Goal: Task Accomplishment & Management: Manage account settings

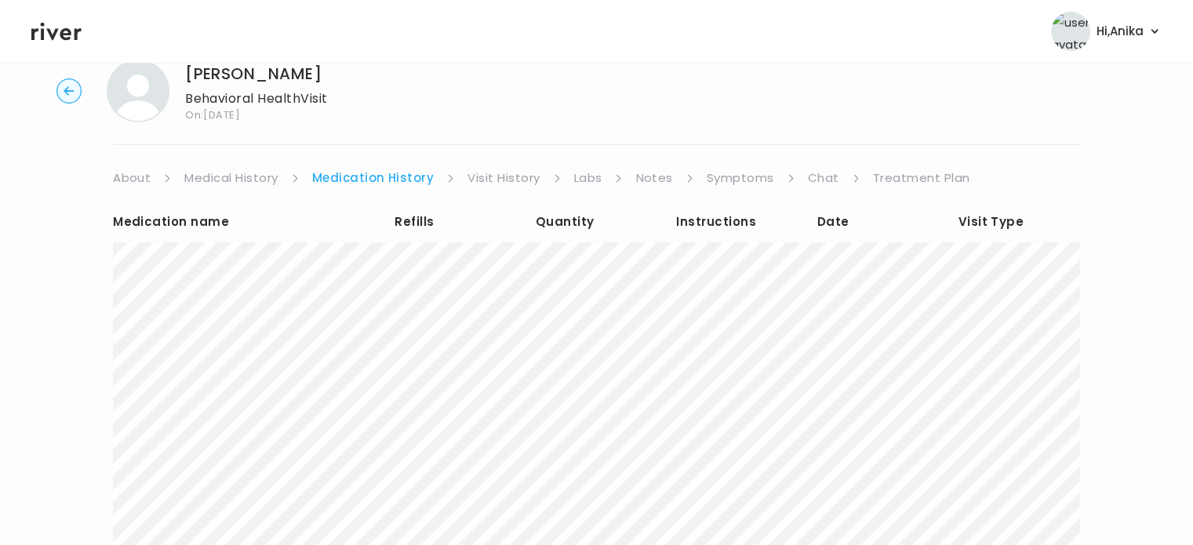
scroll to position [43, 0]
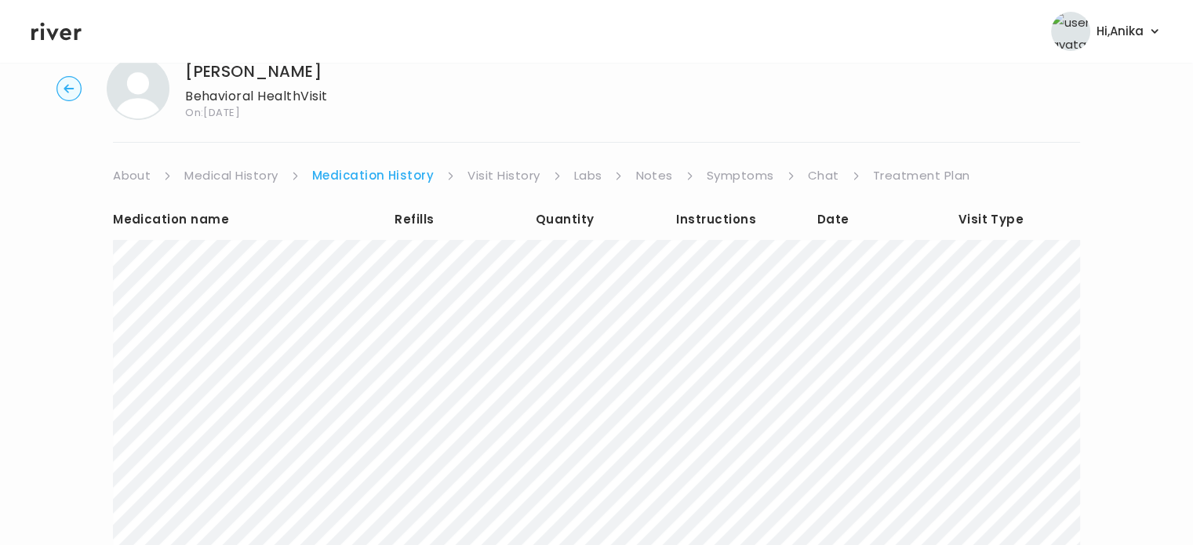
click at [71, 27] on icon at bounding box center [56, 32] width 50 height 24
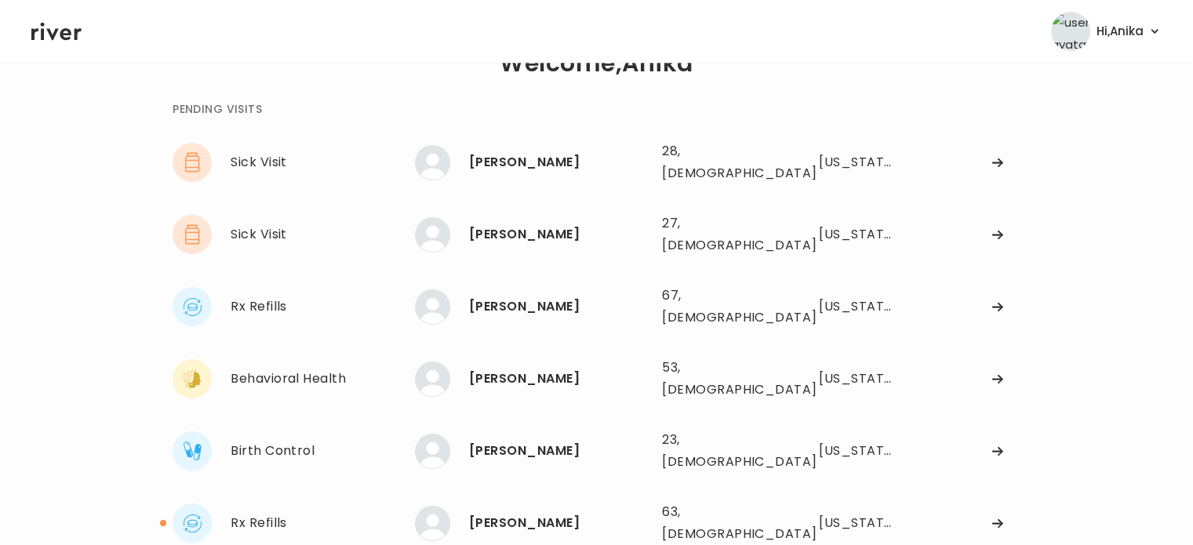
scroll to position [38, 0]
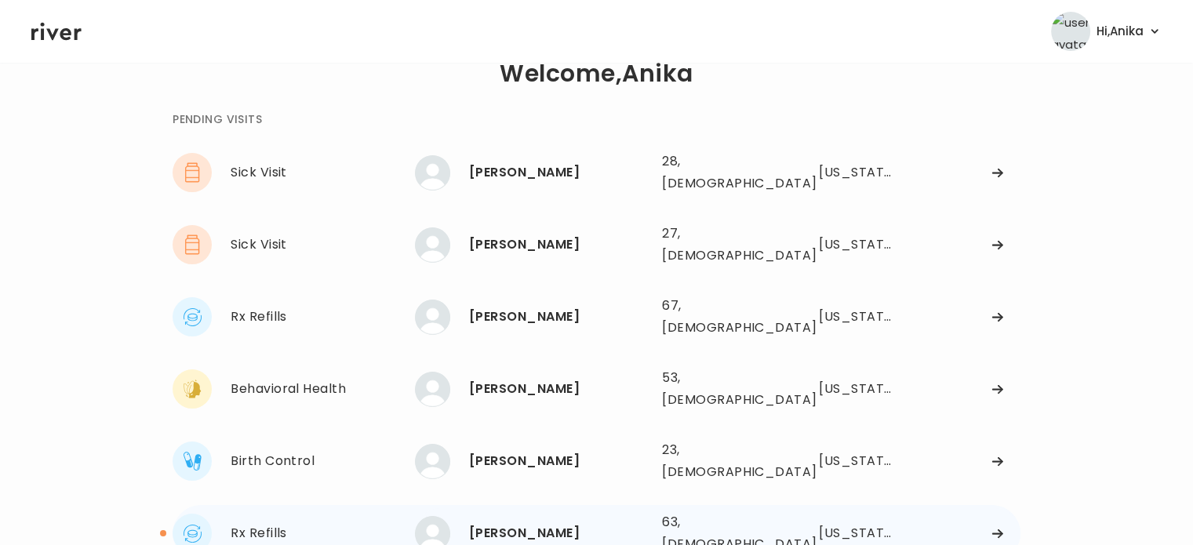
click at [549, 522] on div "DONNA MENDEZ" at bounding box center [559, 533] width 180 height 22
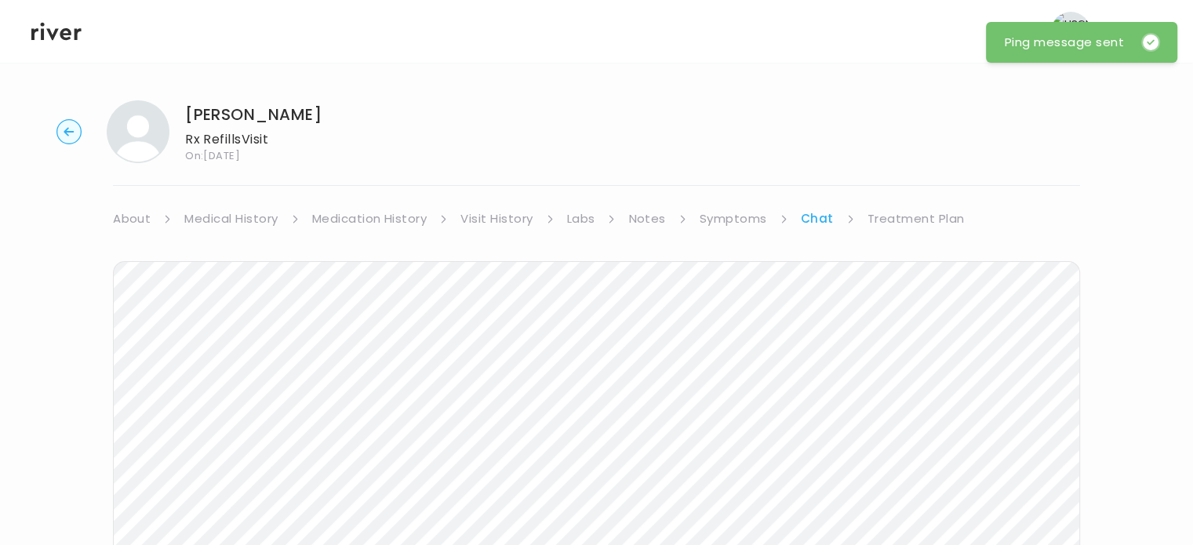
click at [904, 226] on link "Treatment Plan" at bounding box center [915, 219] width 97 height 22
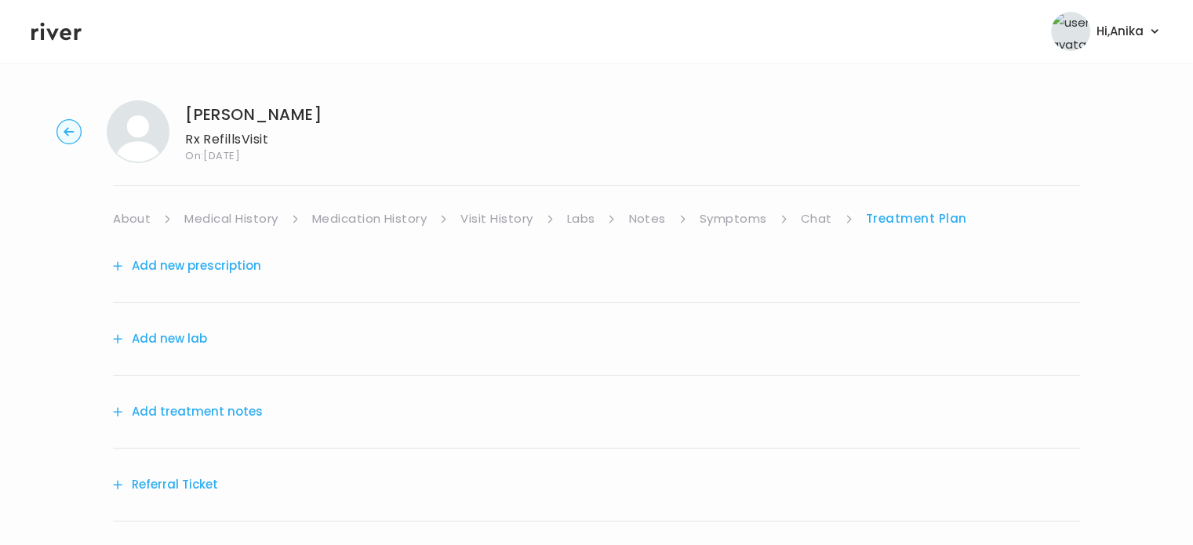
click at [179, 419] on button "Add treatment notes" at bounding box center [188, 412] width 150 height 22
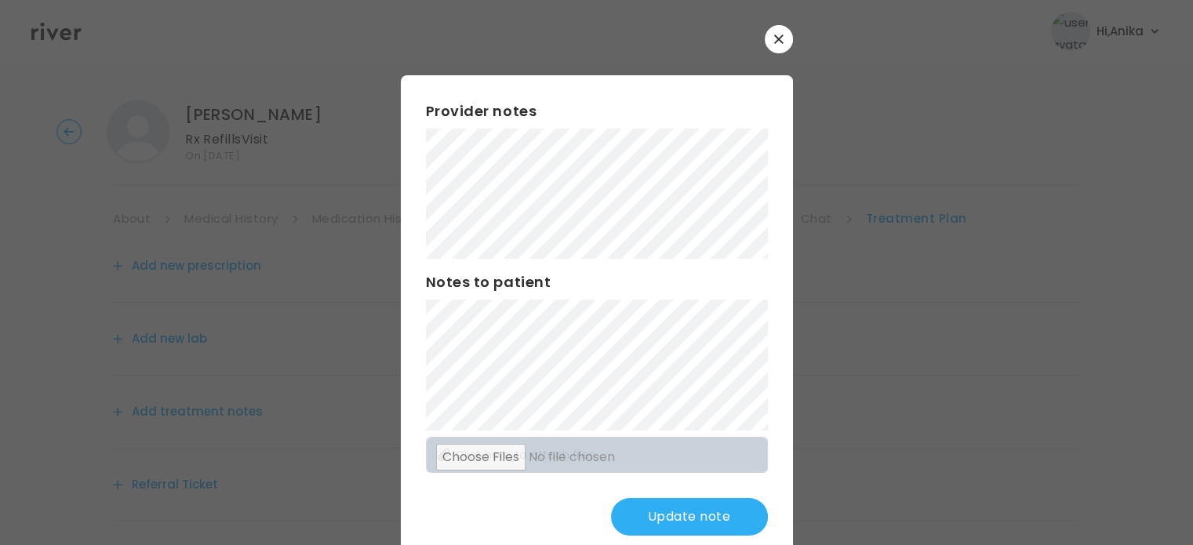
click at [624, 508] on button "Update note" at bounding box center [689, 517] width 157 height 38
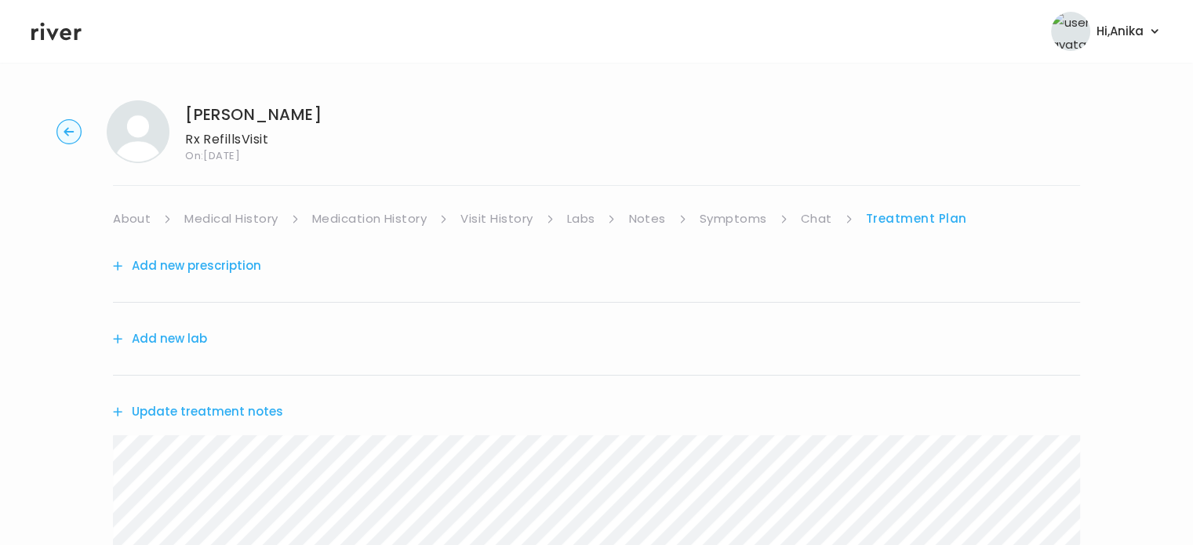
click at [725, 210] on link "Symptoms" at bounding box center [733, 219] width 67 height 22
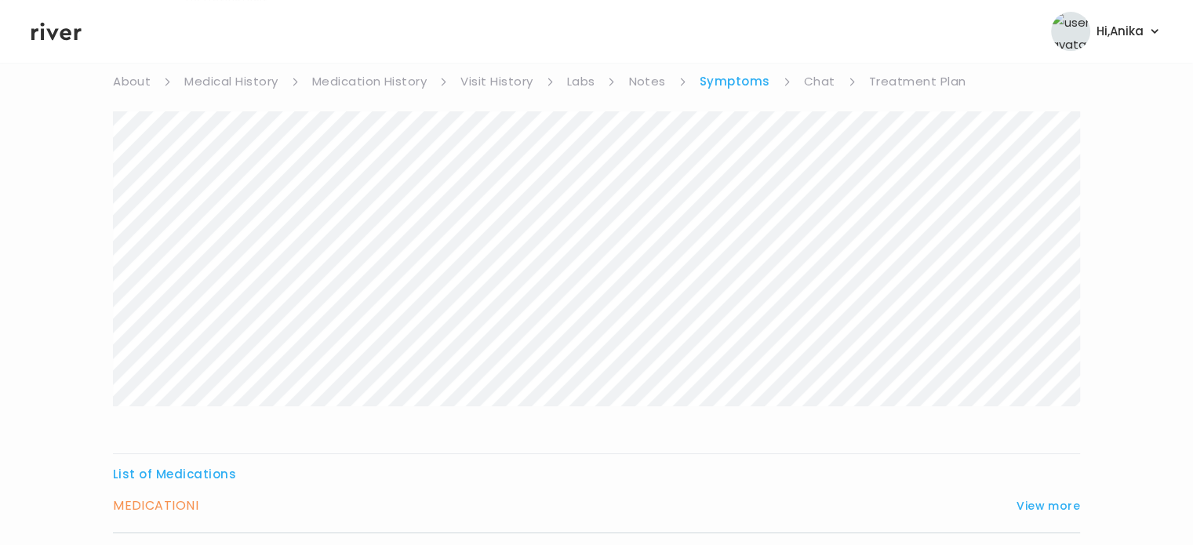
scroll to position [141, 0]
click at [906, 77] on link "Treatment Plan" at bounding box center [917, 78] width 97 height 22
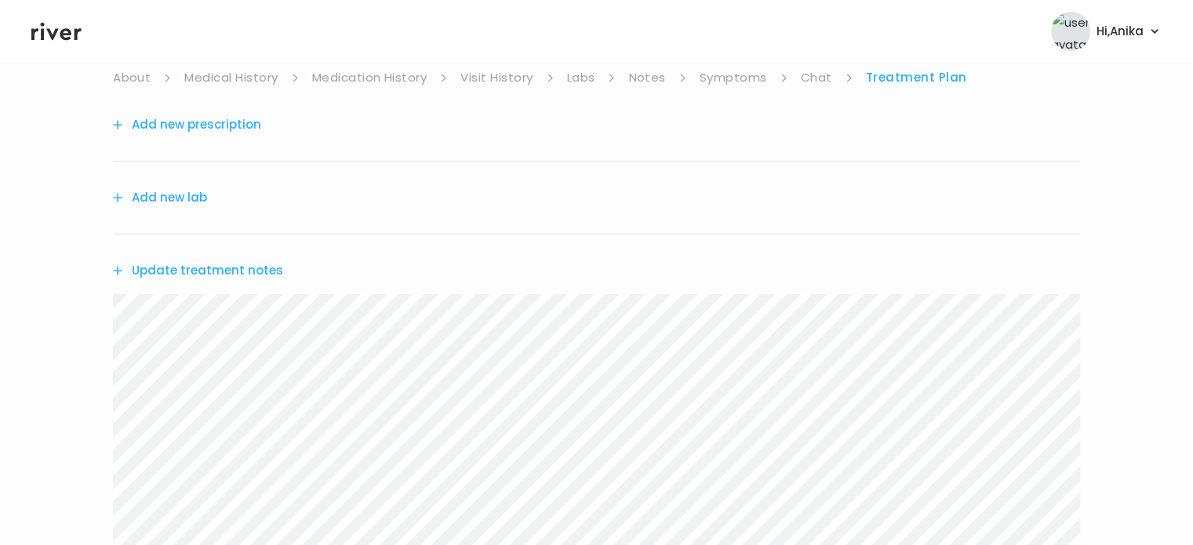
click at [386, 85] on link "Medication History" at bounding box center [369, 78] width 115 height 22
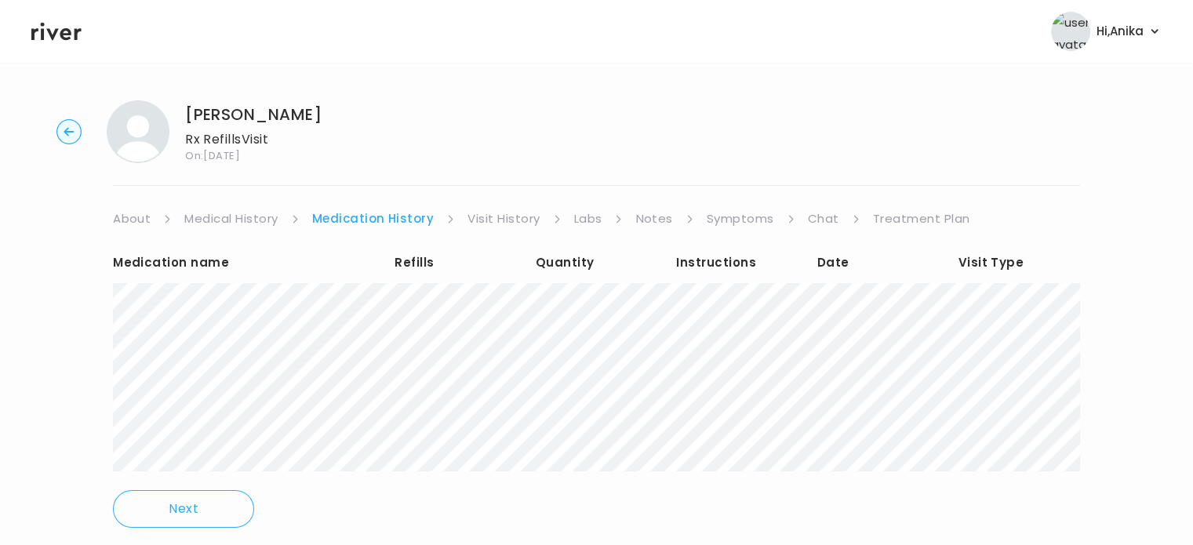
click at [893, 219] on link "Treatment Plan" at bounding box center [921, 219] width 97 height 22
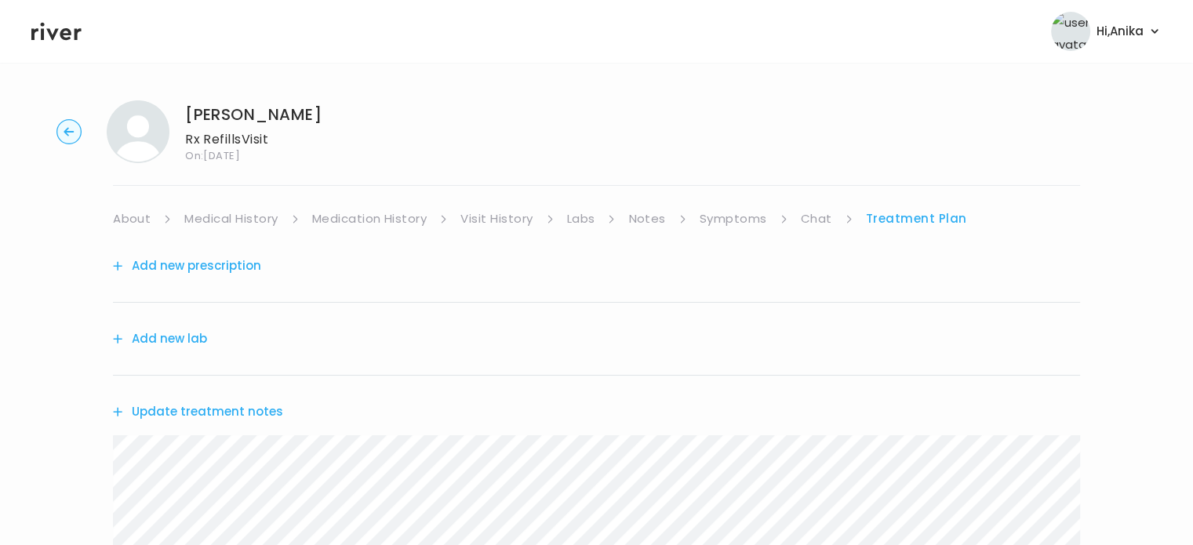
click at [249, 413] on button "Update treatment notes" at bounding box center [198, 412] width 170 height 22
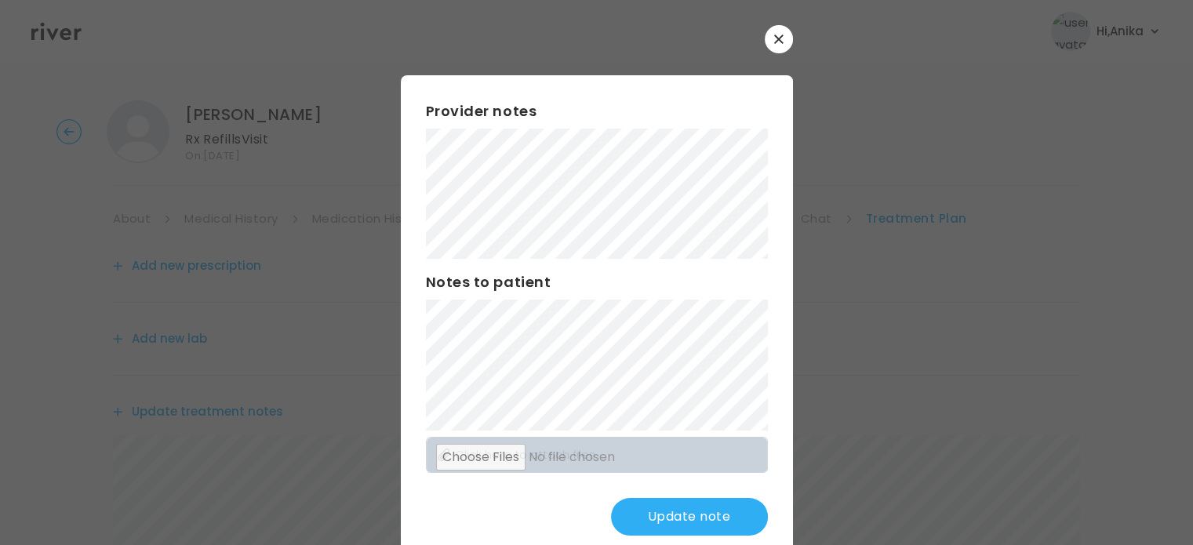
click at [669, 505] on button "Update note" at bounding box center [689, 517] width 157 height 38
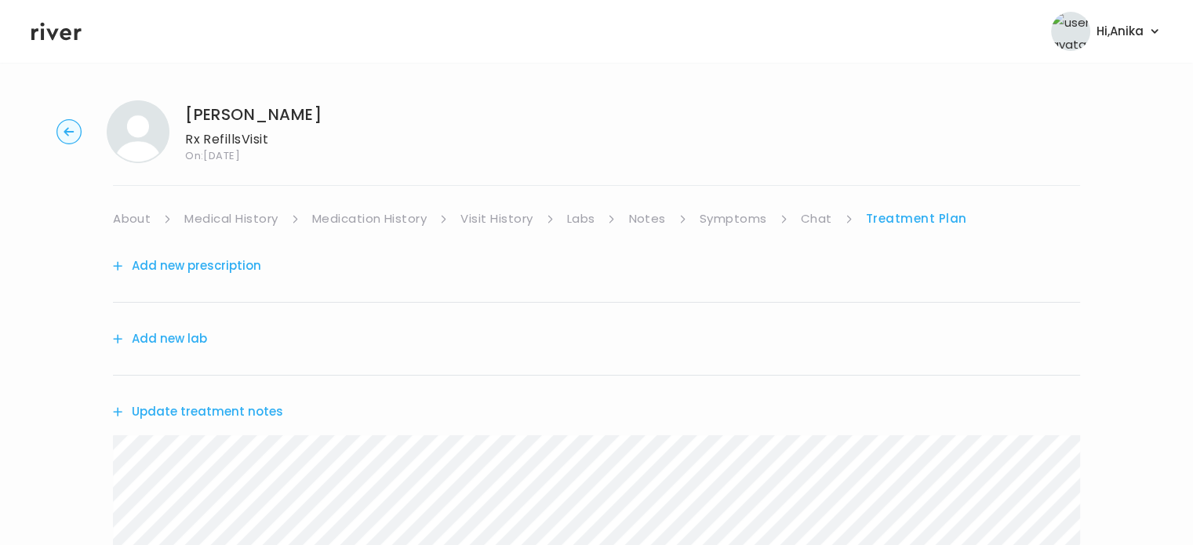
click at [224, 267] on button "Add new prescription" at bounding box center [187, 266] width 148 height 22
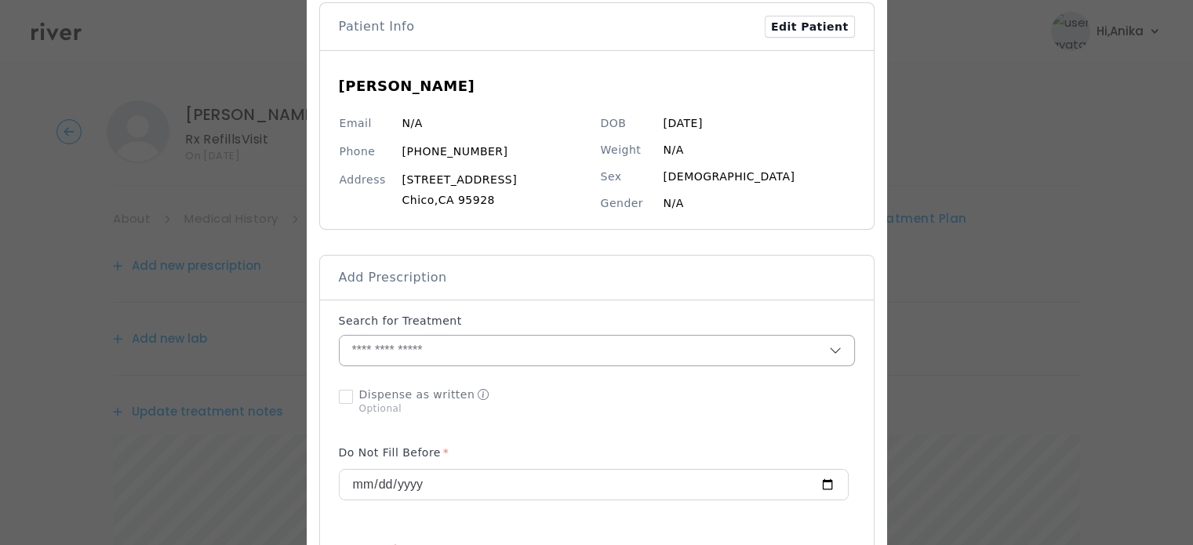
scroll to position [87, 0]
click at [511, 344] on input "text" at bounding box center [584, 349] width 489 height 30
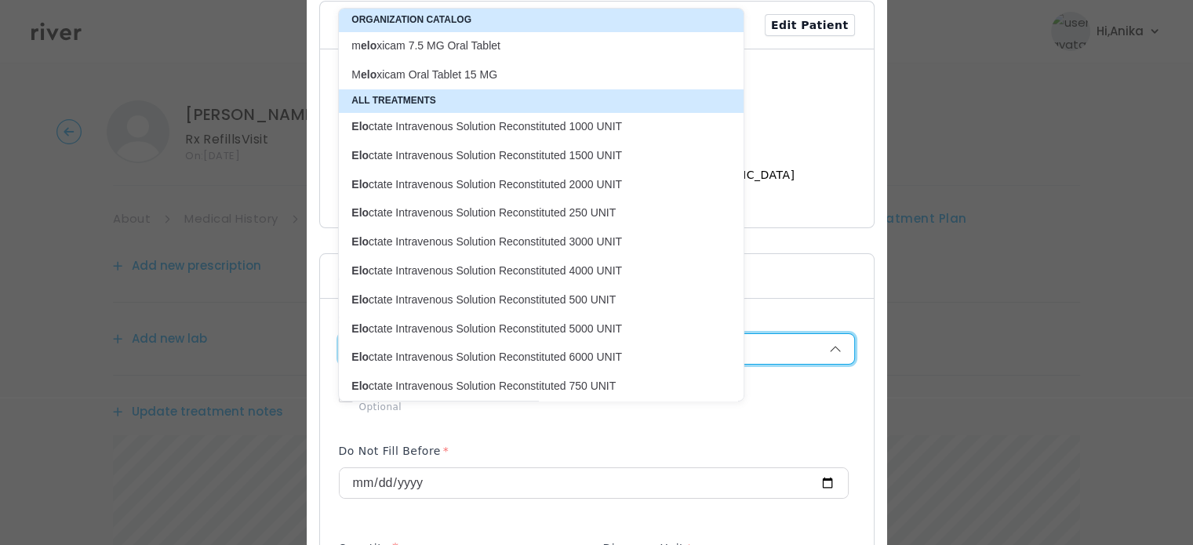
click at [471, 74] on p "M elo xicam Oral Tablet 15 MG" at bounding box center [531, 74] width 361 height 15
type input "**********"
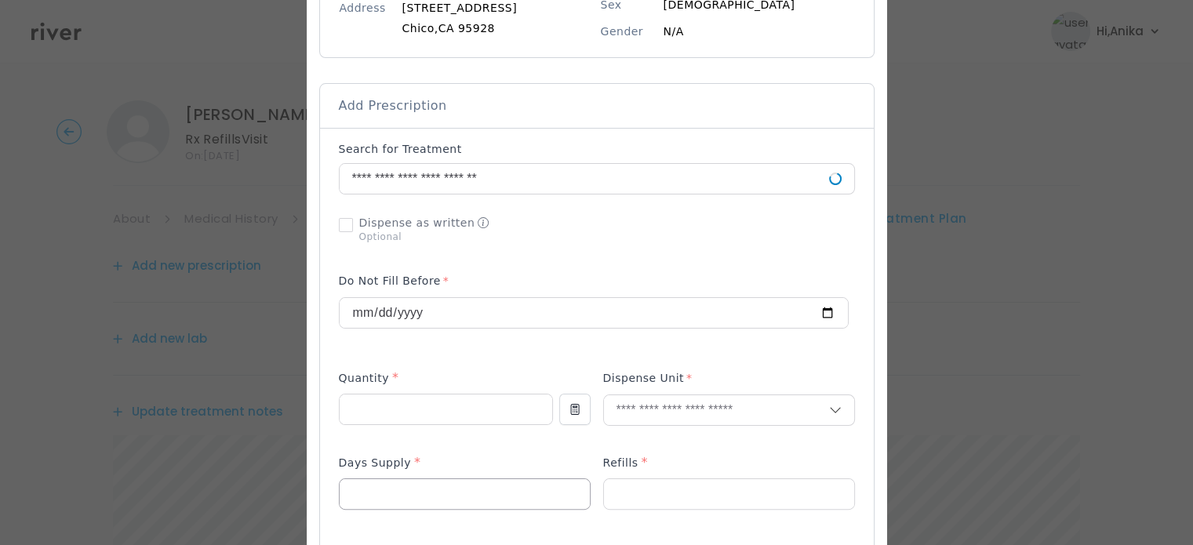
scroll to position [261, 0]
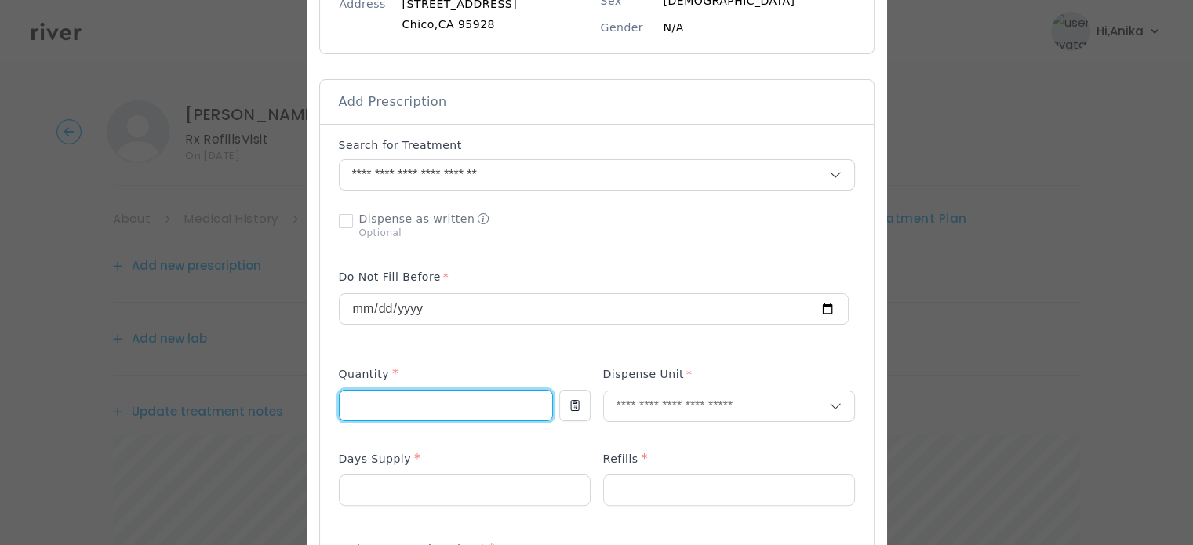
click at [418, 402] on input "number" at bounding box center [446, 406] width 213 height 30
type input "**"
click at [622, 409] on input "text" at bounding box center [716, 406] width 225 height 30
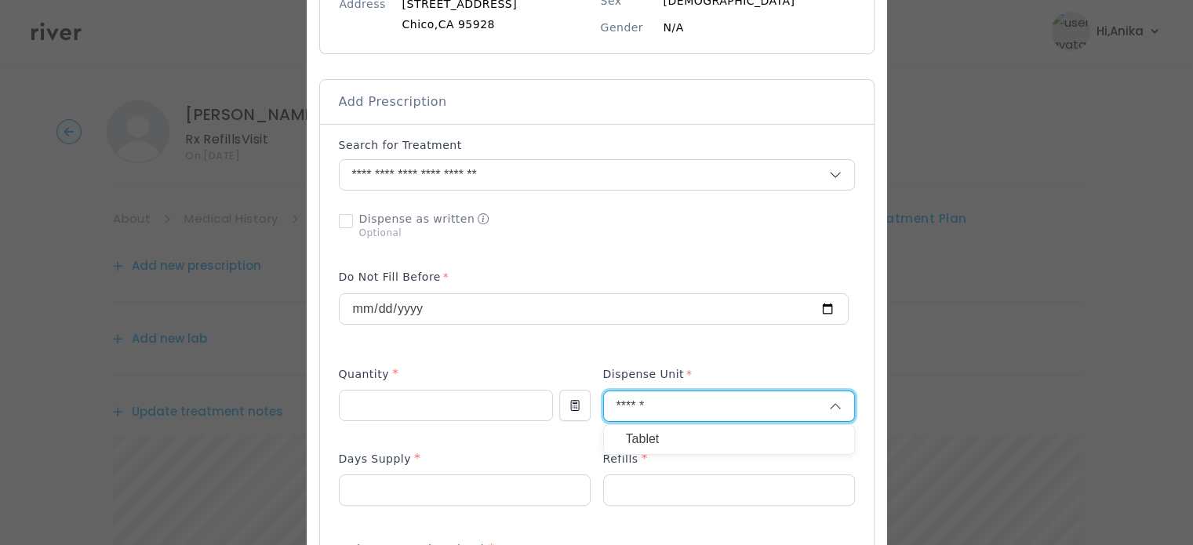
type input "******"
click at [633, 431] on p "Tablet" at bounding box center [729, 439] width 206 height 23
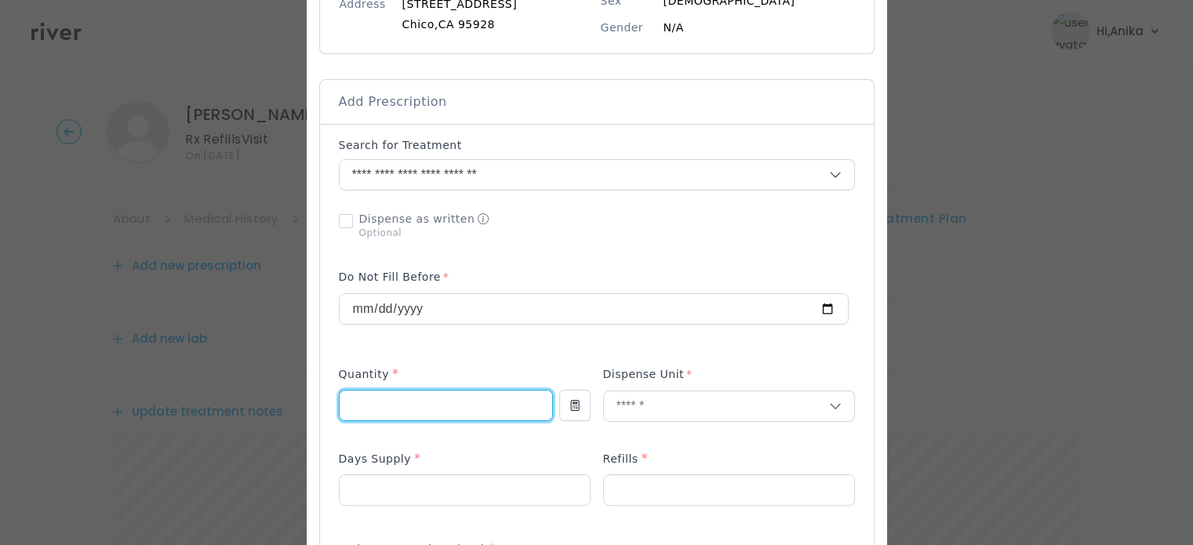
drag, startPoint x: 358, startPoint y: 406, endPoint x: 333, endPoint y: 405, distance: 25.9
click at [340, 405] on input "**" at bounding box center [446, 406] width 213 height 30
type input "**"
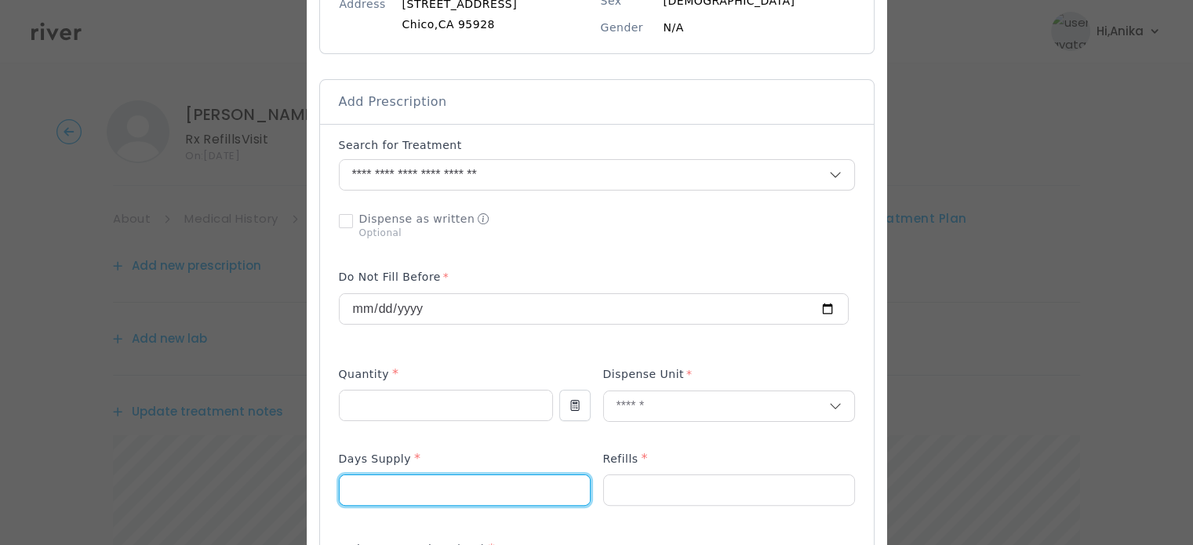
click at [362, 476] on input "number" at bounding box center [465, 490] width 250 height 30
type input "**"
click at [642, 477] on input "number" at bounding box center [729, 490] width 250 height 30
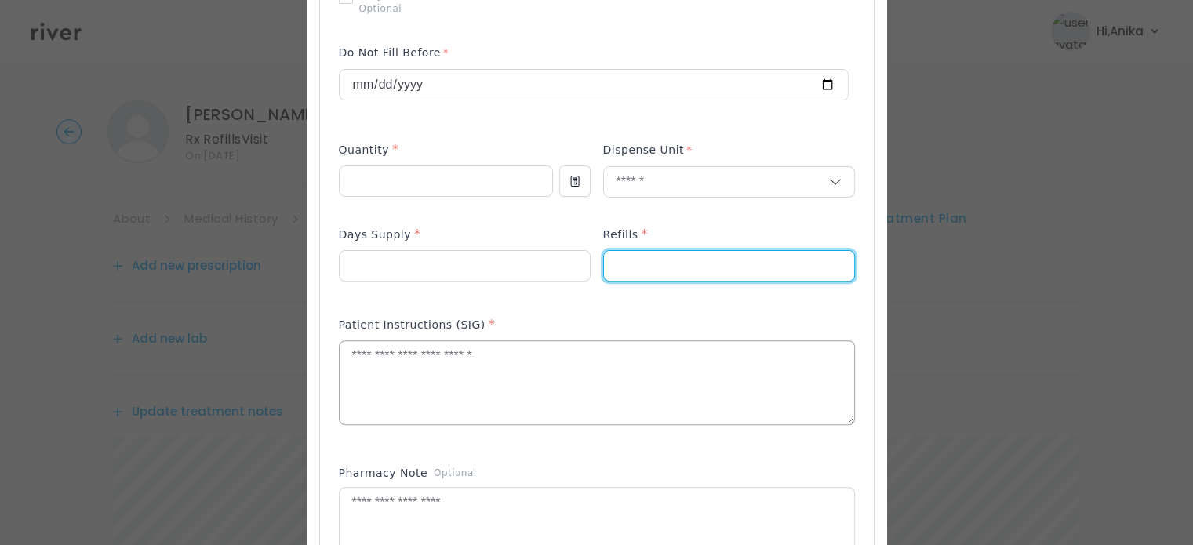
scroll to position [487, 0]
type input "*"
click at [571, 413] on textarea at bounding box center [597, 381] width 515 height 83
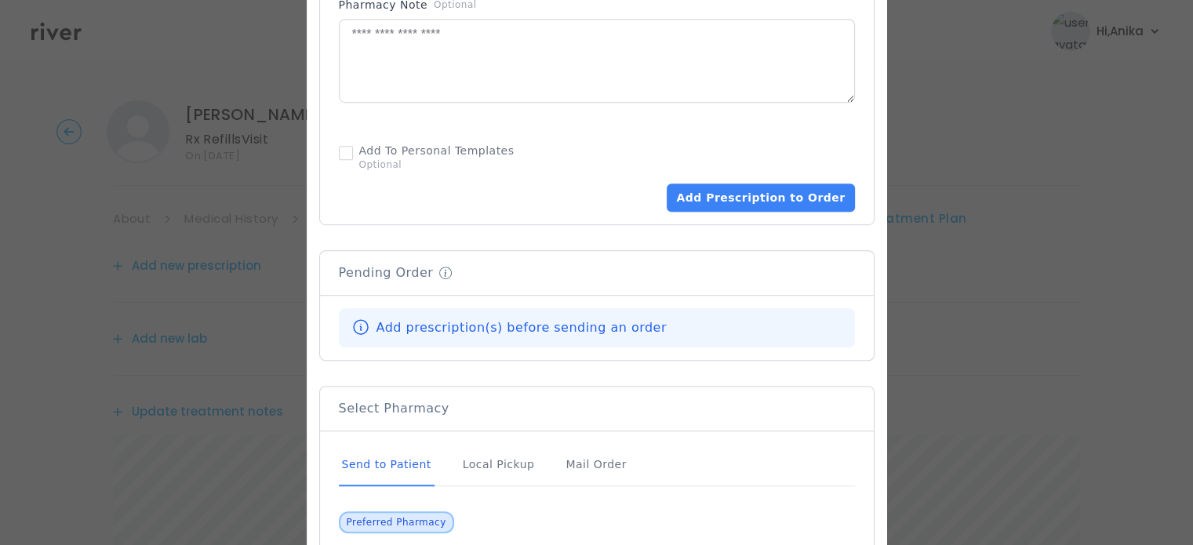
scroll to position [963, 0]
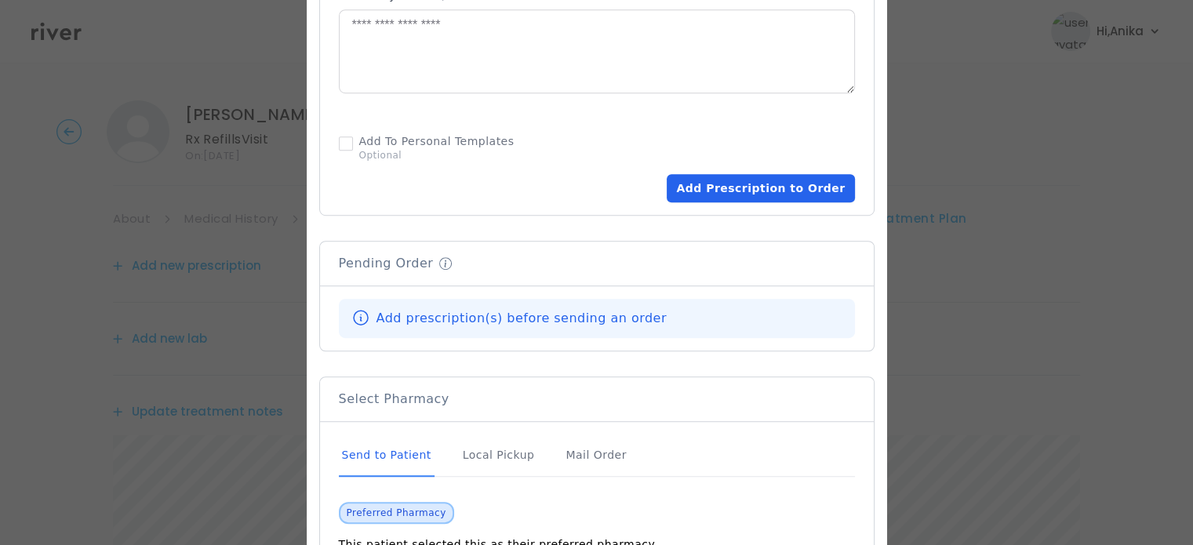
type textarea "**********"
click at [729, 198] on button "Add Prescription to Order" at bounding box center [760, 188] width 187 height 28
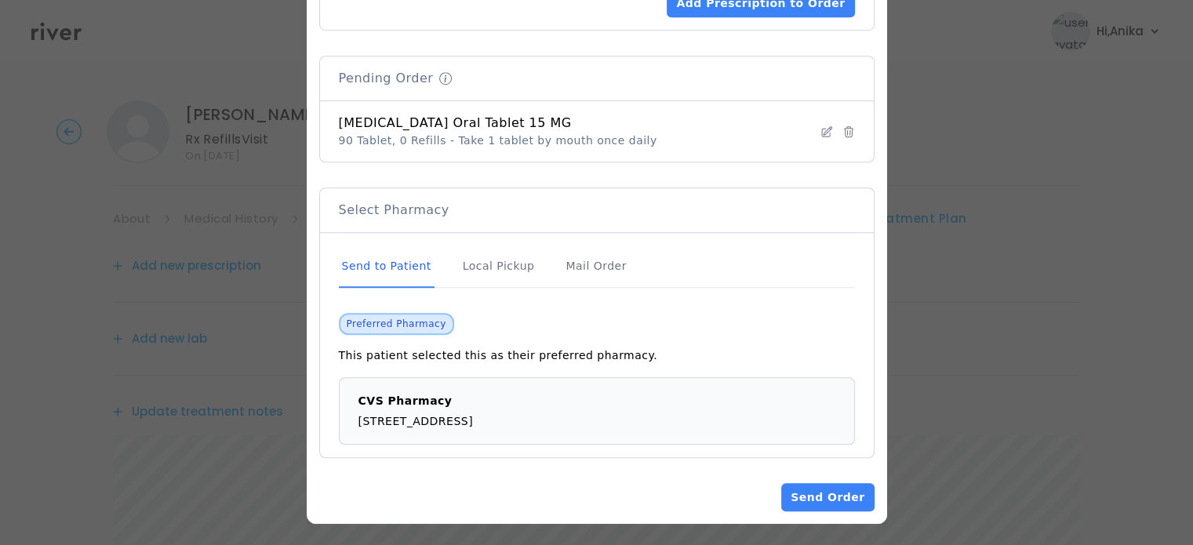
scroll to position [1148, 0]
click at [810, 483] on button "Send Order" at bounding box center [827, 497] width 93 height 28
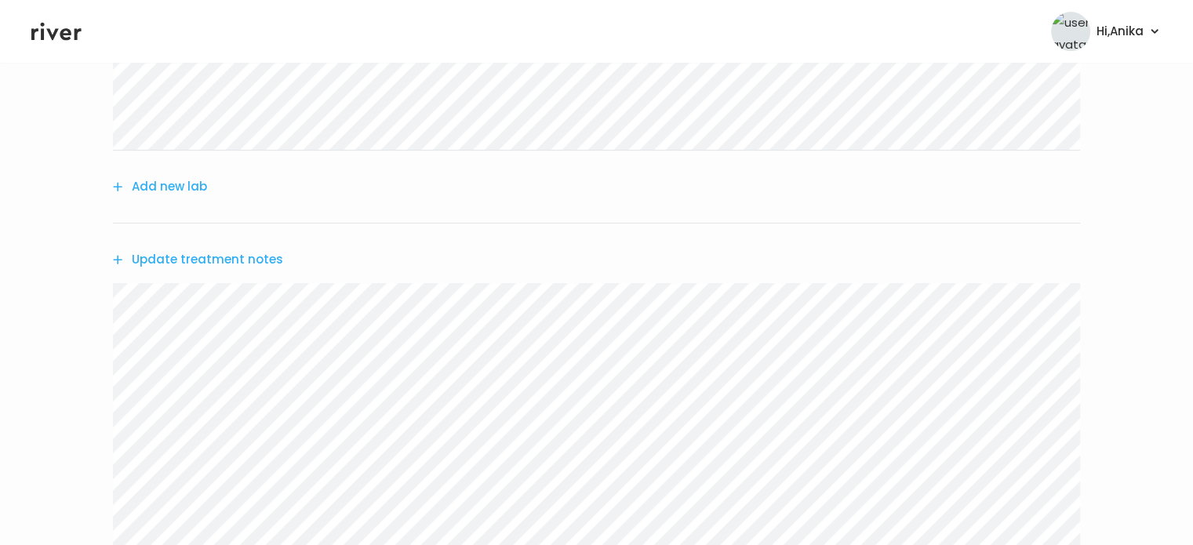
scroll to position [336, 0]
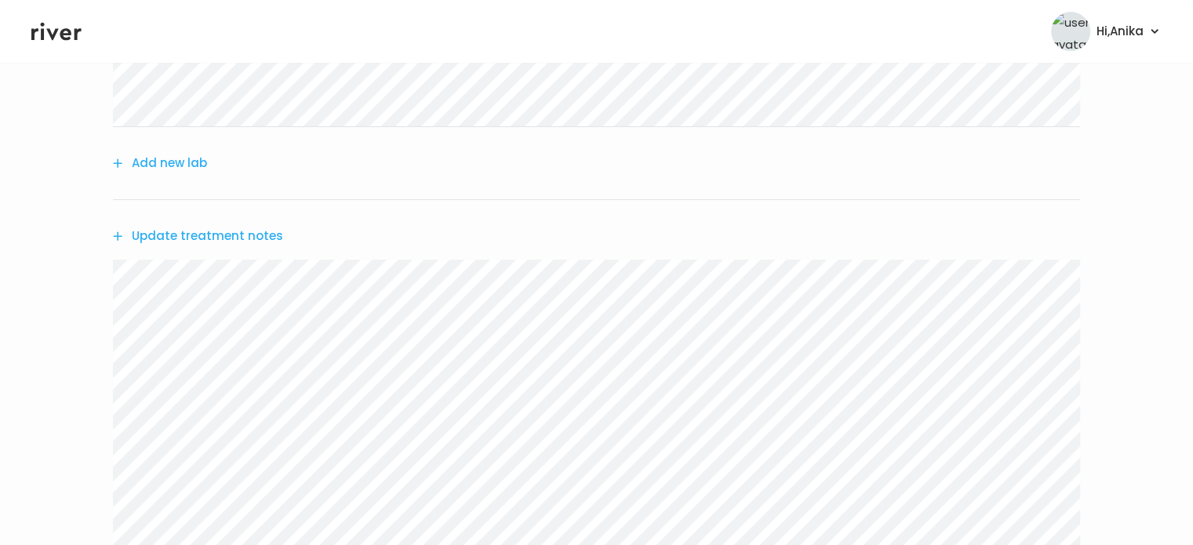
click at [235, 237] on button "Update treatment notes" at bounding box center [198, 236] width 170 height 22
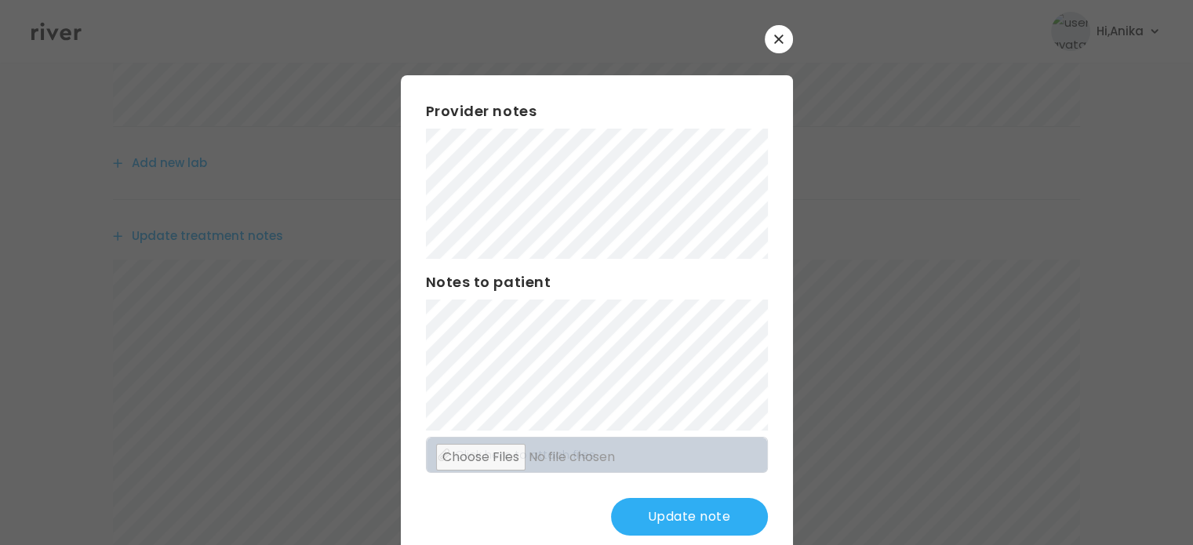
click at [642, 520] on button "Update note" at bounding box center [689, 517] width 157 height 38
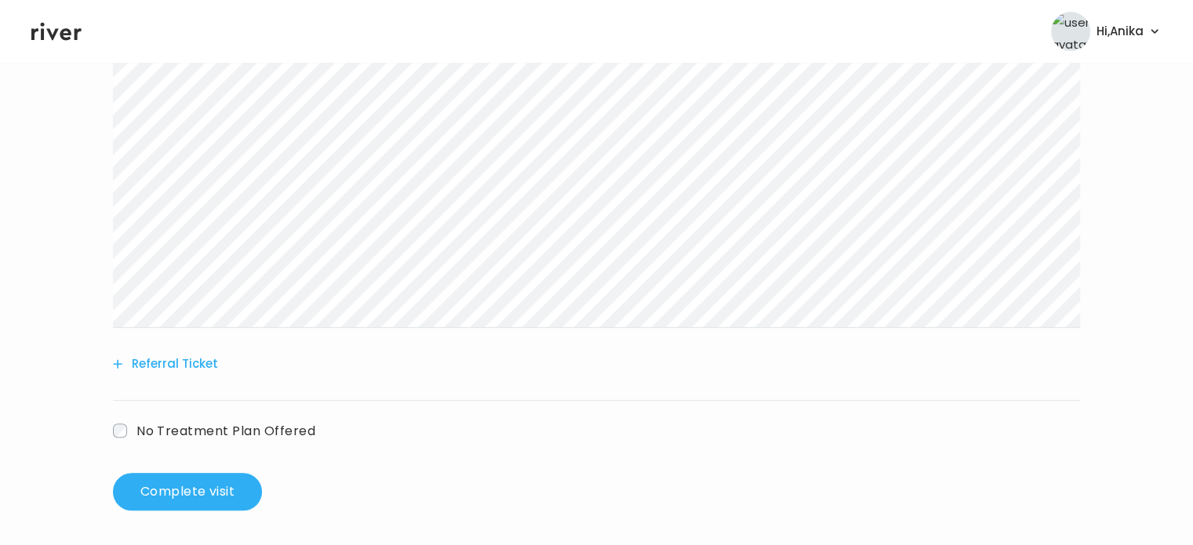
scroll to position [562, 0]
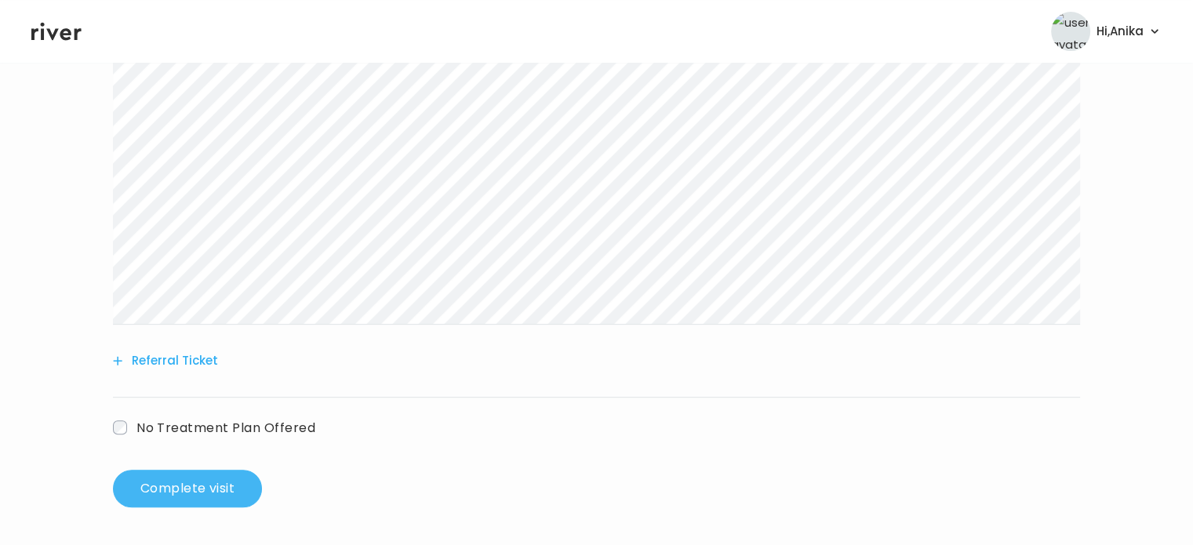
click at [217, 482] on button "Complete visit" at bounding box center [187, 489] width 149 height 38
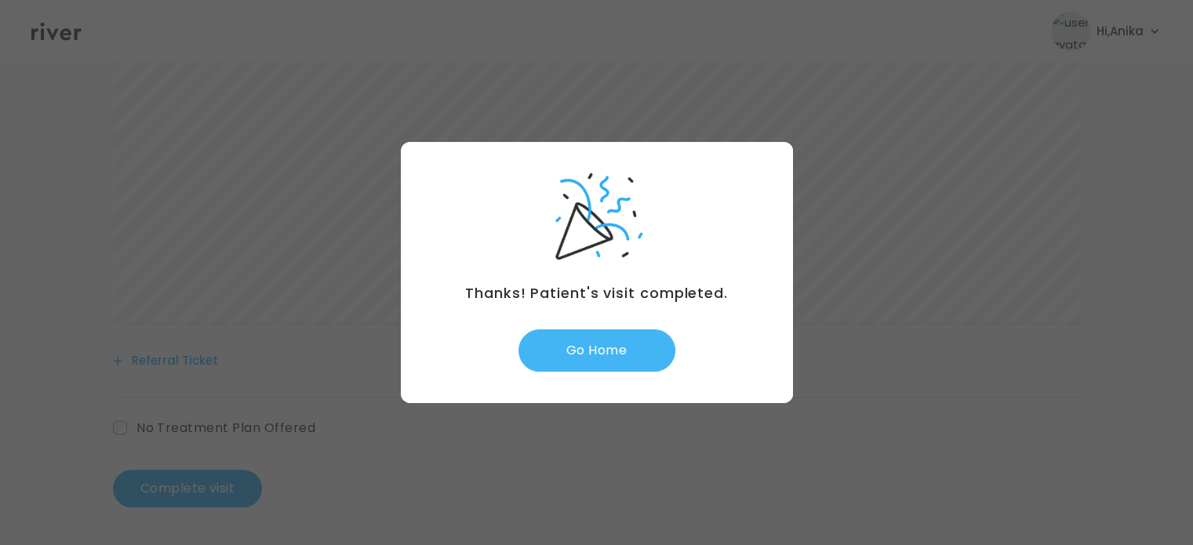
click at [610, 357] on button "Go Home" at bounding box center [596, 350] width 157 height 42
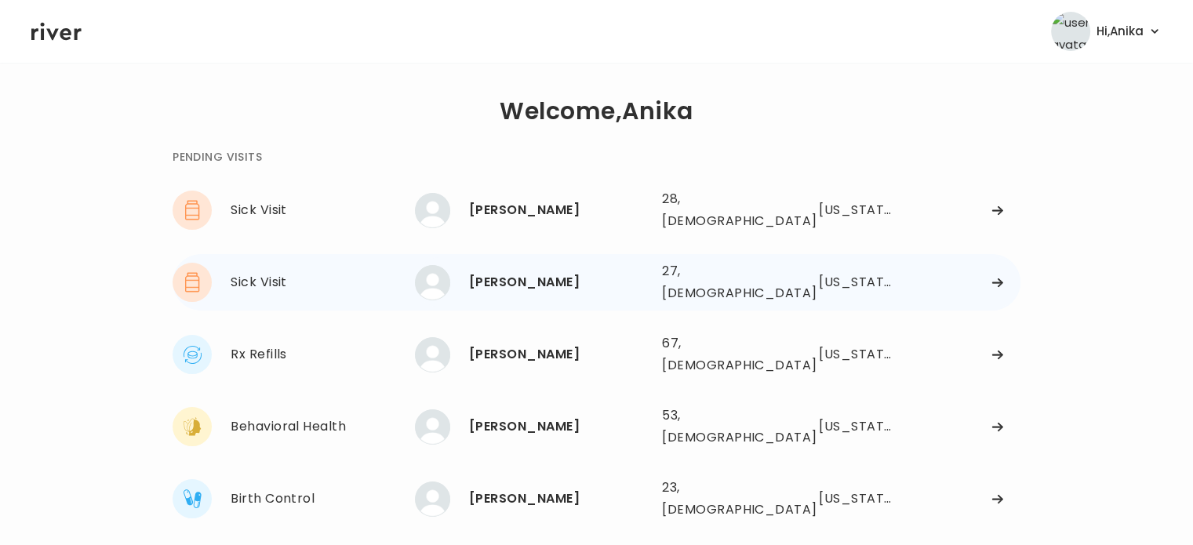
click at [514, 275] on div "[PERSON_NAME]" at bounding box center [559, 282] width 180 height 22
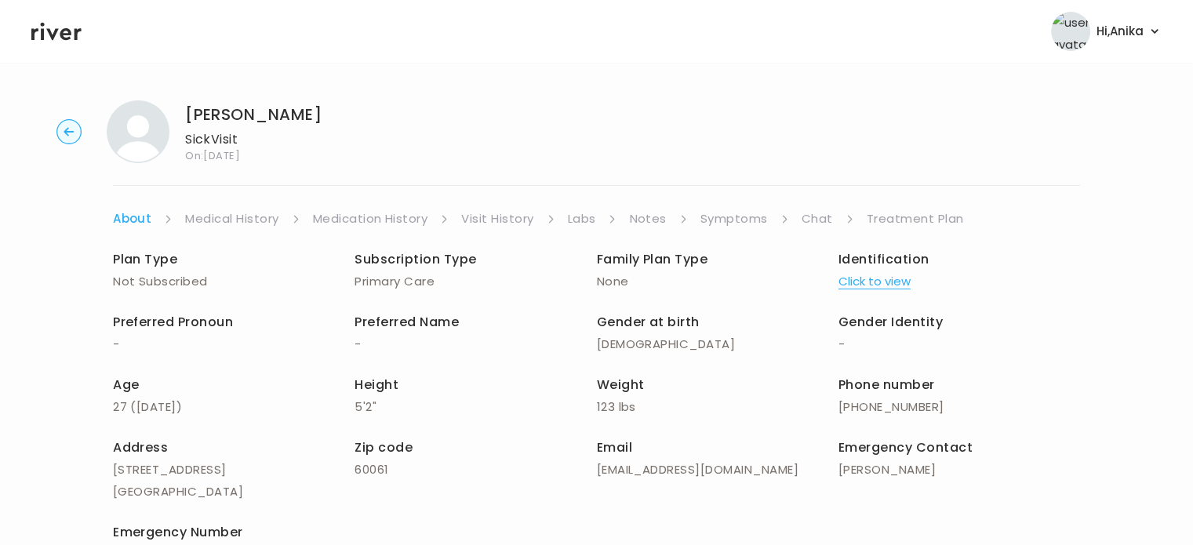
click at [863, 289] on button "Click to view" at bounding box center [874, 282] width 72 height 22
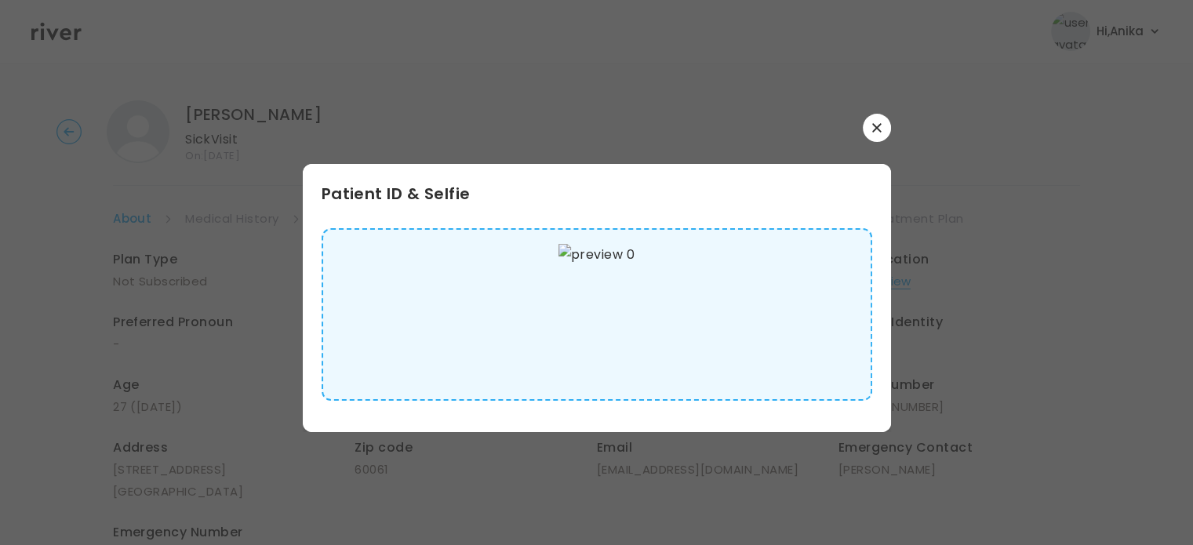
scroll to position [7, 0]
click at [870, 132] on button "button" at bounding box center [877, 128] width 28 height 28
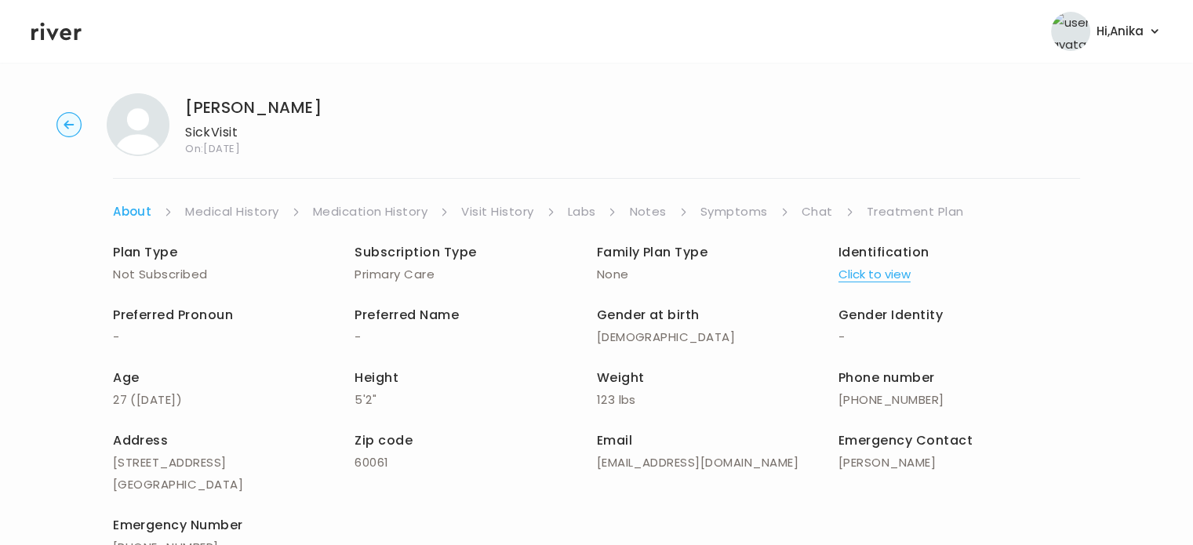
click at [736, 216] on link "Symptoms" at bounding box center [733, 212] width 67 height 22
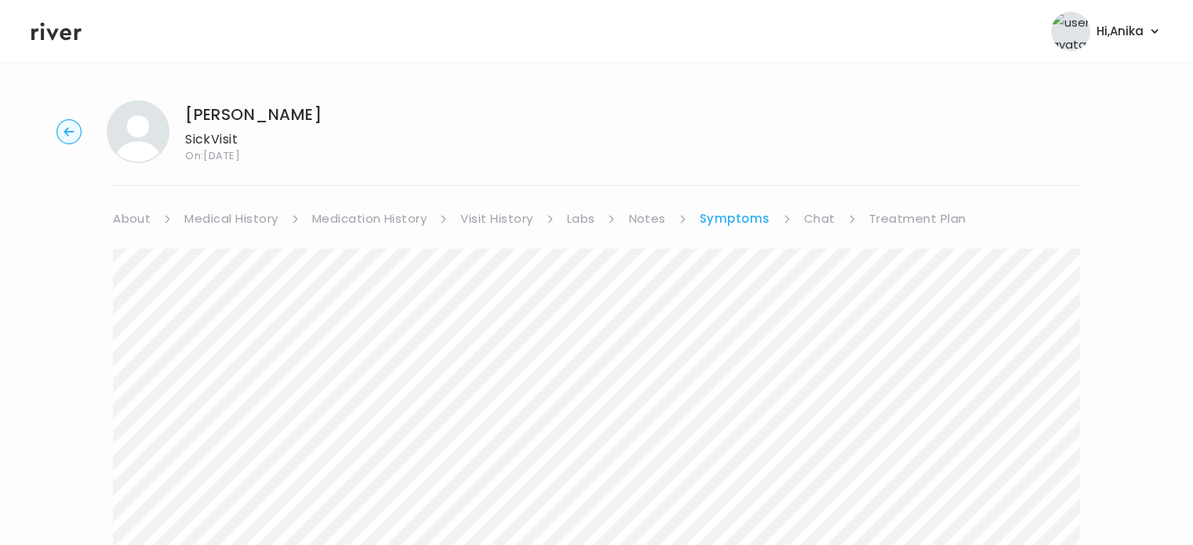
click at [69, 259] on div "[PERSON_NAME] Sick Visit On: [DATE] About Medical History Medication History Vi…" at bounding box center [596, 392] width 1193 height 608
click at [61, 34] on icon at bounding box center [56, 32] width 50 height 18
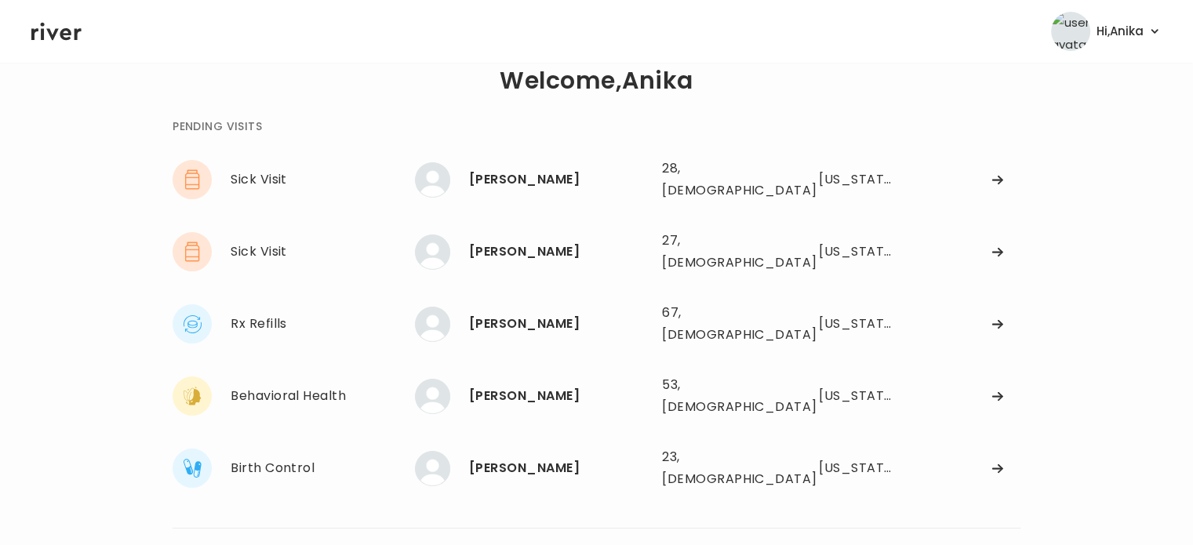
scroll to position [29, 0]
click at [528, 245] on div "[PERSON_NAME]" at bounding box center [559, 253] width 180 height 22
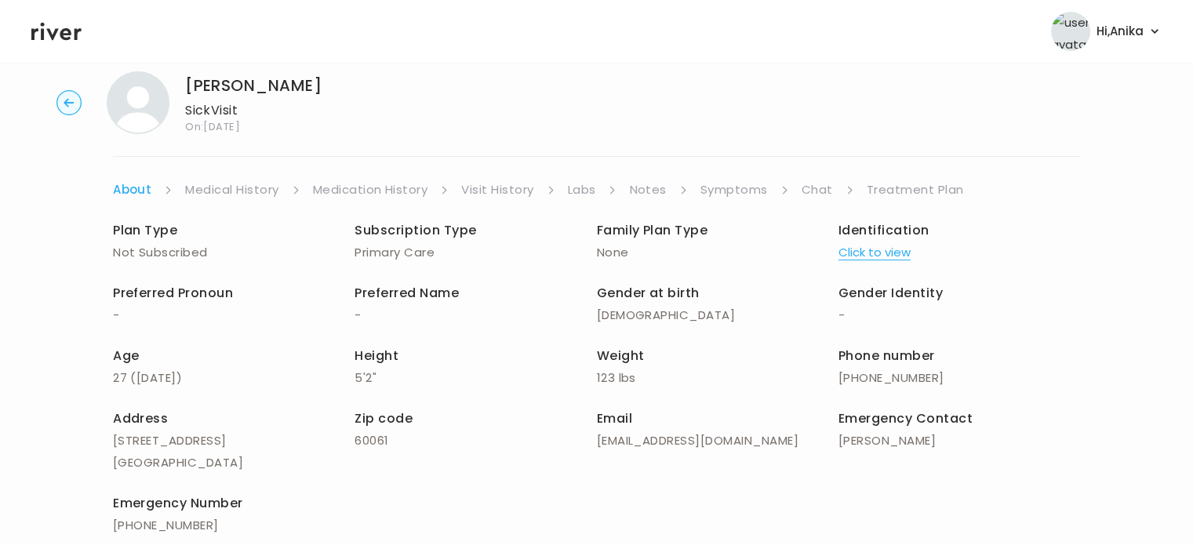
click at [831, 192] on li "Chat" at bounding box center [828, 190] width 53 height 22
click at [811, 192] on link "Chat" at bounding box center [817, 190] width 31 height 22
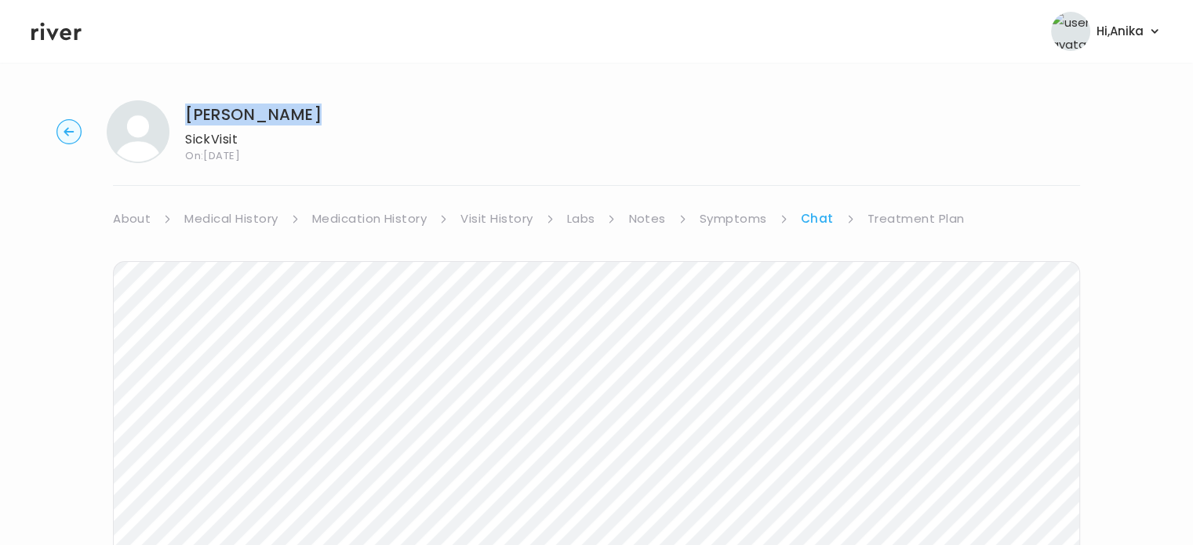
drag, startPoint x: 307, startPoint y: 116, endPoint x: 185, endPoint y: 107, distance: 122.7
click at [185, 107] on div "[PERSON_NAME] Sick Visit On: [DATE]" at bounding box center [596, 131] width 1143 height 63
copy h1 "[PERSON_NAME]"
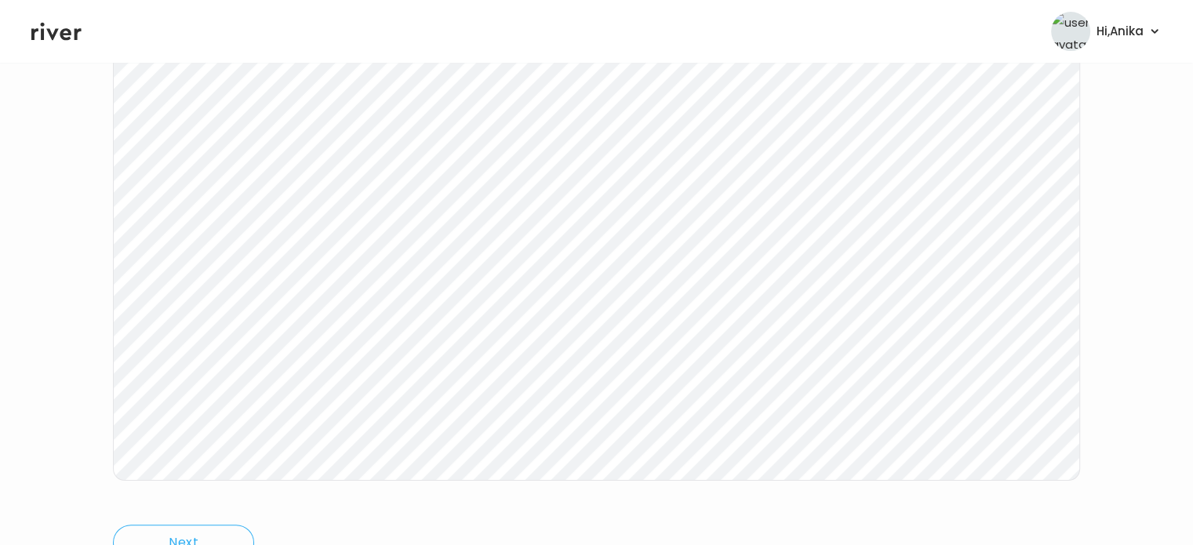
scroll to position [253, 0]
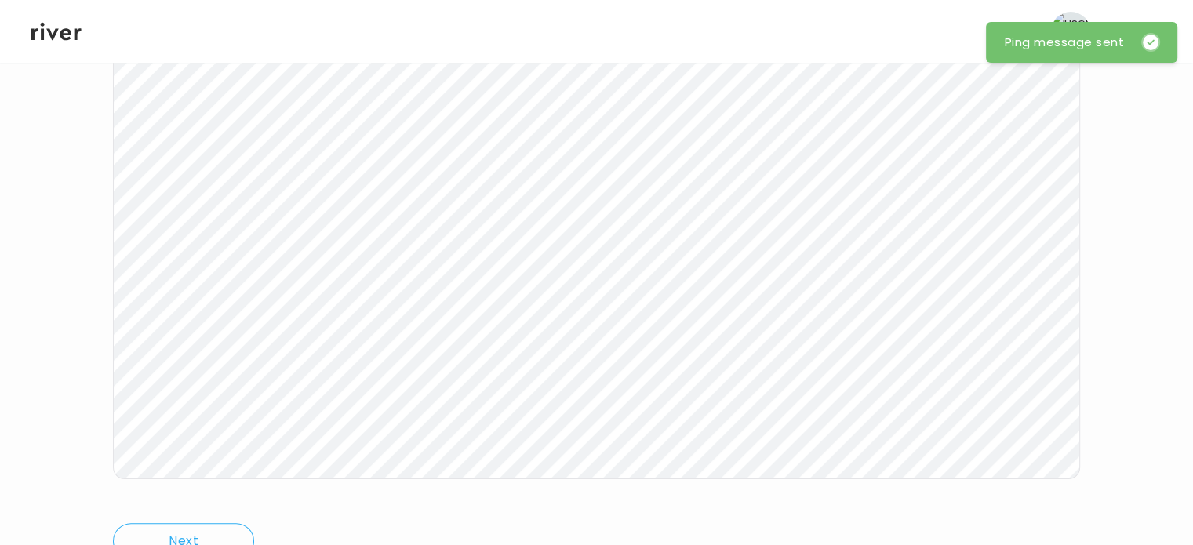
click at [60, 46] on header "Hi, [PERSON_NAME] Profile Logout" at bounding box center [596, 31] width 1193 height 63
click at [56, 37] on icon at bounding box center [56, 32] width 50 height 24
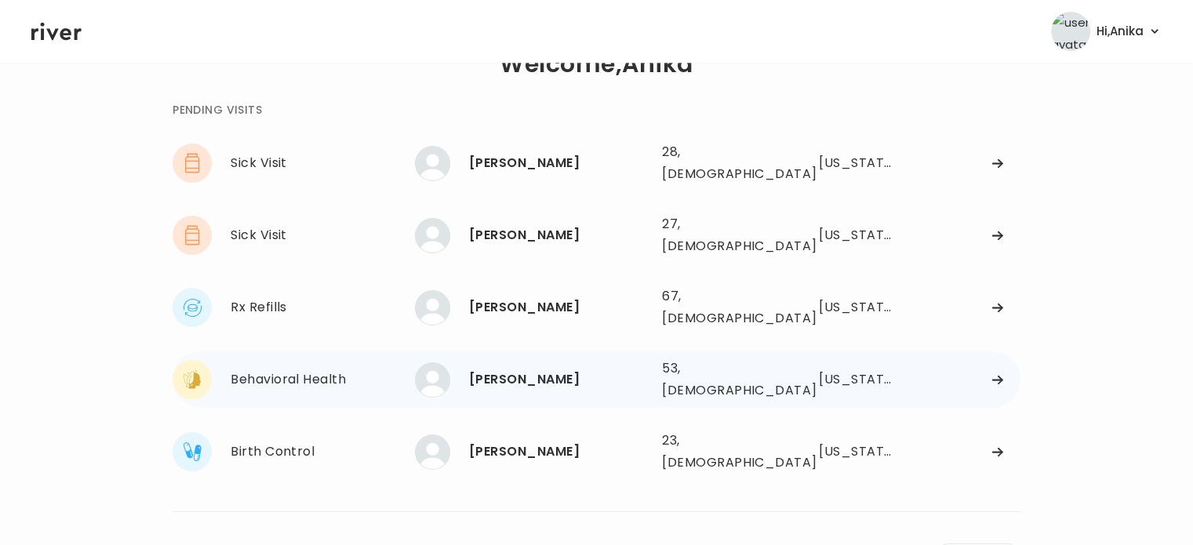
scroll to position [43, 0]
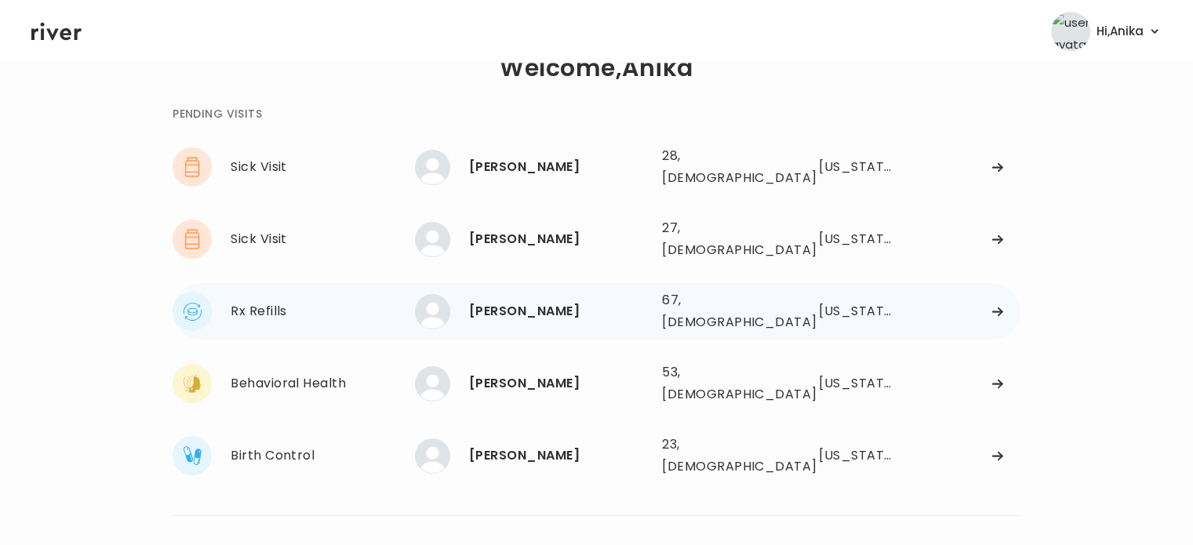
click at [525, 300] on div "[PERSON_NAME]" at bounding box center [559, 311] width 180 height 22
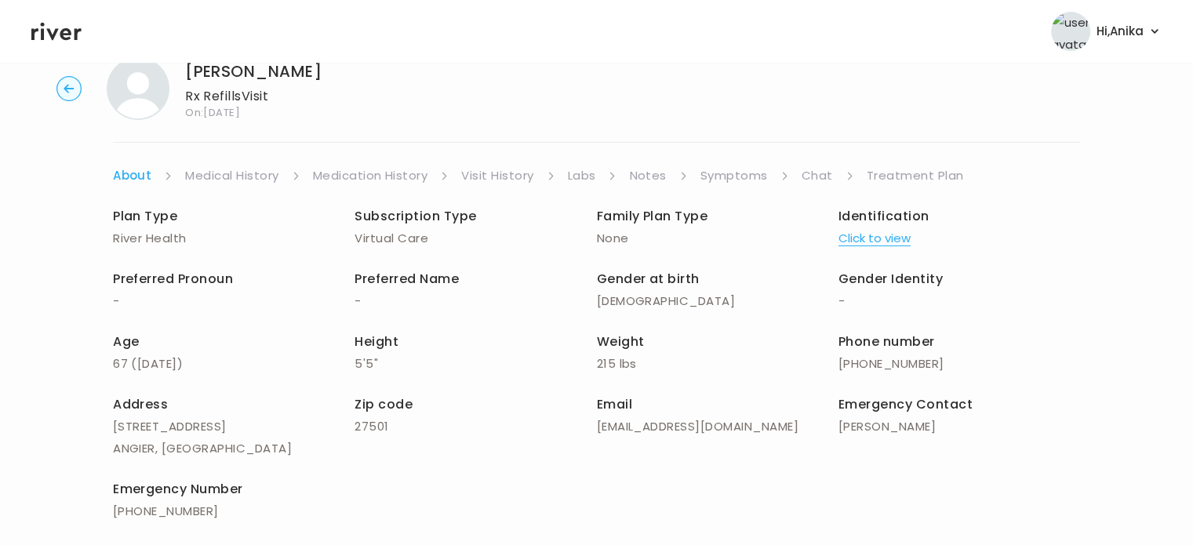
click at [872, 244] on button "Click to view" at bounding box center [874, 238] width 72 height 22
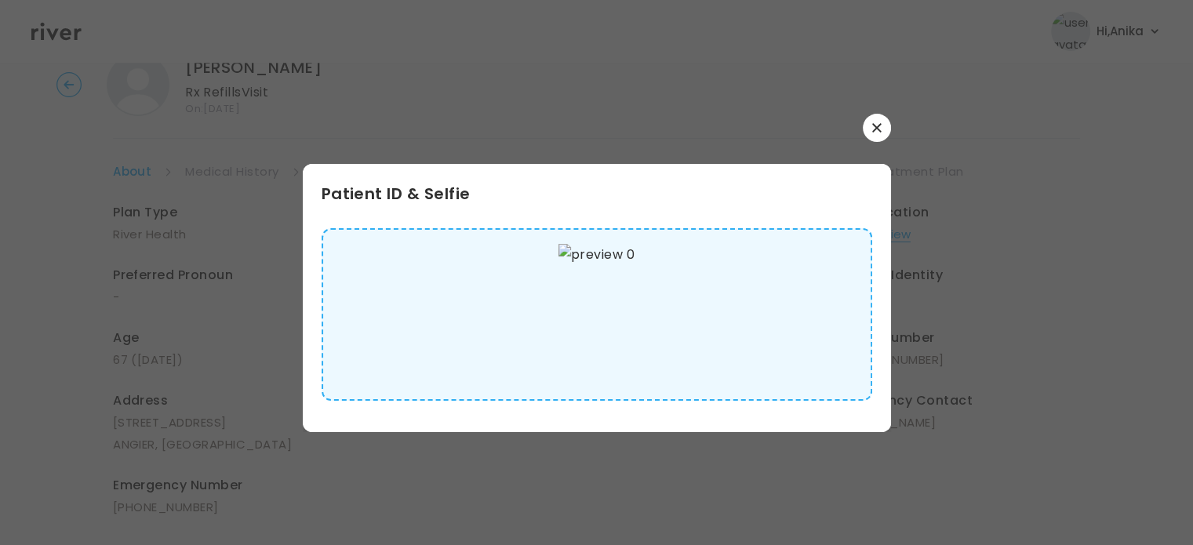
scroll to position [44, 0]
click at [878, 122] on button "button" at bounding box center [877, 128] width 28 height 28
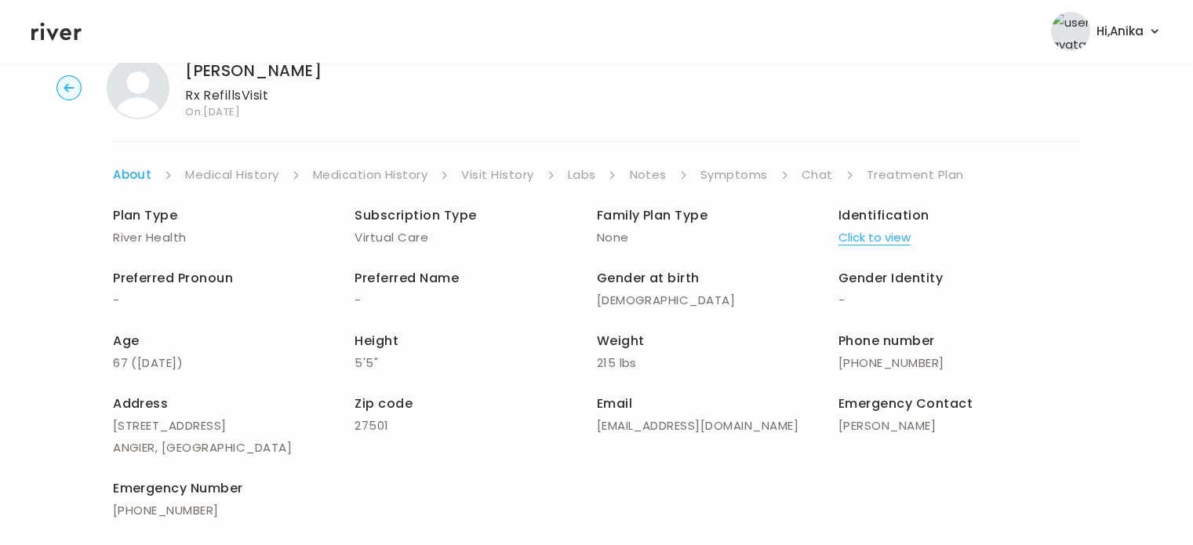
click at [257, 175] on link "Medical History" at bounding box center [231, 175] width 93 height 22
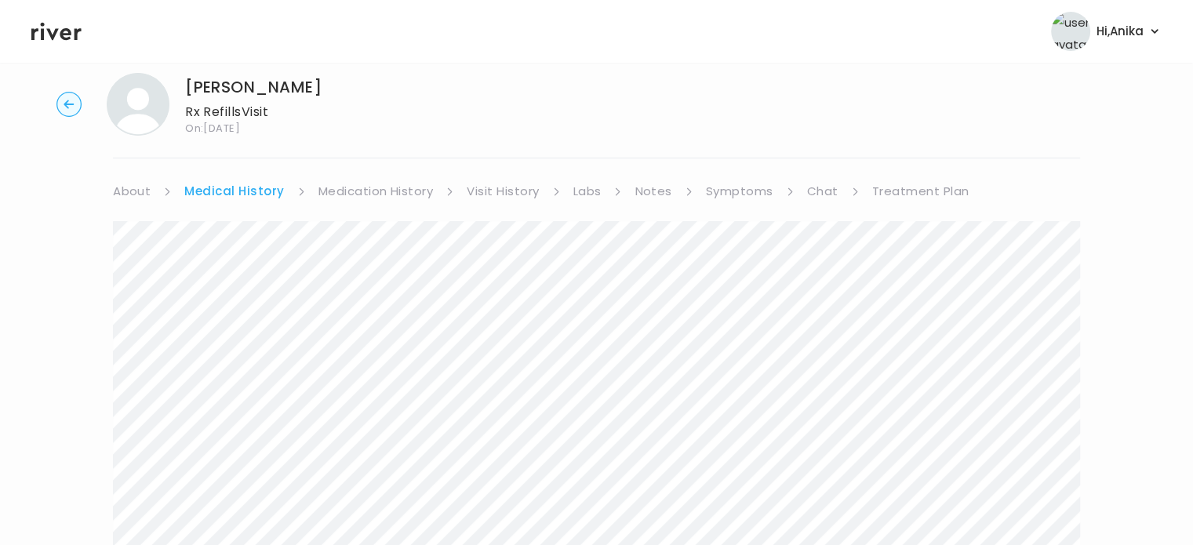
scroll to position [26, 0]
click at [382, 188] on link "Medication History" at bounding box center [375, 193] width 115 height 22
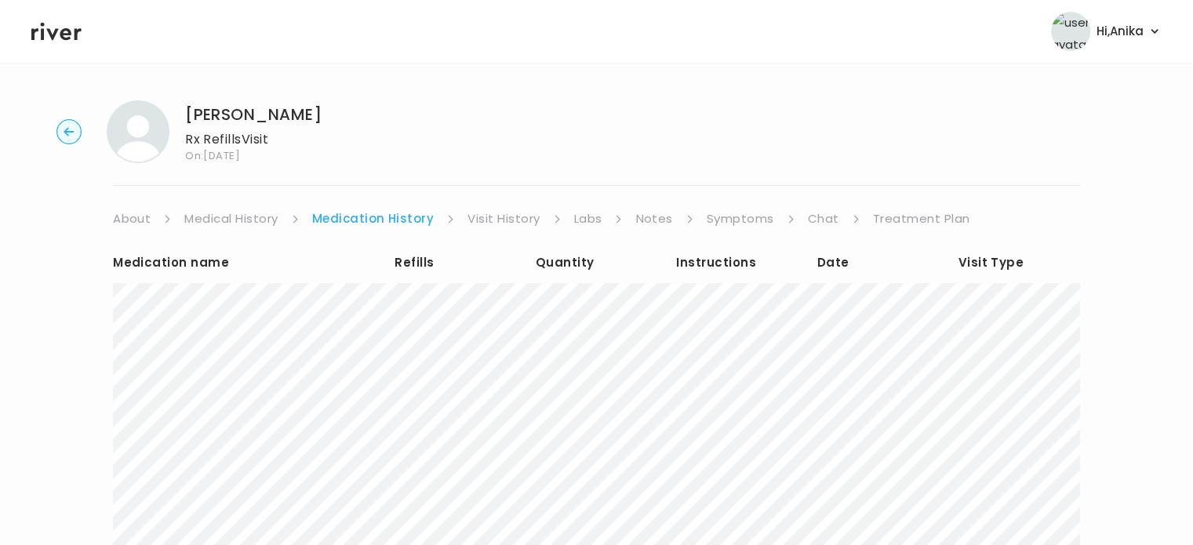
click at [486, 213] on link "Visit History" at bounding box center [503, 219] width 72 height 22
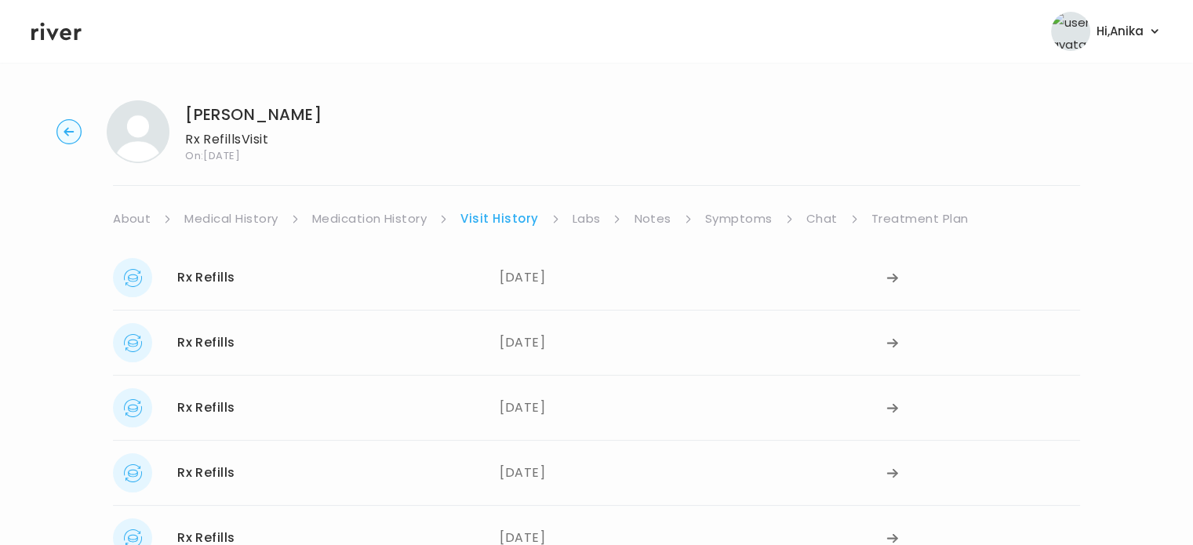
click at [580, 213] on link "Labs" at bounding box center [587, 219] width 28 height 22
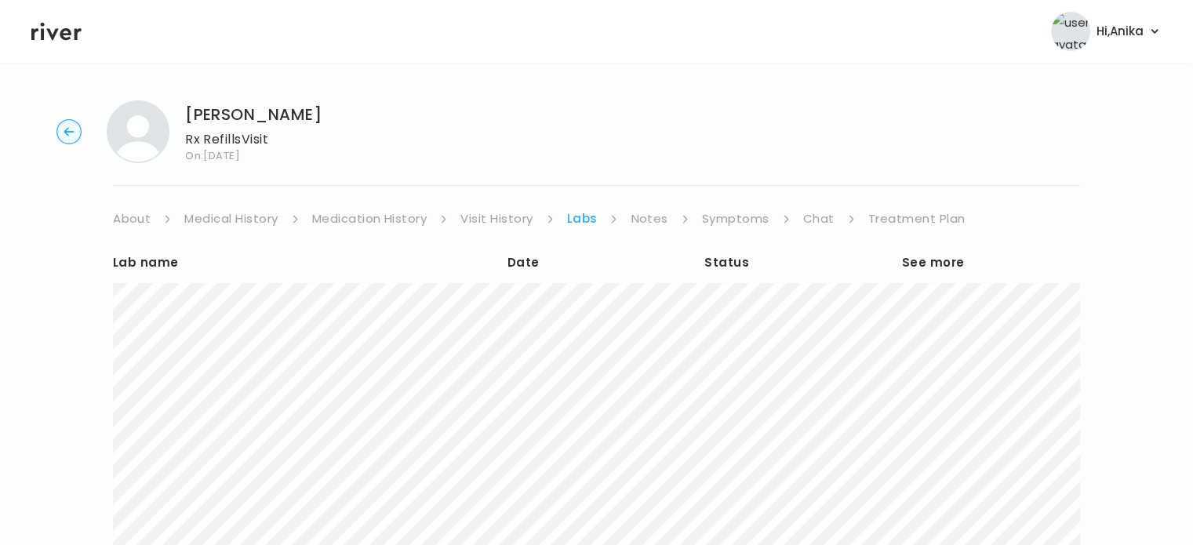
click at [650, 215] on link "Notes" at bounding box center [649, 219] width 37 height 22
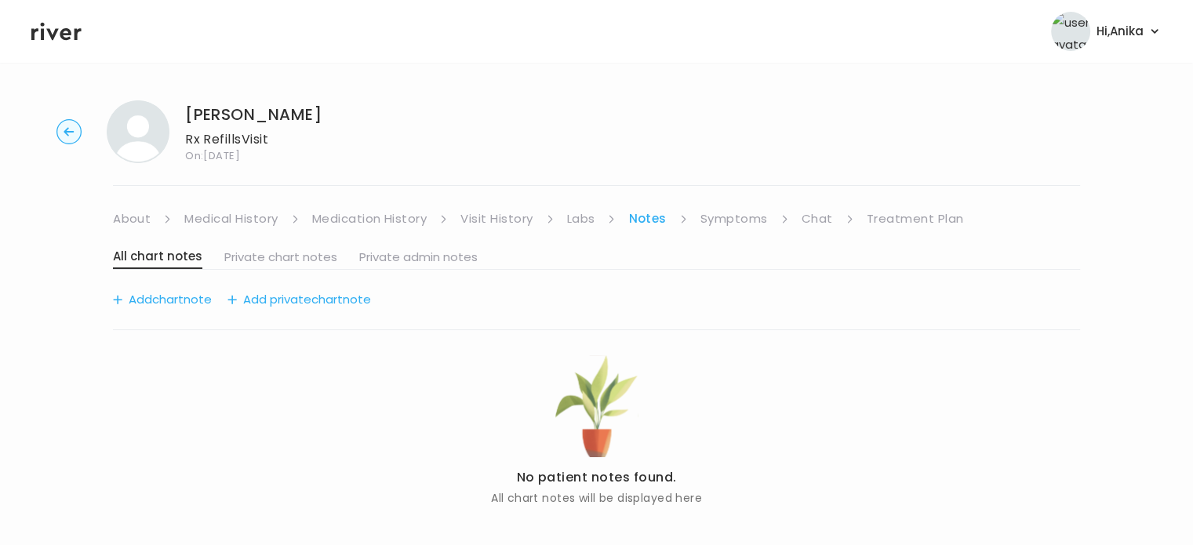
click at [715, 219] on link "Symptoms" at bounding box center [733, 219] width 67 height 22
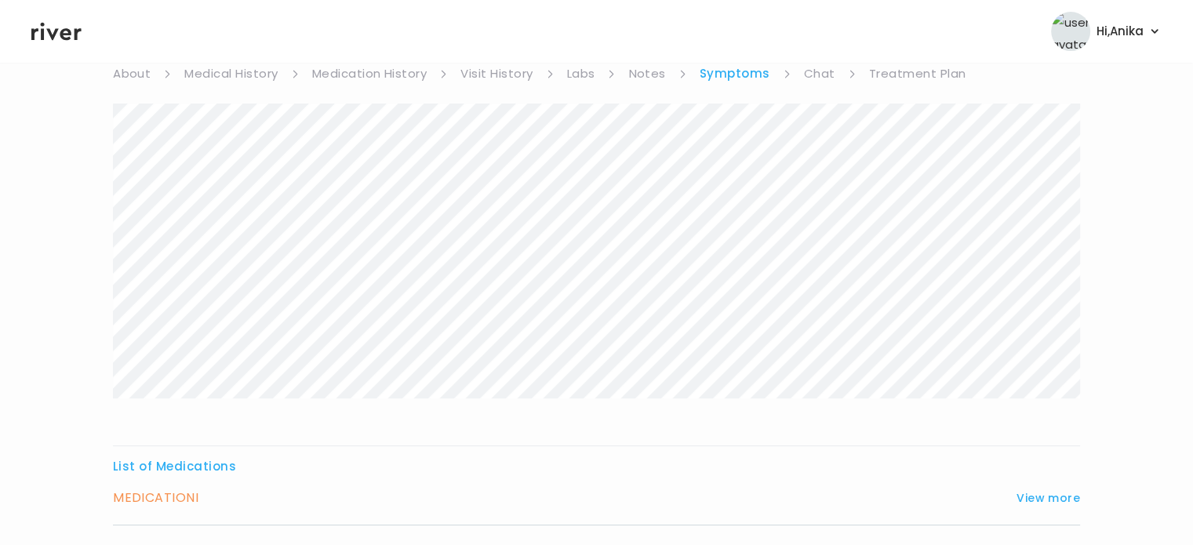
scroll to position [260, 0]
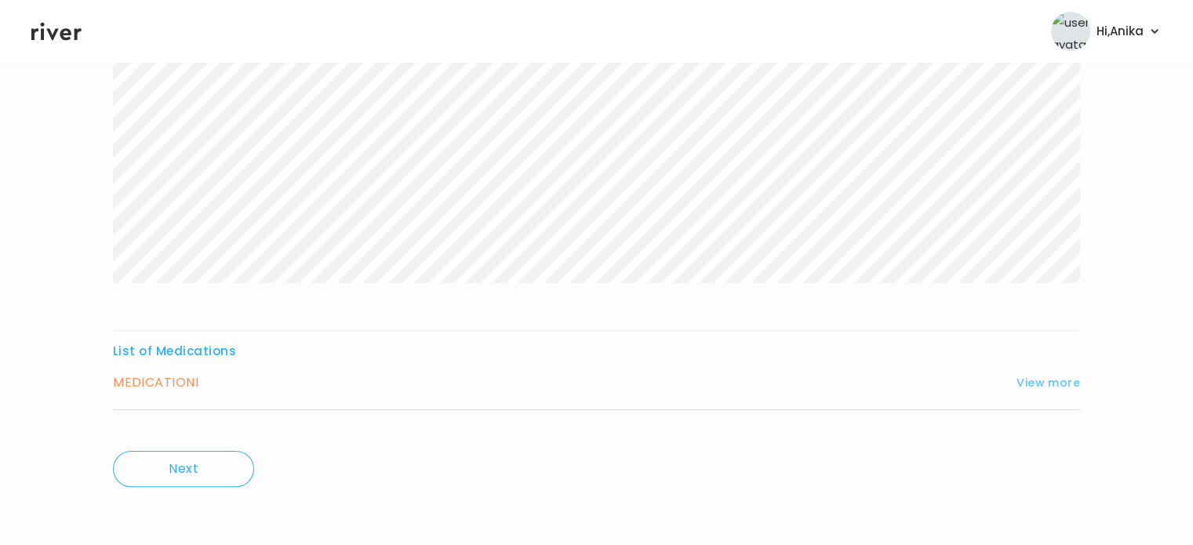
click at [1041, 386] on button "View more" at bounding box center [1048, 382] width 64 height 19
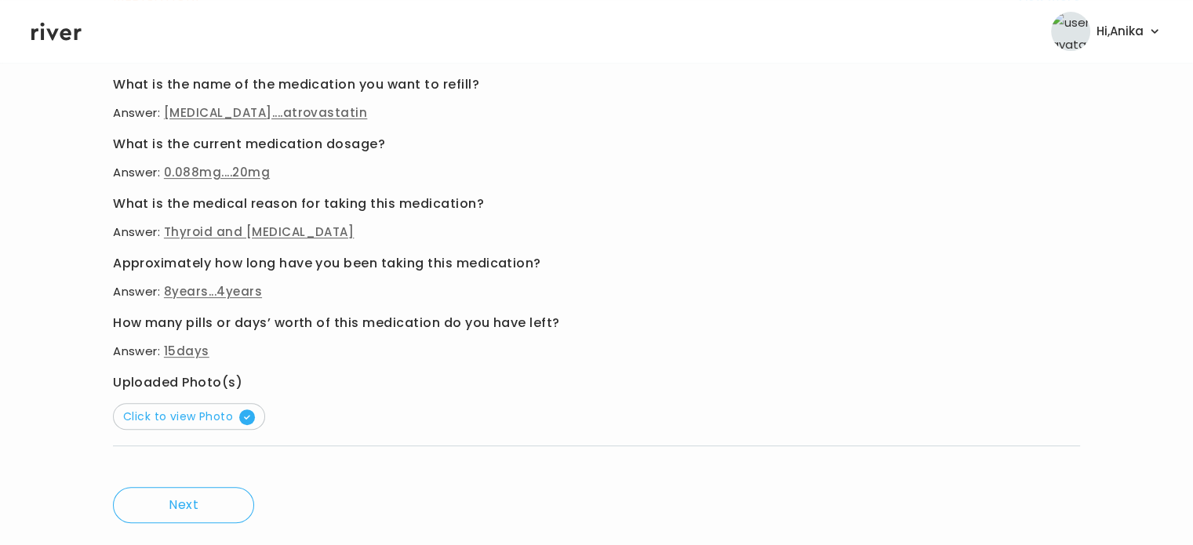
scroll to position [664, 0]
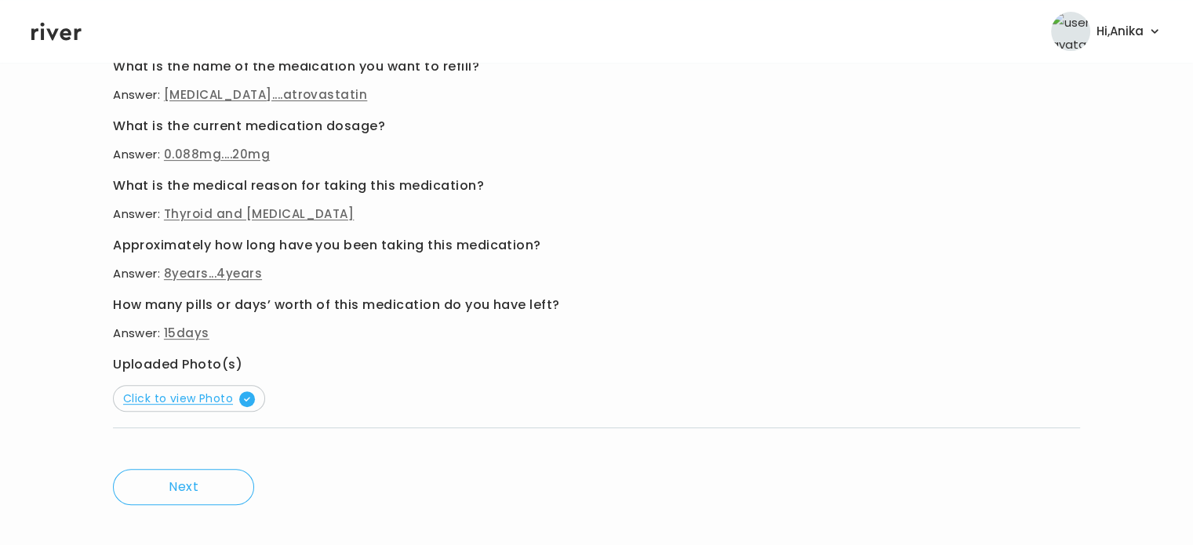
click at [223, 396] on span "Click to view Photo" at bounding box center [189, 399] width 132 height 16
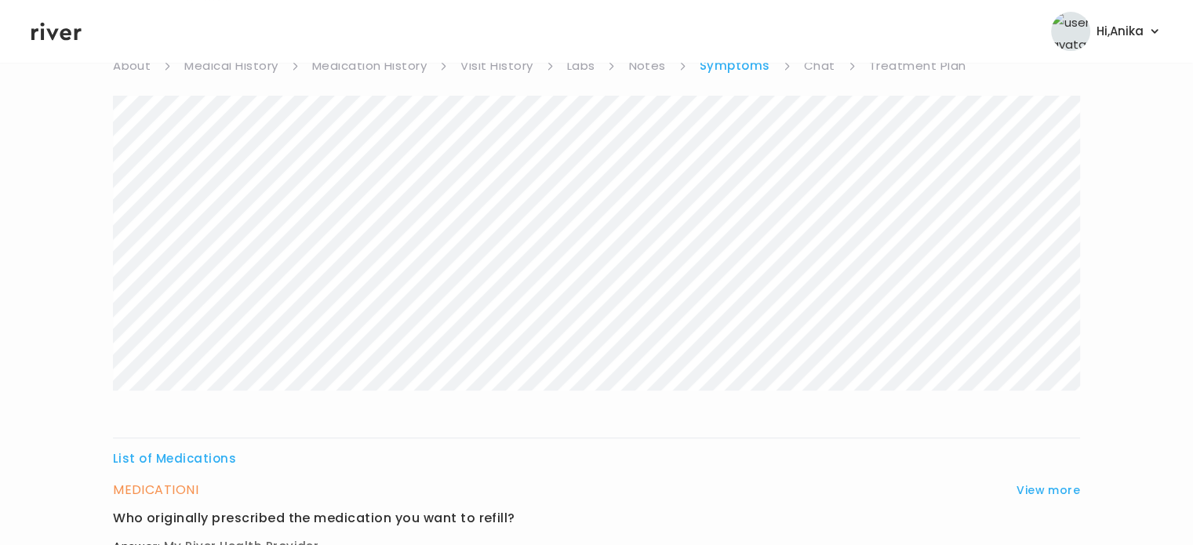
scroll to position [5, 0]
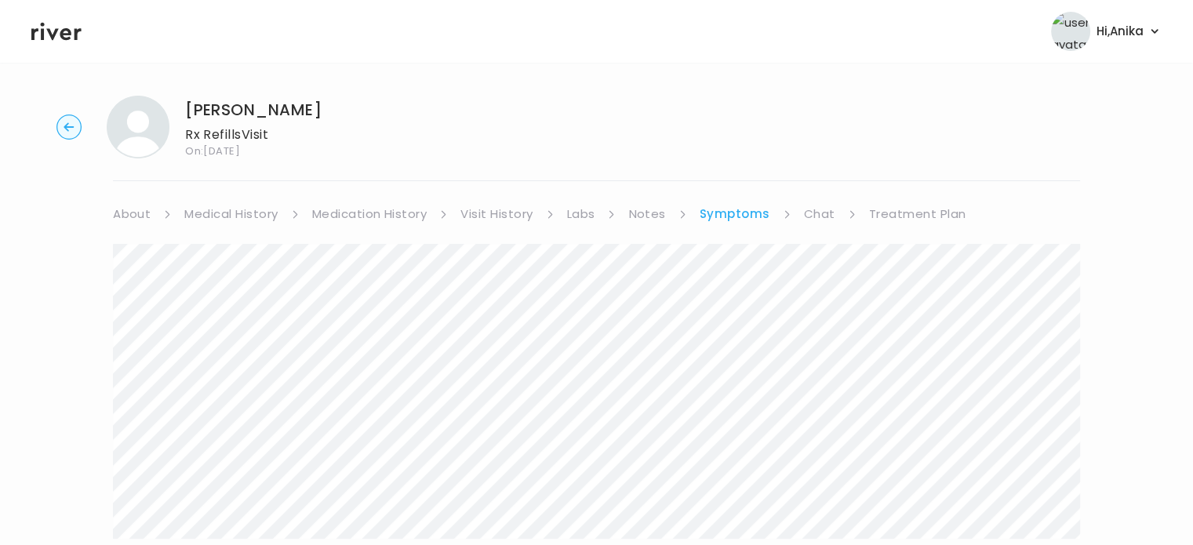
click at [400, 214] on link "Medication History" at bounding box center [369, 214] width 115 height 22
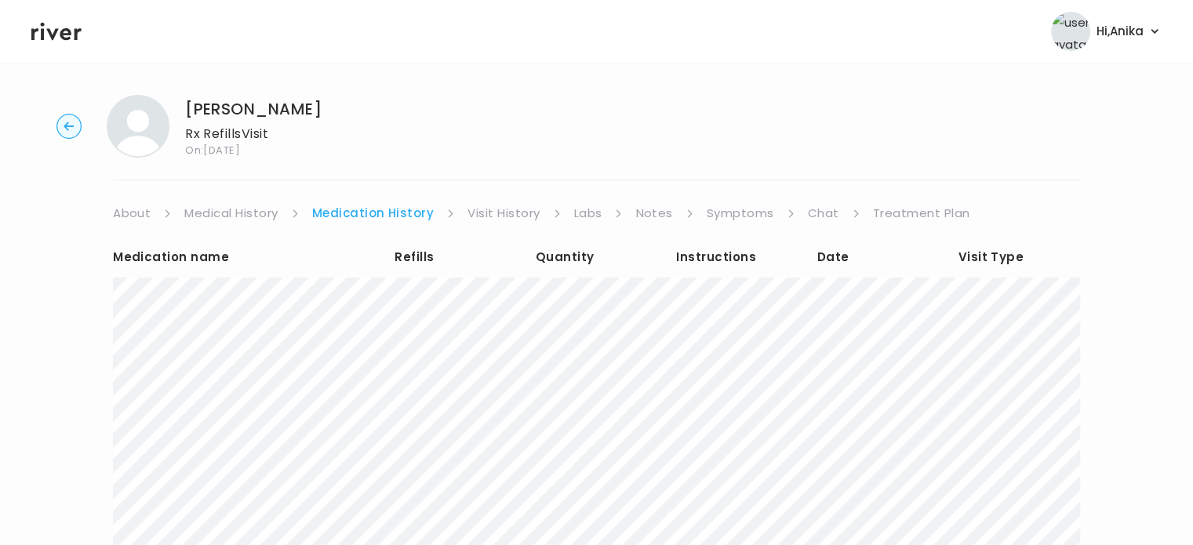
scroll to position [6, 0]
click at [485, 202] on link "Visit History" at bounding box center [503, 213] width 72 height 22
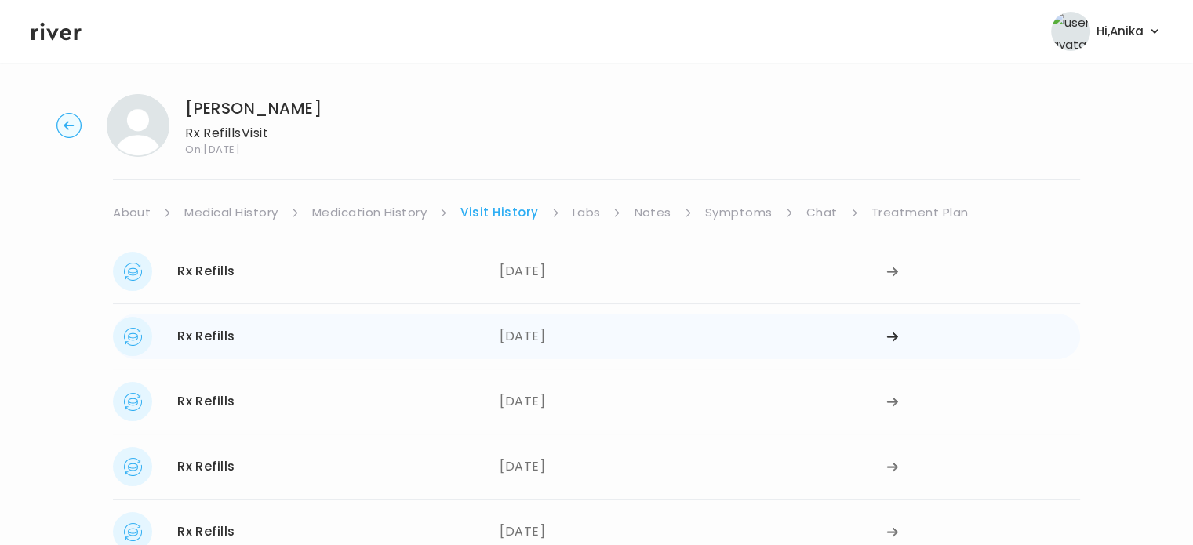
click at [544, 341] on div "[DATE]" at bounding box center [693, 336] width 387 height 39
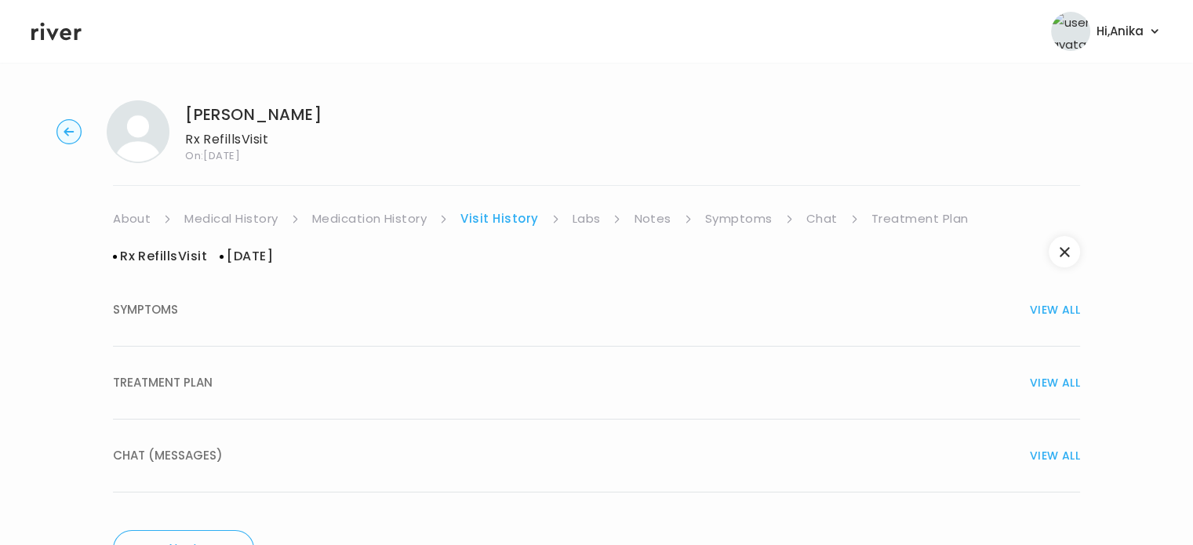
click at [577, 388] on div "TREATMENT PLAN VIEW ALL" at bounding box center [596, 383] width 967 height 22
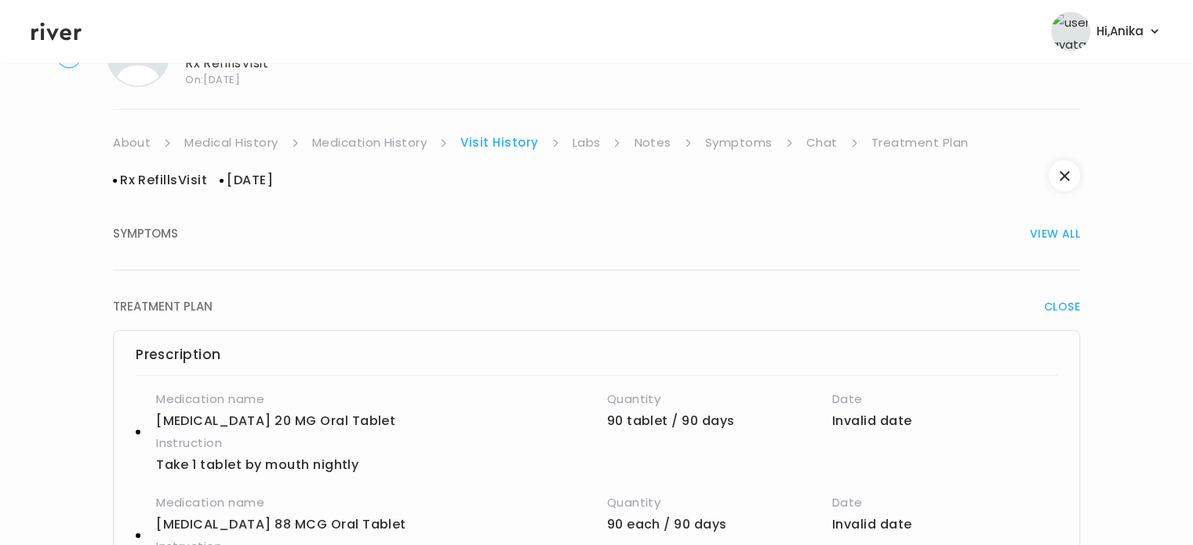
scroll to position [72, 0]
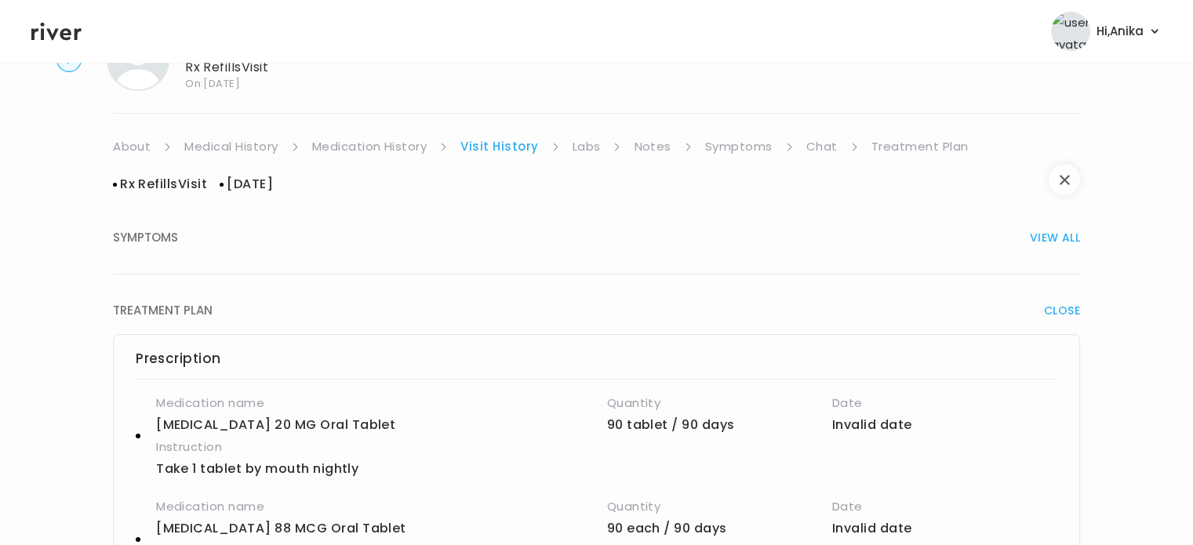
click at [1067, 185] on button "button" at bounding box center [1064, 179] width 31 height 31
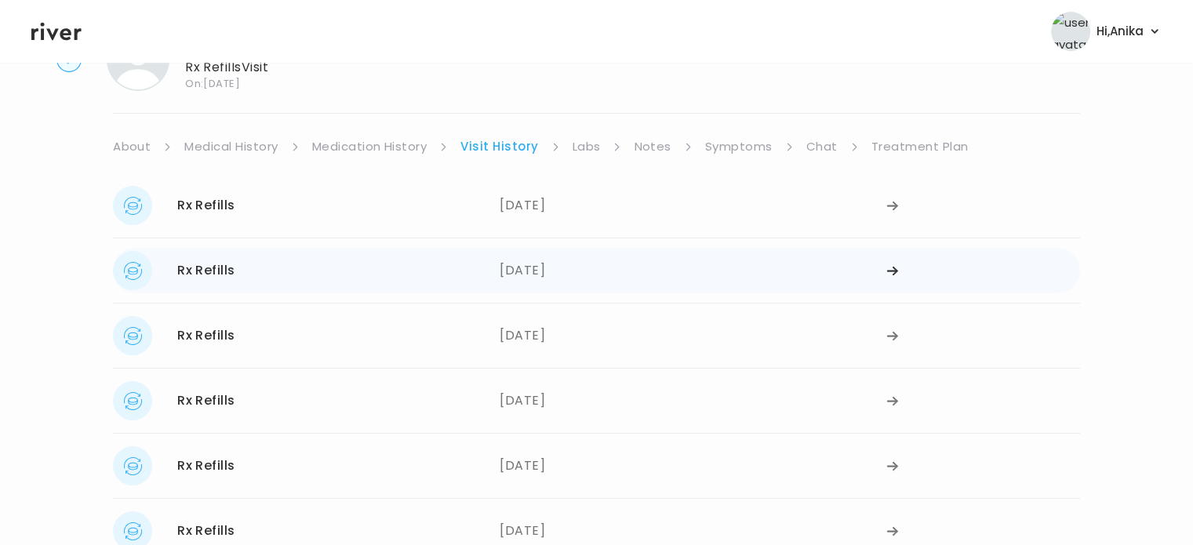
click at [584, 273] on div "[DATE]" at bounding box center [693, 270] width 387 height 39
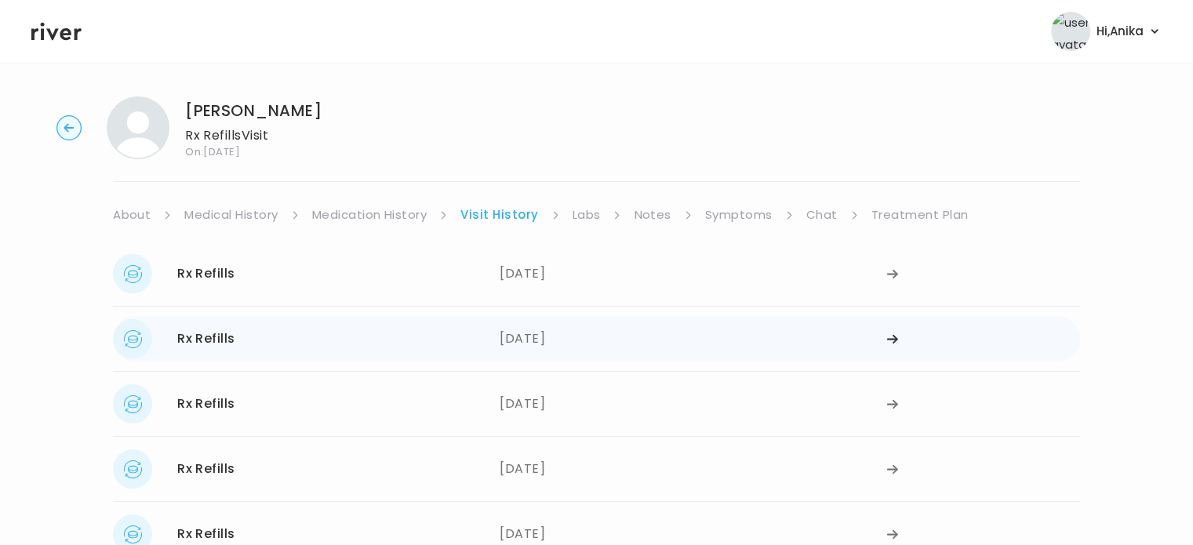
scroll to position [0, 0]
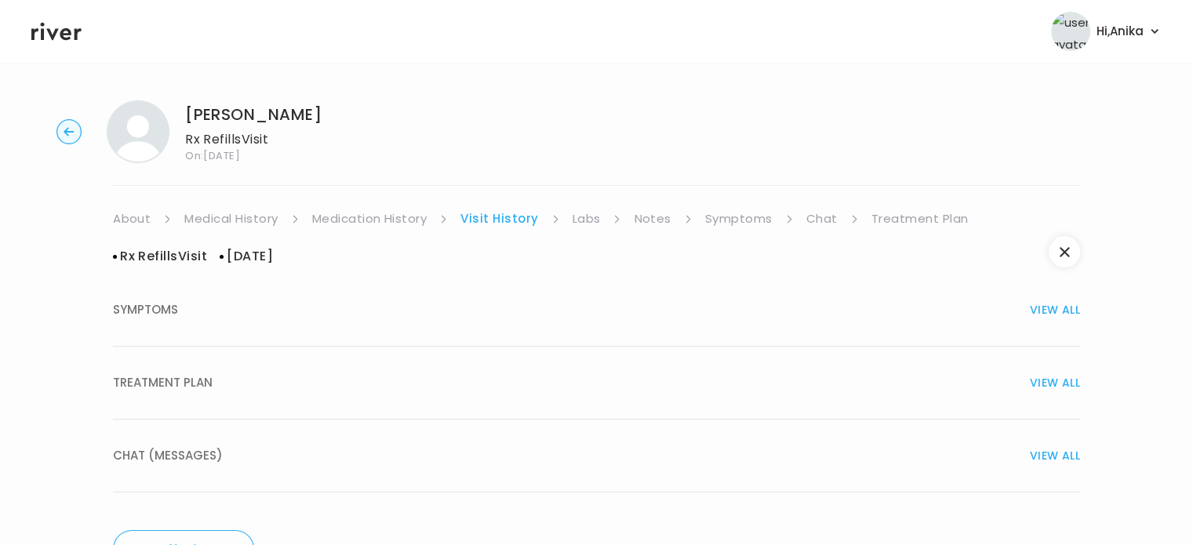
click at [612, 363] on button "TREATMENT PLAN VIEW ALL" at bounding box center [596, 383] width 967 height 73
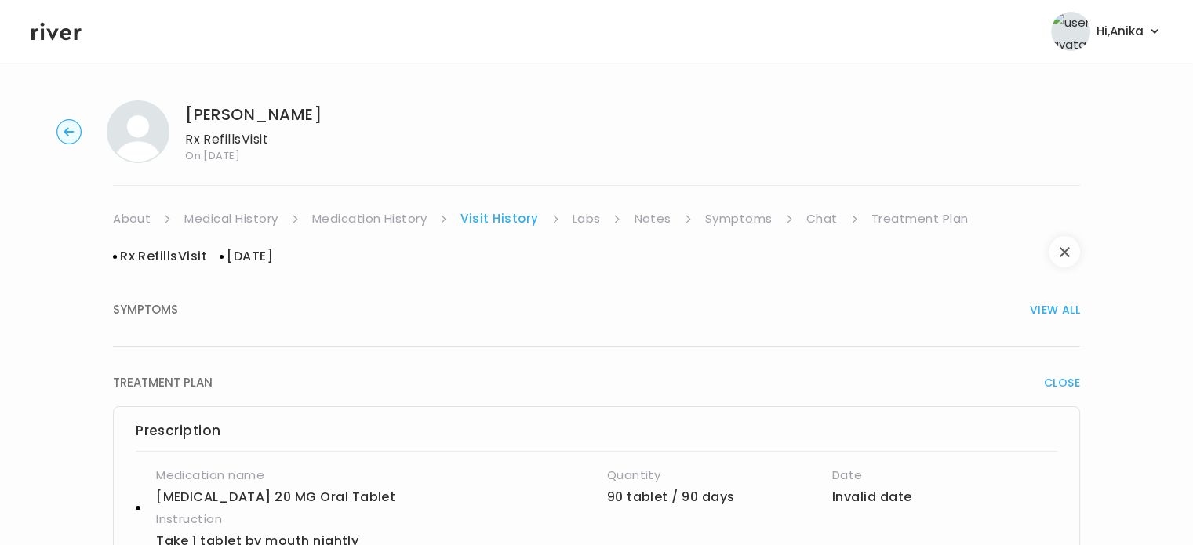
click at [1068, 250] on icon "button" at bounding box center [1065, 252] width 10 height 10
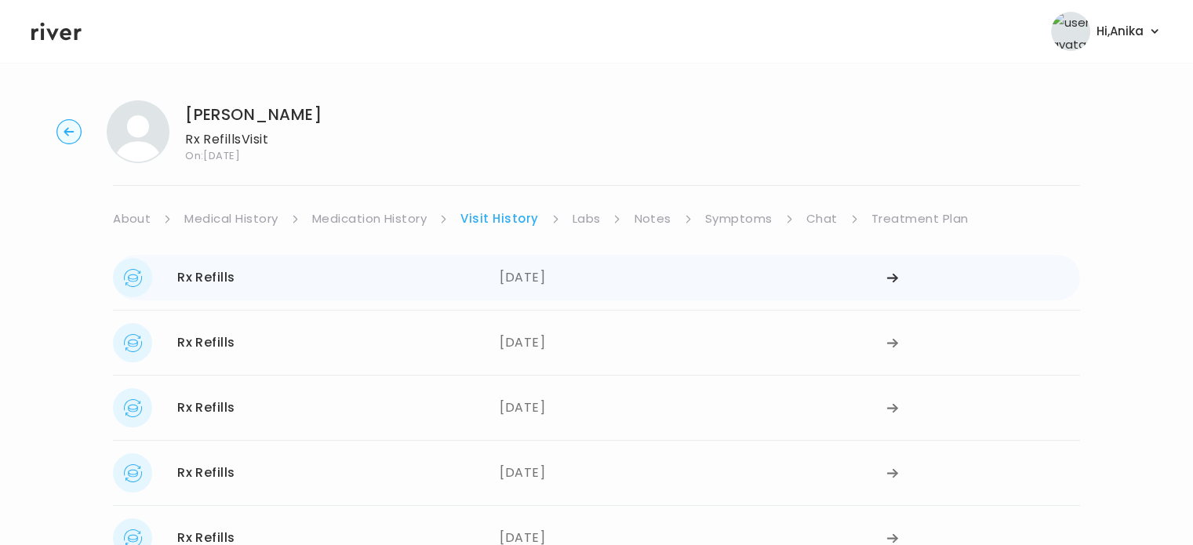
click at [569, 277] on div "[DATE]" at bounding box center [693, 277] width 387 height 39
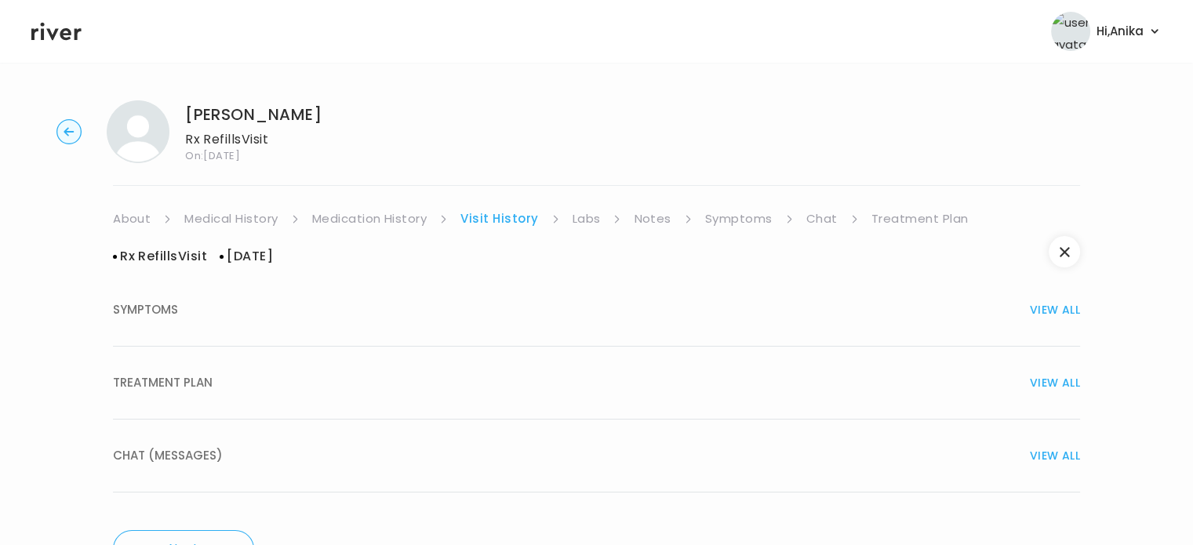
click at [552, 383] on div "TREATMENT PLAN VIEW ALL" at bounding box center [596, 383] width 967 height 22
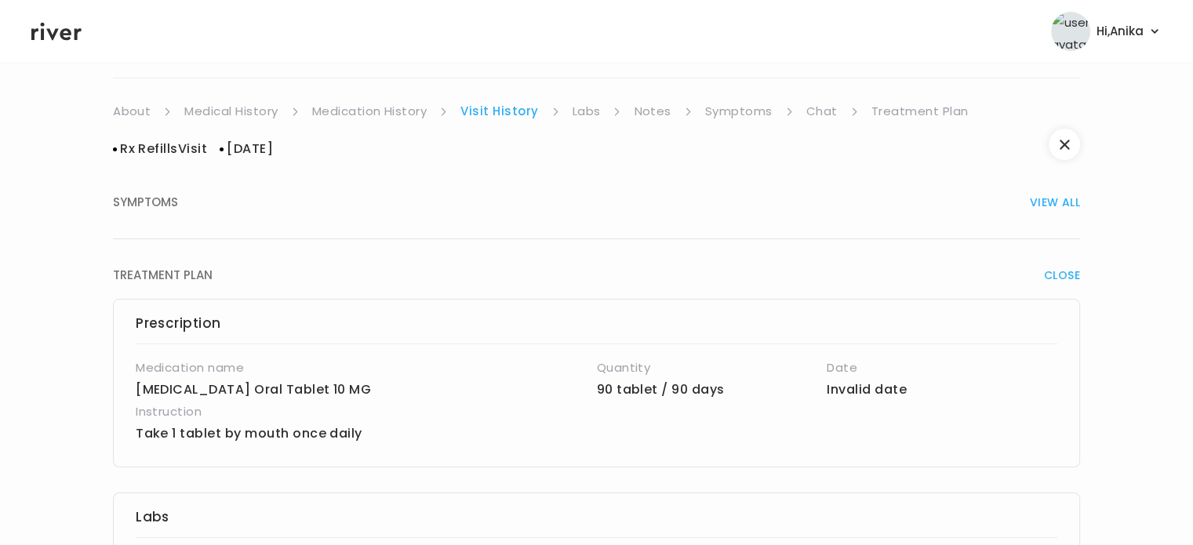
scroll to position [106, 0]
click at [360, 109] on link "Medication History" at bounding box center [369, 113] width 115 height 22
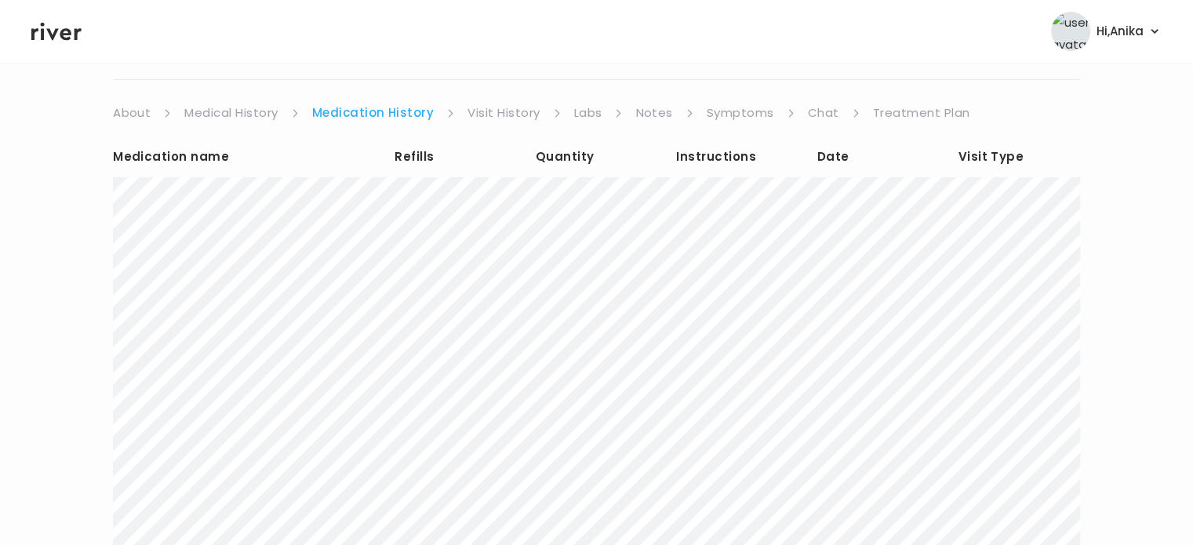
click at [514, 115] on link "Visit History" at bounding box center [503, 113] width 72 height 22
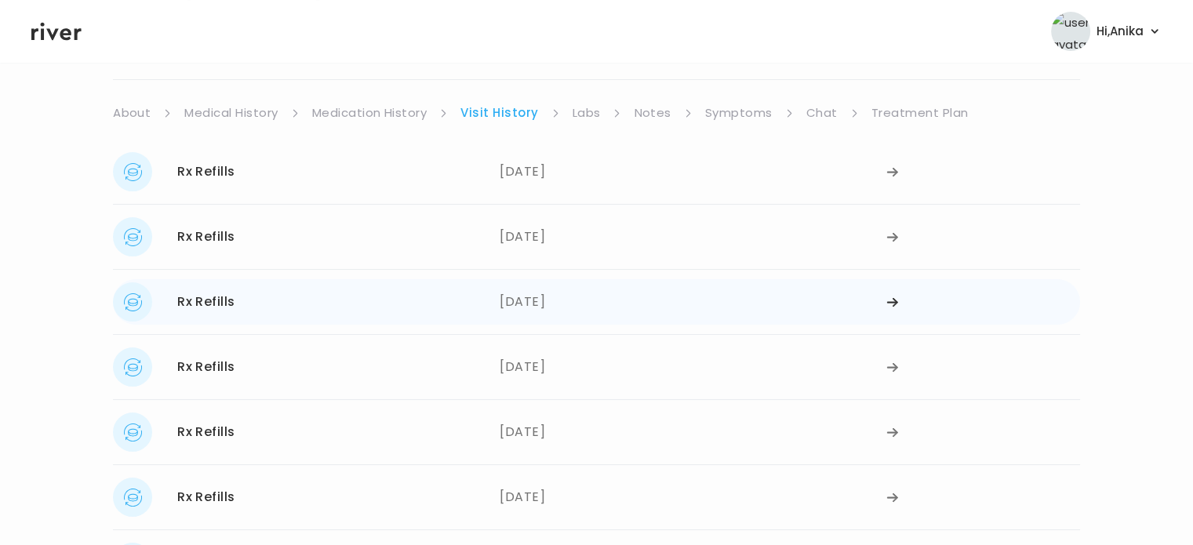
click at [547, 300] on div "[DATE]" at bounding box center [693, 301] width 387 height 39
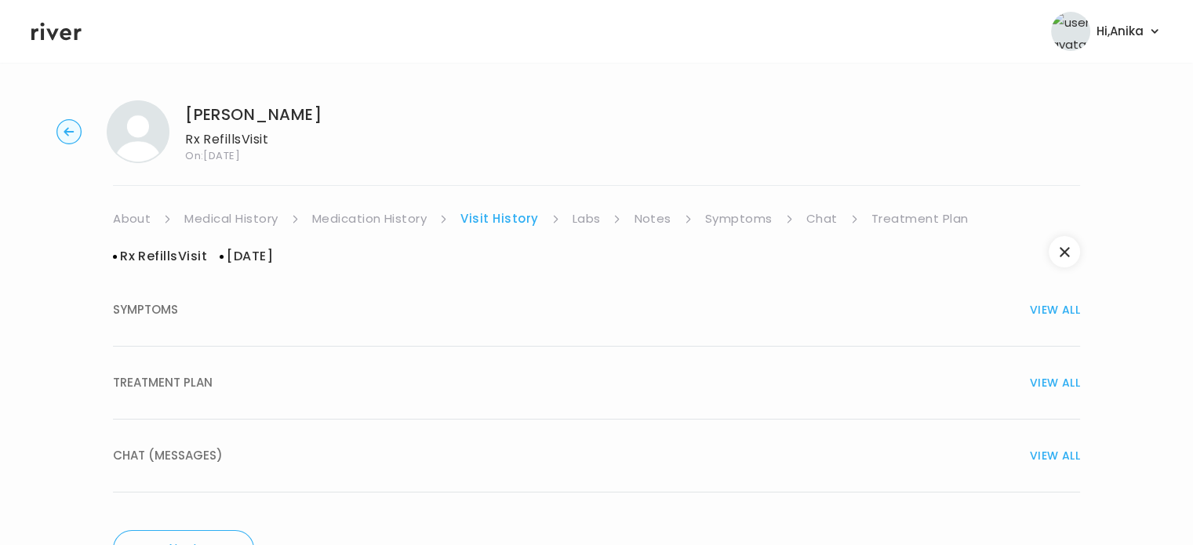
click at [643, 380] on div "TREATMENT PLAN VIEW ALL" at bounding box center [596, 383] width 967 height 22
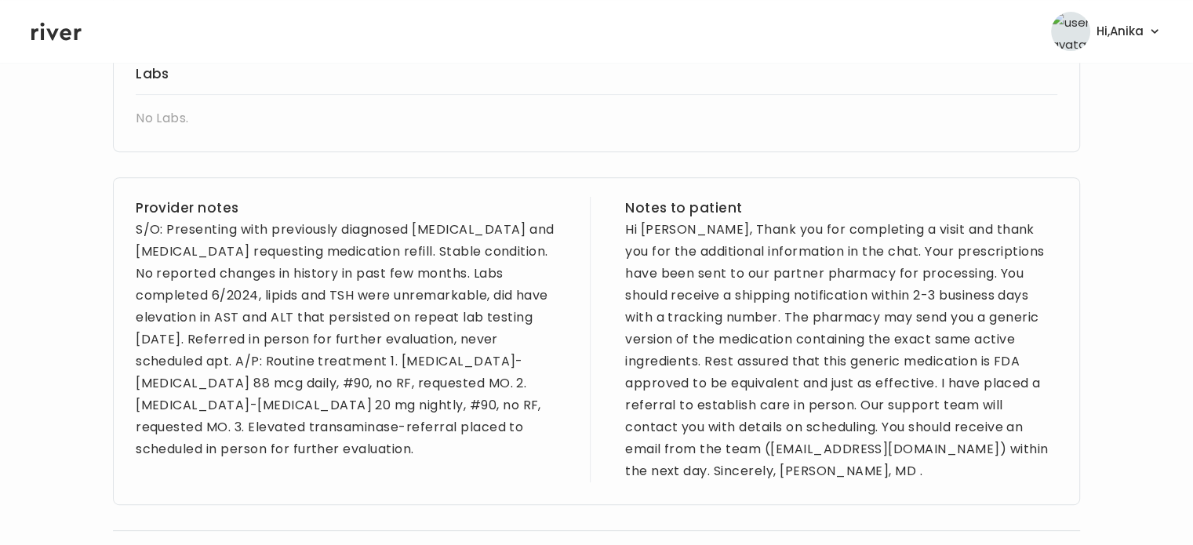
scroll to position [651, 0]
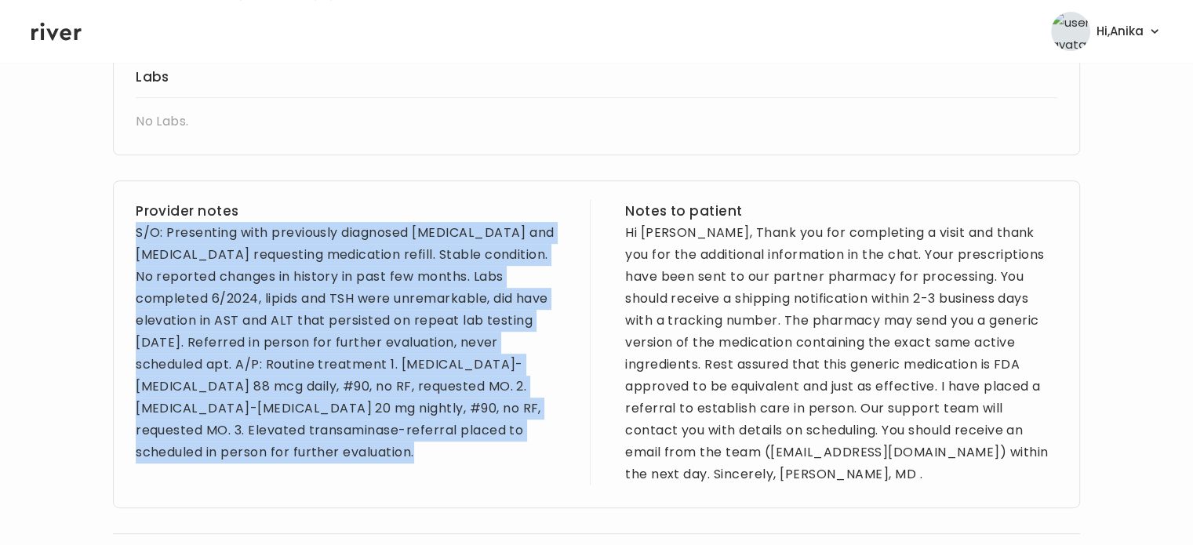
drag, startPoint x: 216, startPoint y: 454, endPoint x: 129, endPoint y: 232, distance: 238.7
click at [129, 232] on div "Provider notes S/O: Presenting with previously diagnosed [MEDICAL_DATA] and [ME…" at bounding box center [596, 344] width 967 height 328
copy div "S/O: Presenting with previously diagnosed [MEDICAL_DATA] and [MEDICAL_DATA] req…"
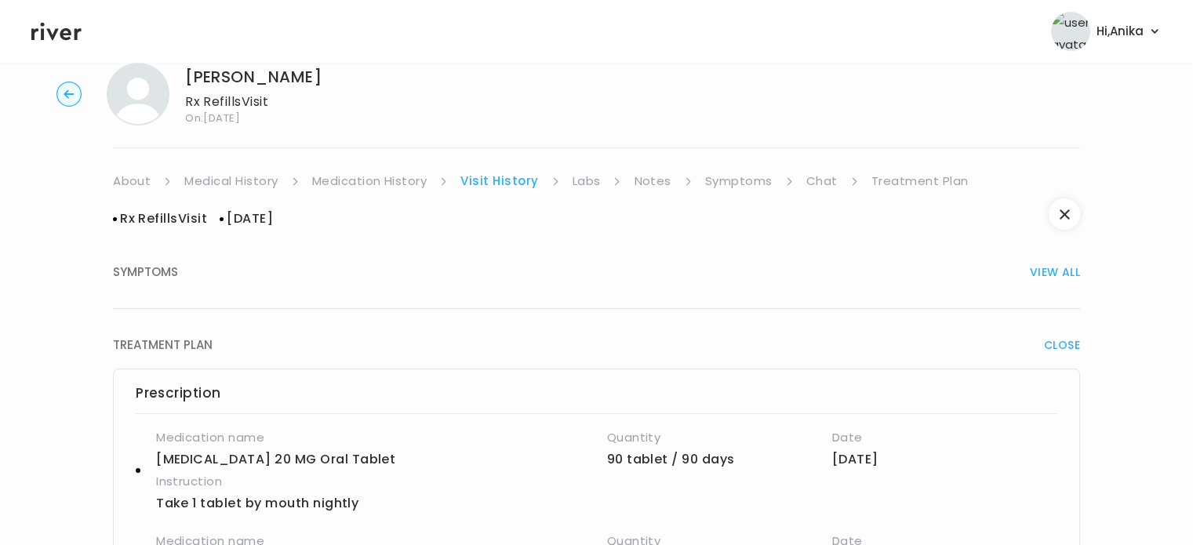
scroll to position [0, 0]
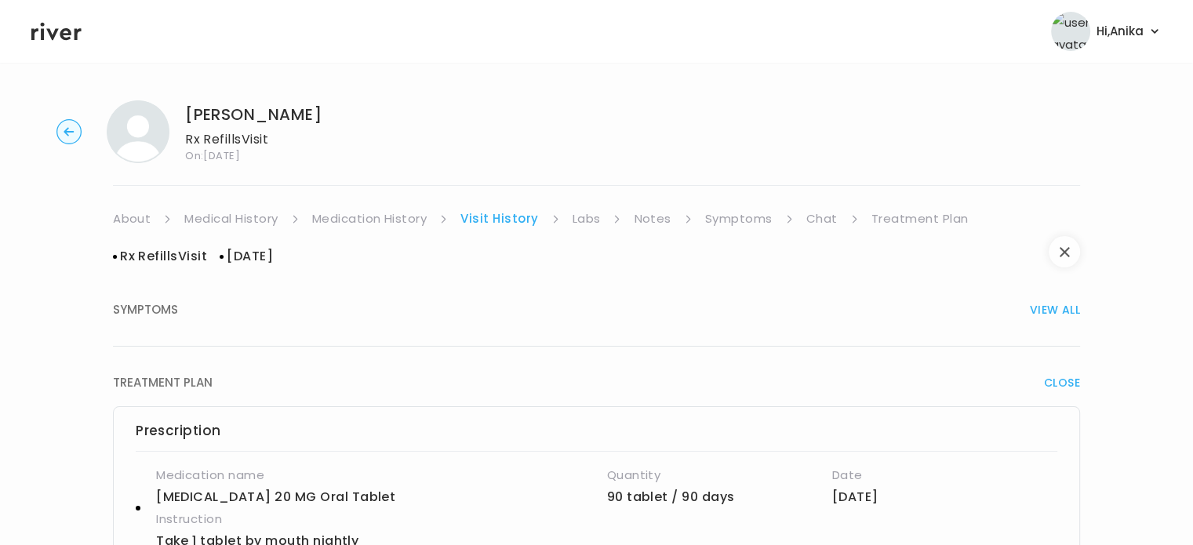
click at [1060, 250] on icon "button" at bounding box center [1065, 252] width 10 height 10
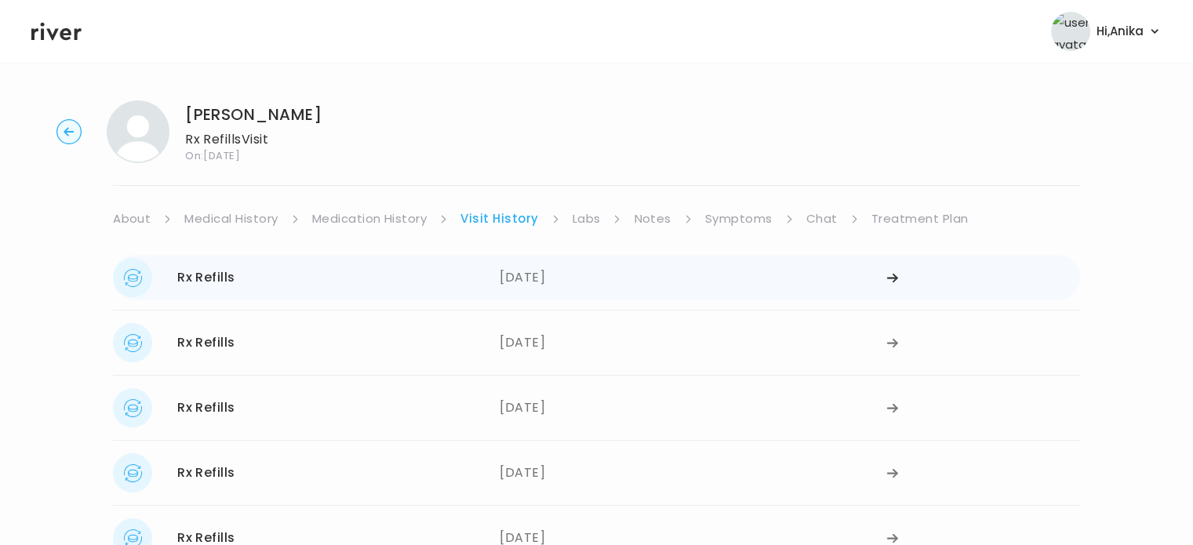
click at [584, 275] on div "[DATE]" at bounding box center [693, 277] width 387 height 39
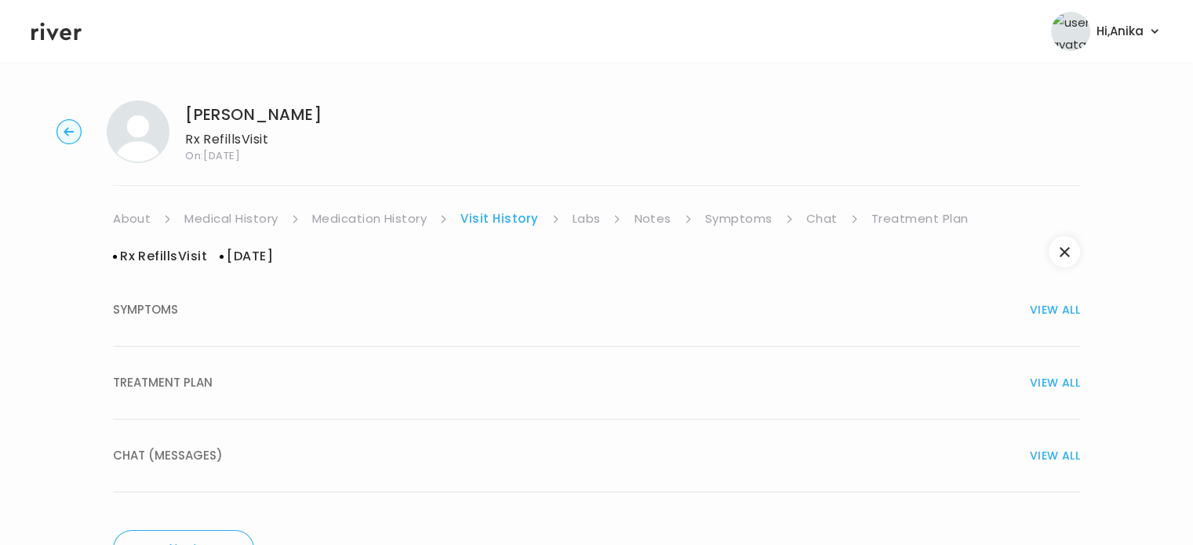
click at [571, 372] on div "TREATMENT PLAN VIEW ALL" at bounding box center [596, 383] width 967 height 22
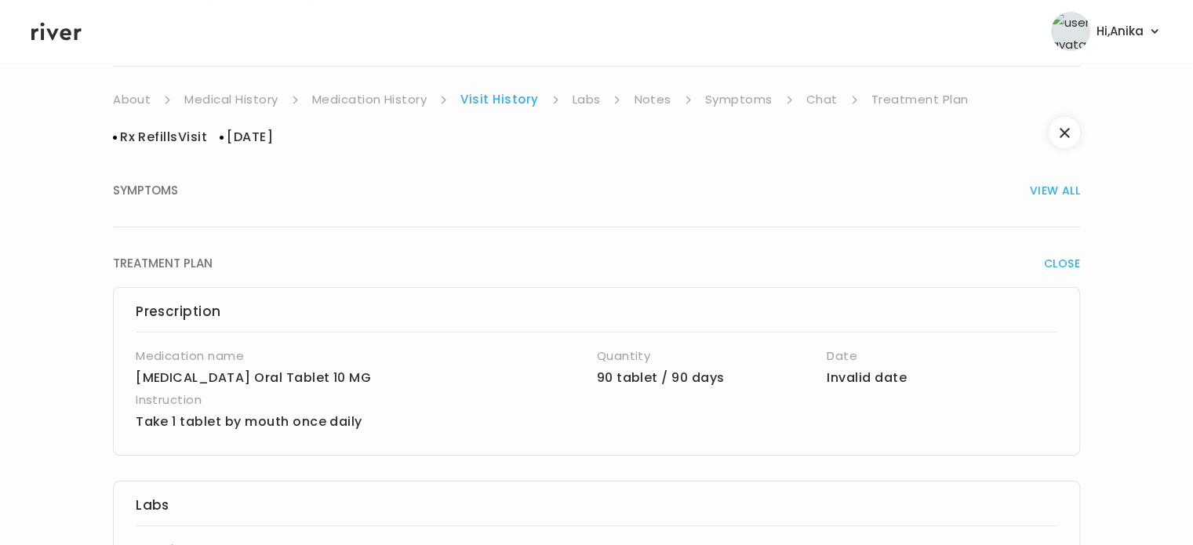
scroll to position [71, 0]
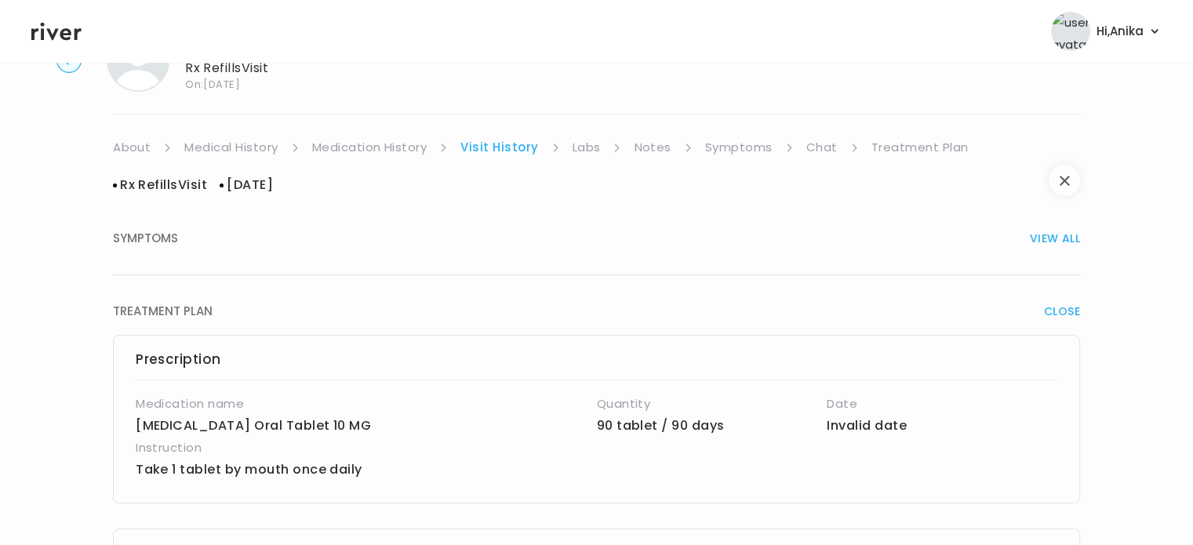
click at [1071, 186] on button "button" at bounding box center [1064, 180] width 31 height 31
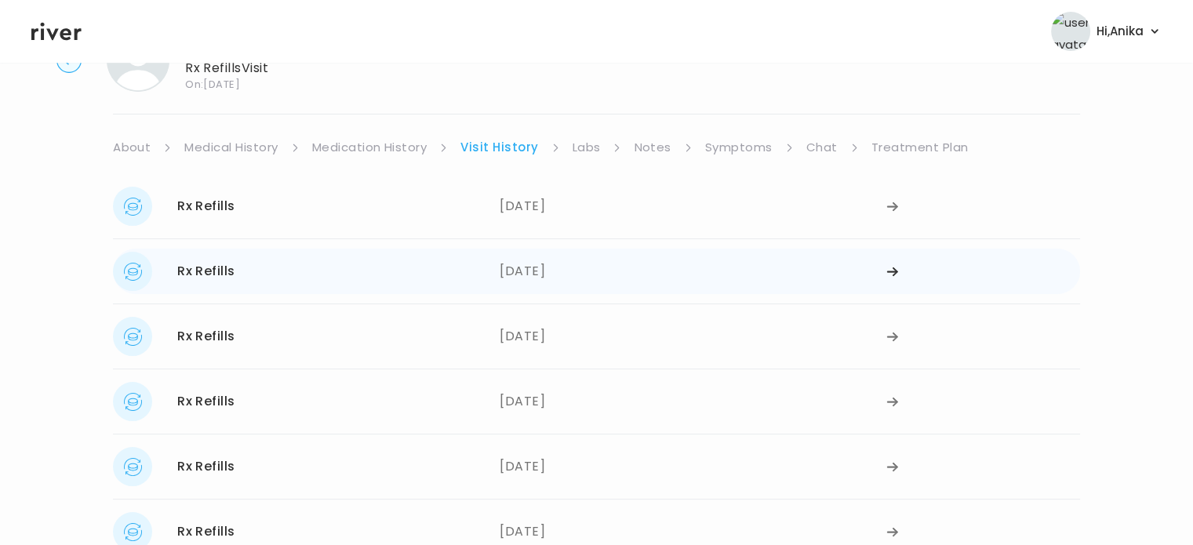
click at [551, 256] on div "[DATE]" at bounding box center [693, 271] width 387 height 39
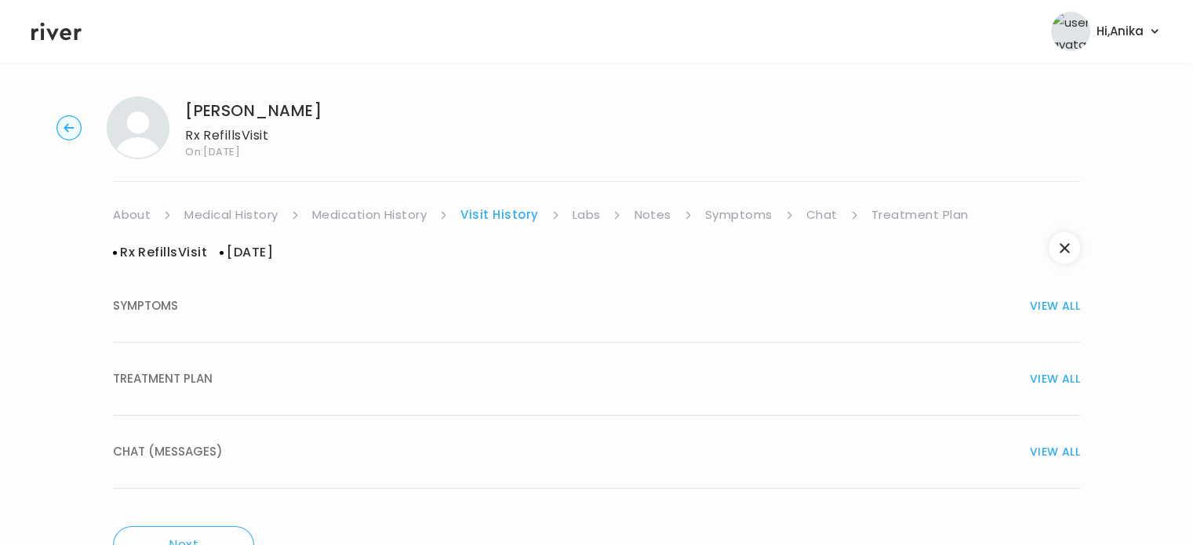
scroll to position [0, 0]
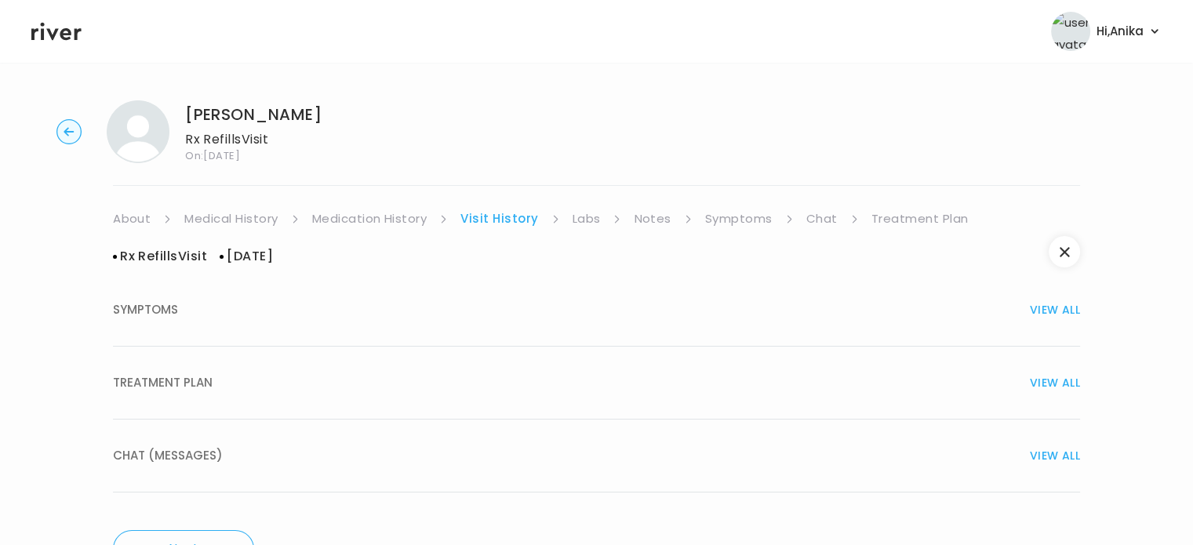
click at [1056, 369] on button "TREATMENT PLAN VIEW ALL" at bounding box center [596, 383] width 967 height 73
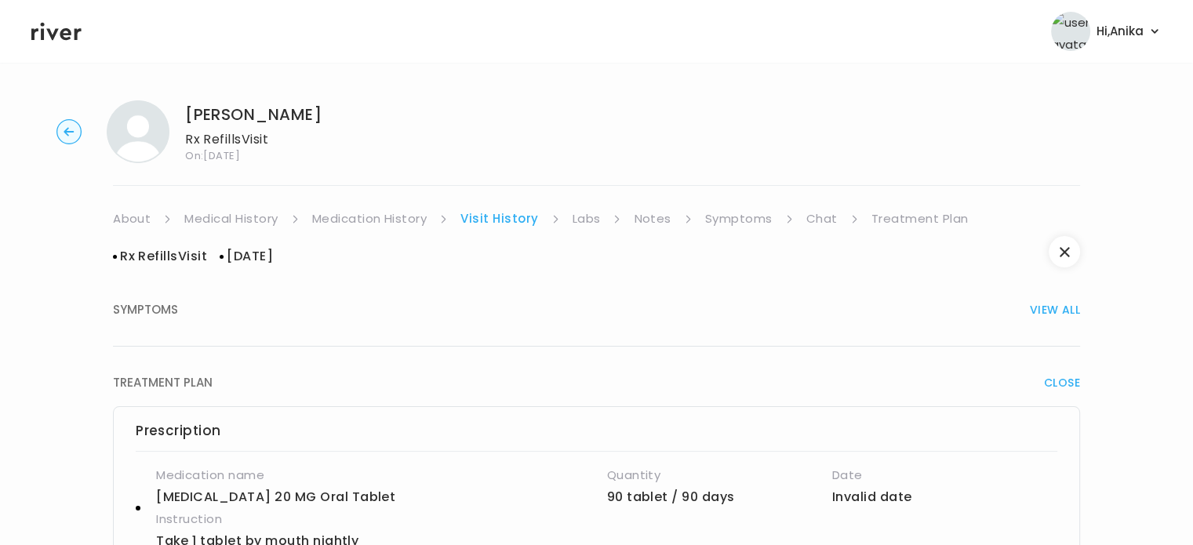
click at [573, 222] on link "Labs" at bounding box center [587, 219] width 28 height 22
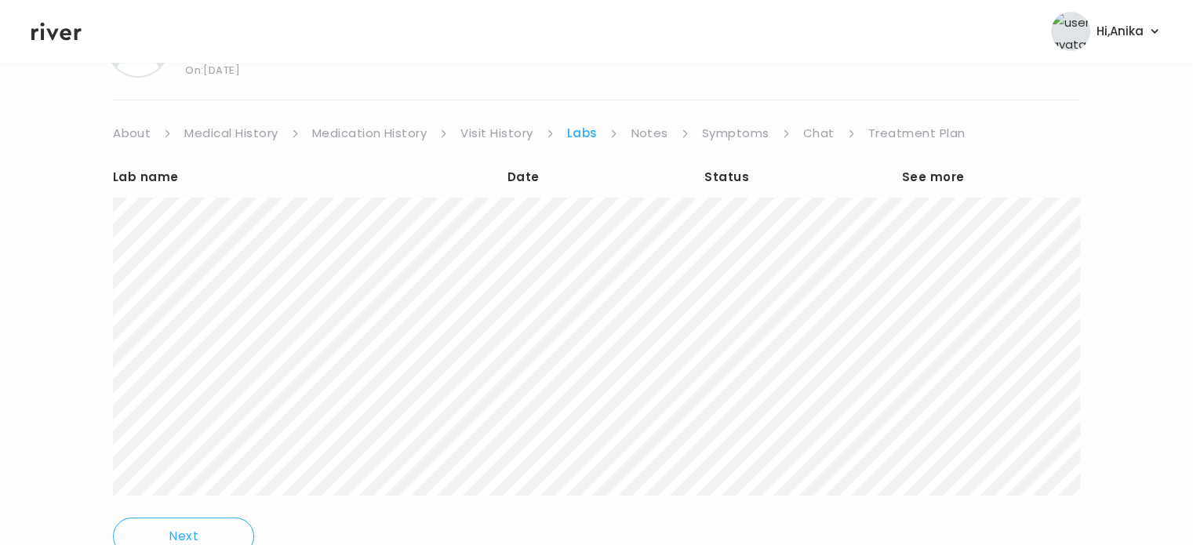
scroll to position [88, 0]
click at [917, 122] on link "Treatment Plan" at bounding box center [916, 131] width 97 height 22
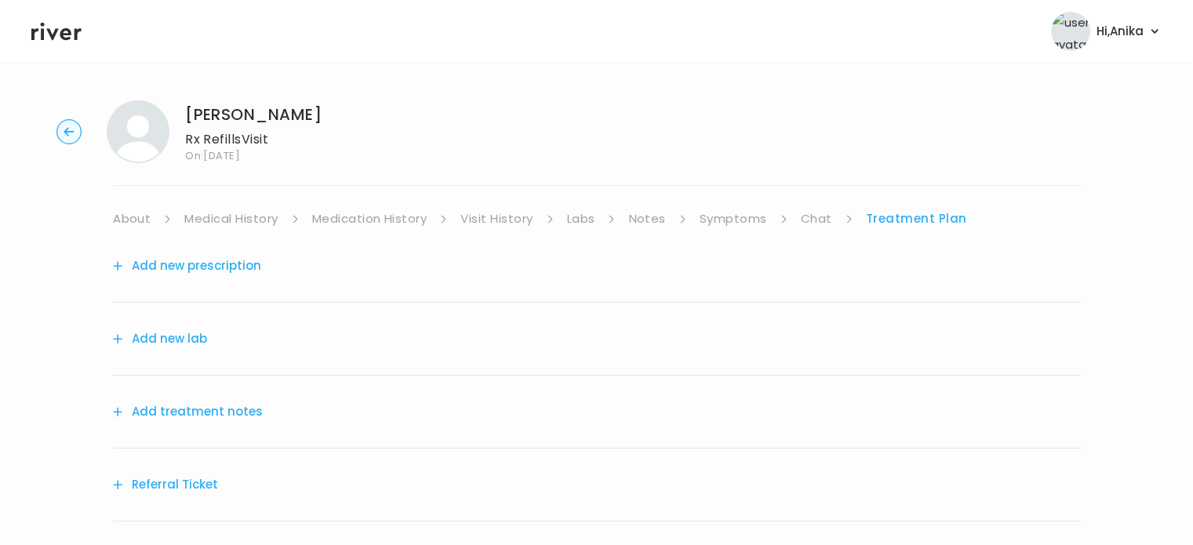
click at [229, 411] on button "Add treatment notes" at bounding box center [188, 412] width 150 height 22
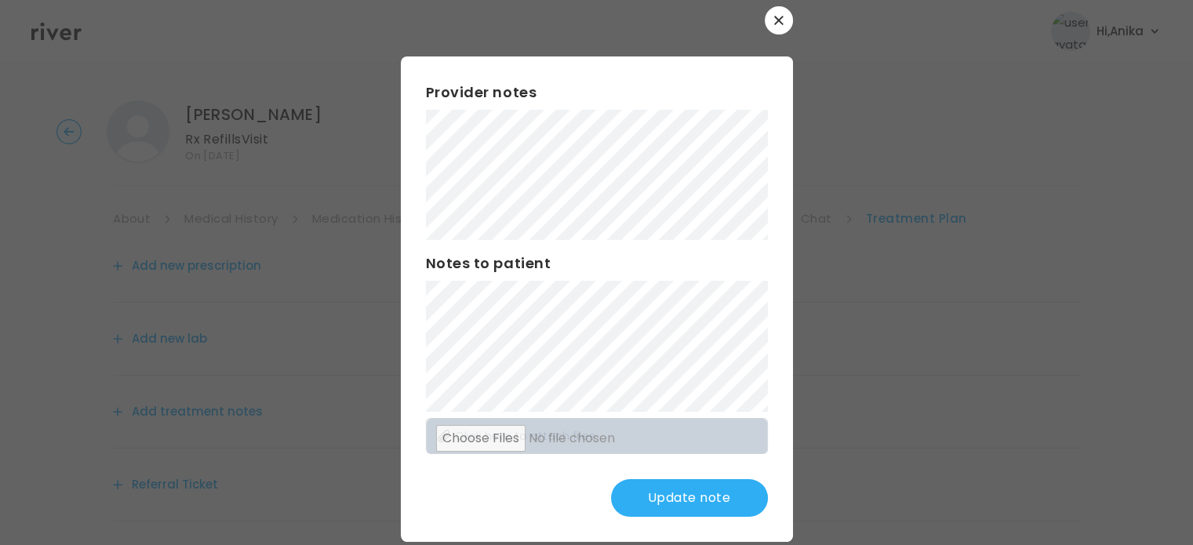
scroll to position [31, 0]
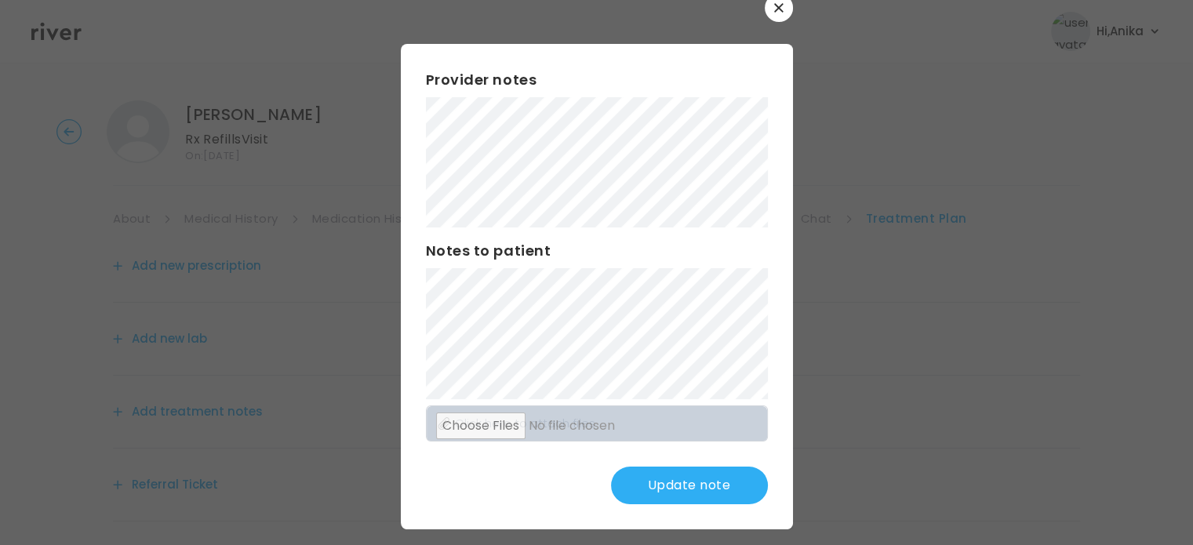
click at [675, 486] on button "Update note" at bounding box center [689, 486] width 157 height 38
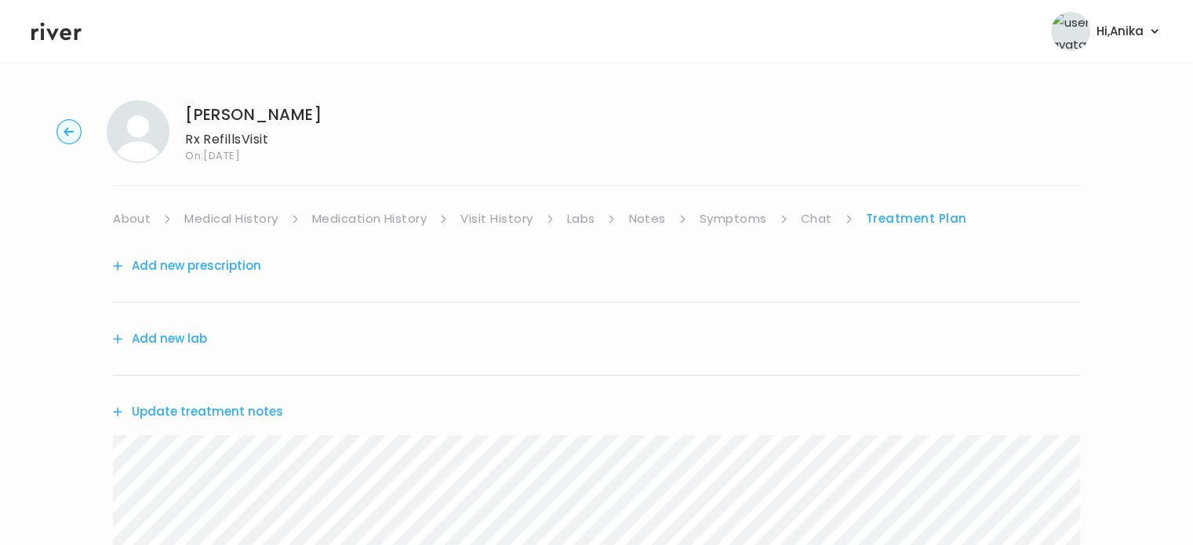
click at [248, 266] on button "Add new prescription" at bounding box center [187, 266] width 148 height 22
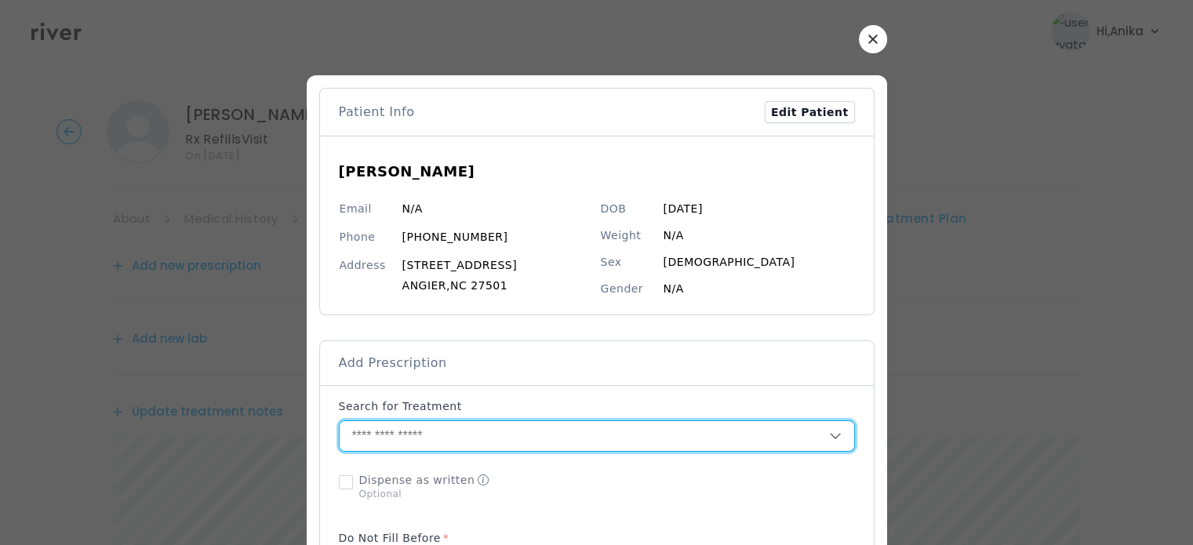
click at [536, 436] on input "text" at bounding box center [584, 436] width 489 height 30
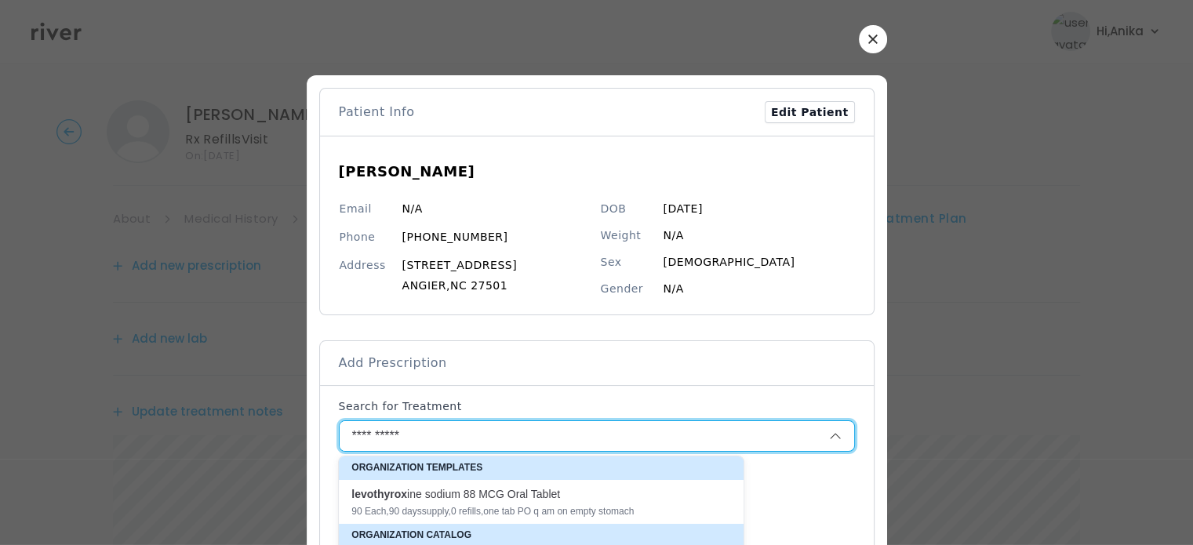
click at [529, 505] on div "90 Each , 90 days supply, 0 refills , one tab PO q am on empty stomach" at bounding box center [531, 511] width 361 height 13
type input "**********"
type input "**"
type input "*"
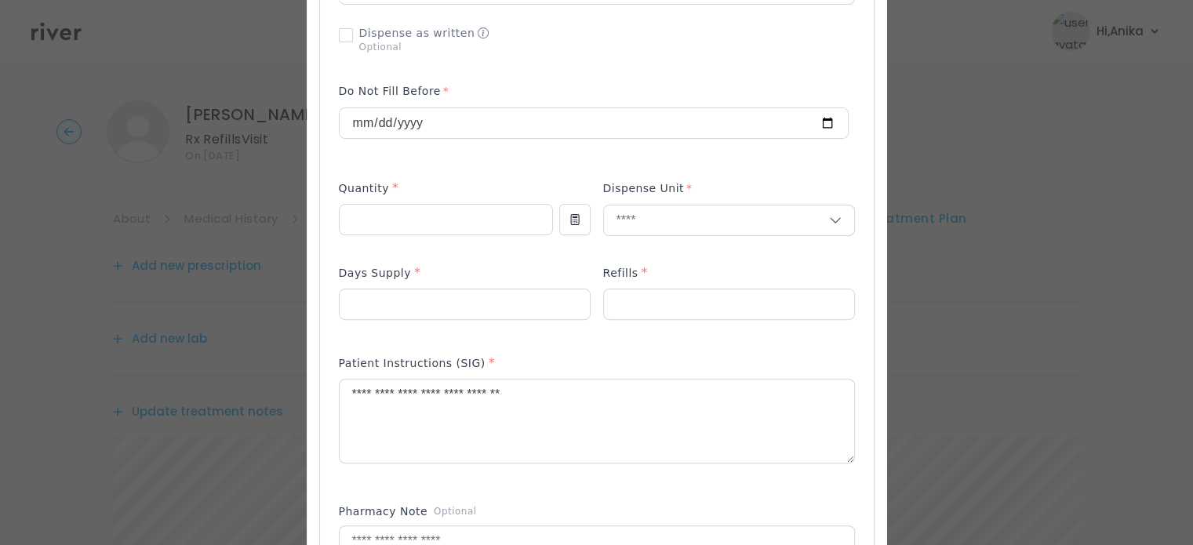
scroll to position [453, 0]
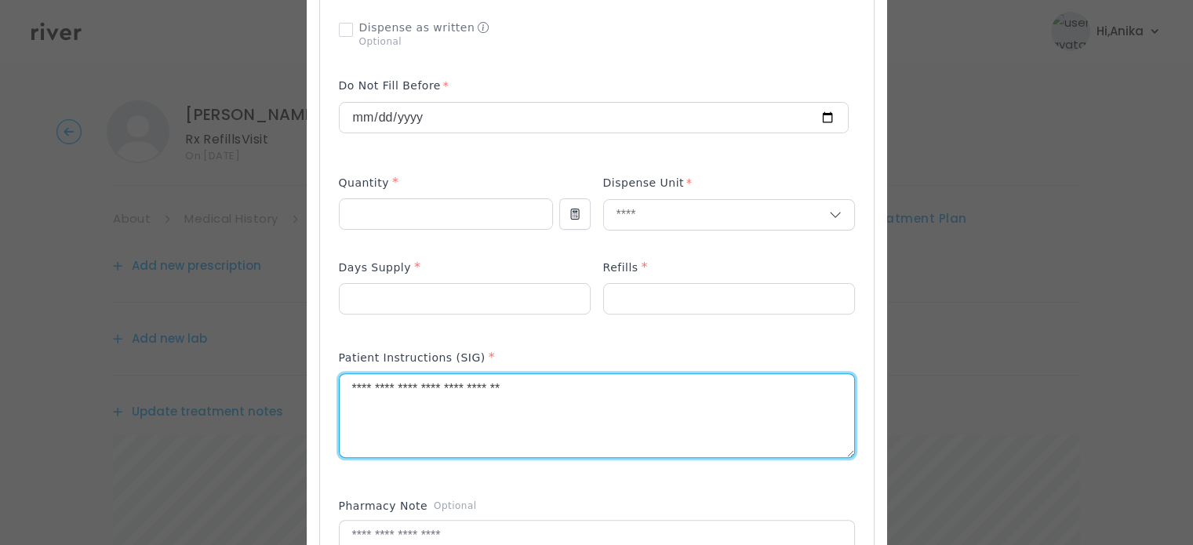
drag, startPoint x: 367, startPoint y: 384, endPoint x: 325, endPoint y: 382, distance: 41.6
click at [325, 382] on div "Add Prescription to Order" at bounding box center [597, 329] width 554 height 793
click at [405, 386] on textarea "**********" at bounding box center [597, 415] width 515 height 83
click at [480, 388] on textarea "**********" at bounding box center [597, 415] width 515 height 83
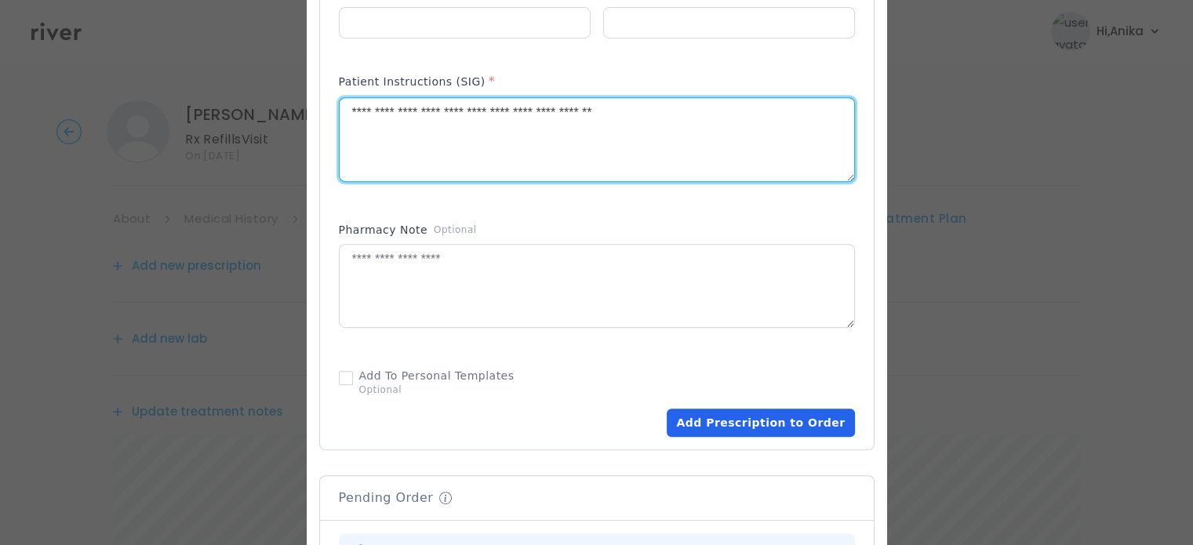
scroll to position [747, 0]
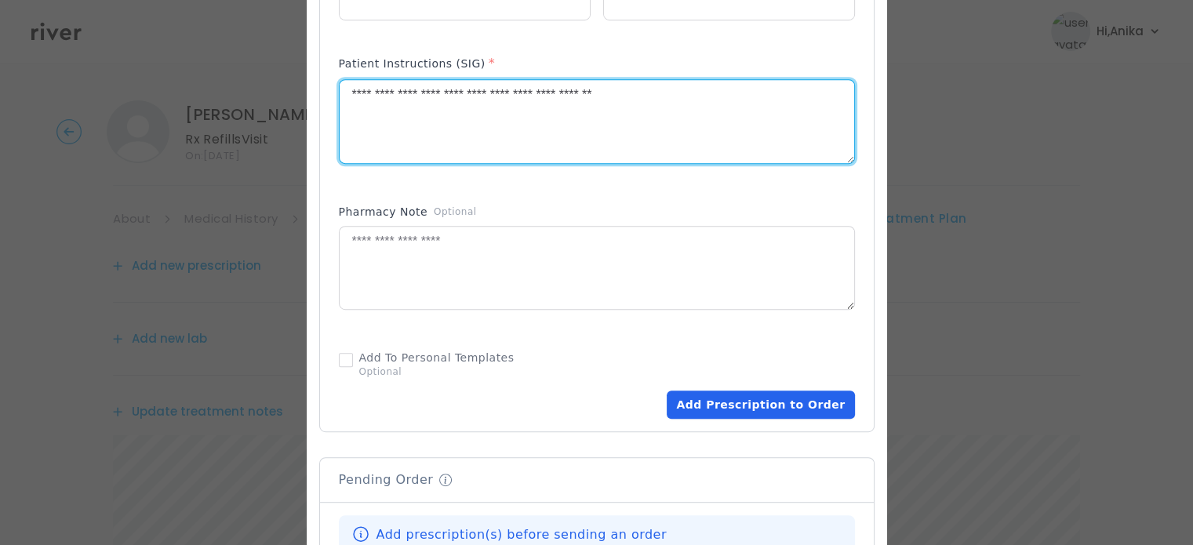
type textarea "**********"
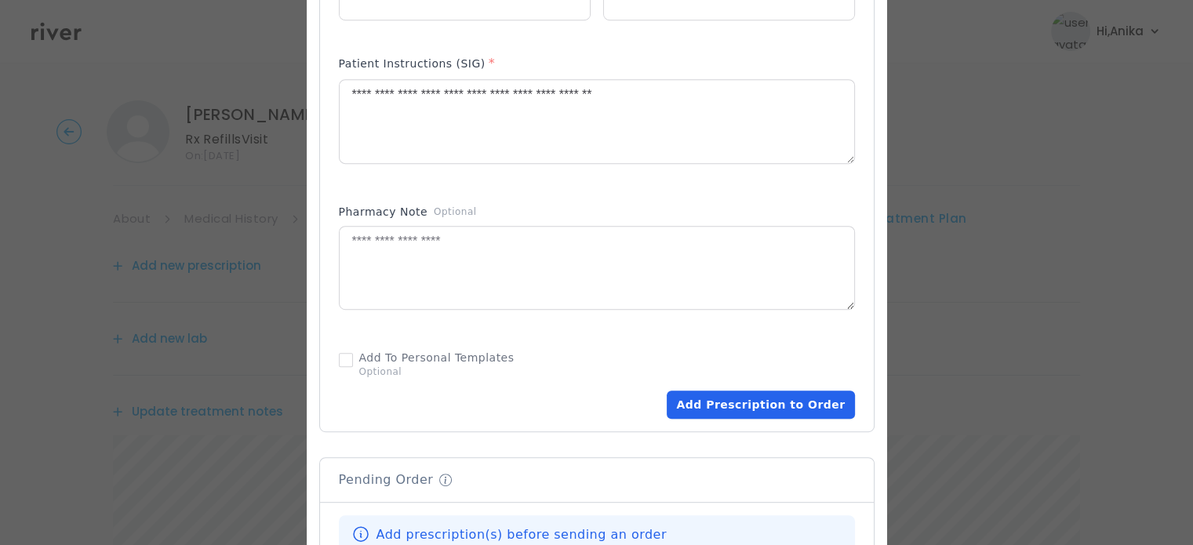
click at [722, 413] on button "Add Prescription to Order" at bounding box center [760, 405] width 187 height 28
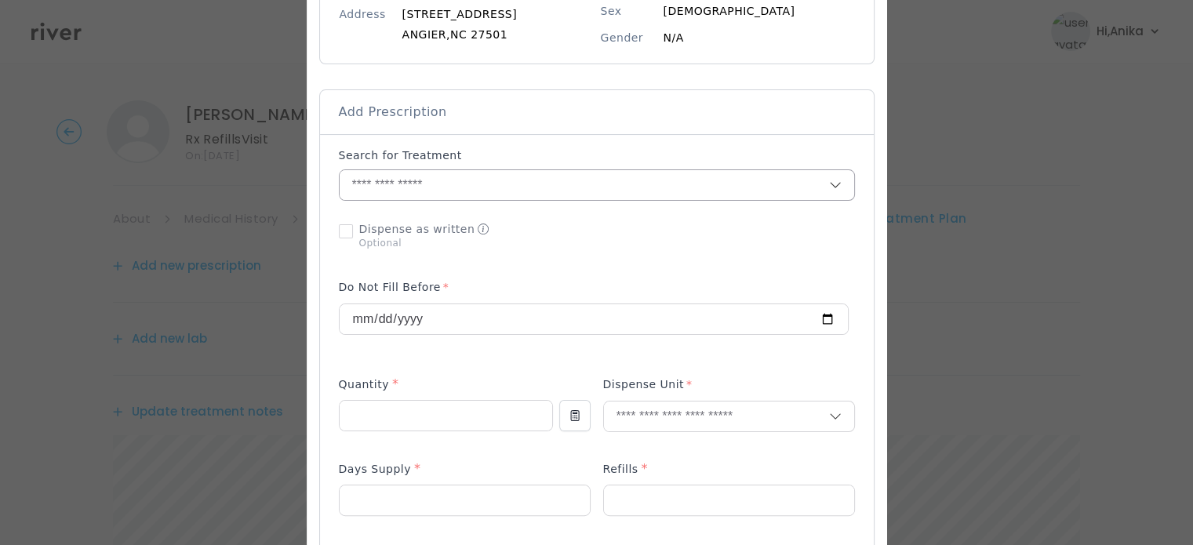
scroll to position [244, 0]
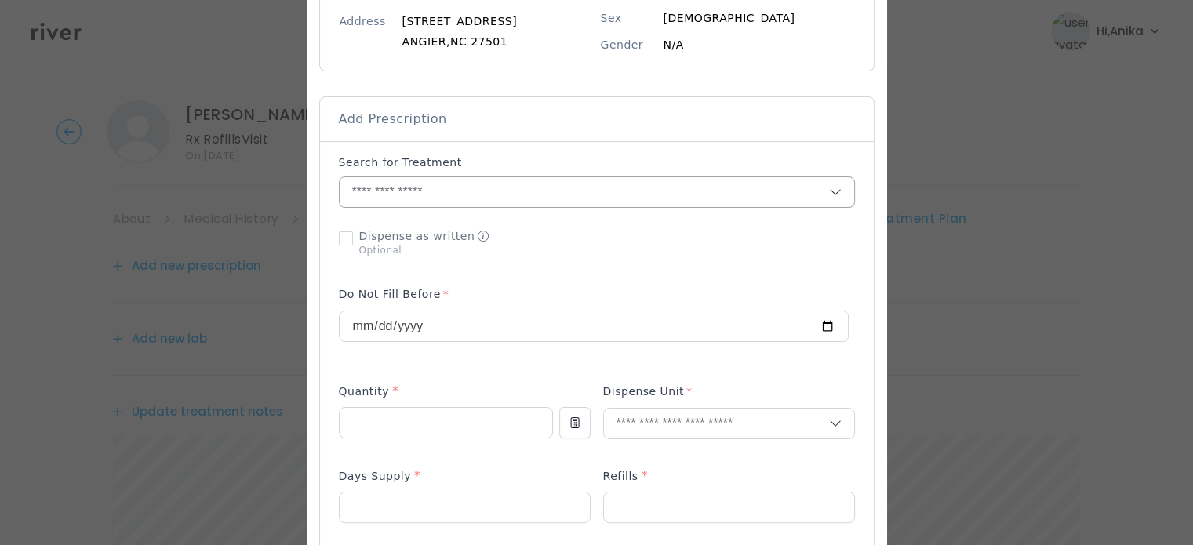
click at [483, 187] on input "text" at bounding box center [584, 192] width 489 height 30
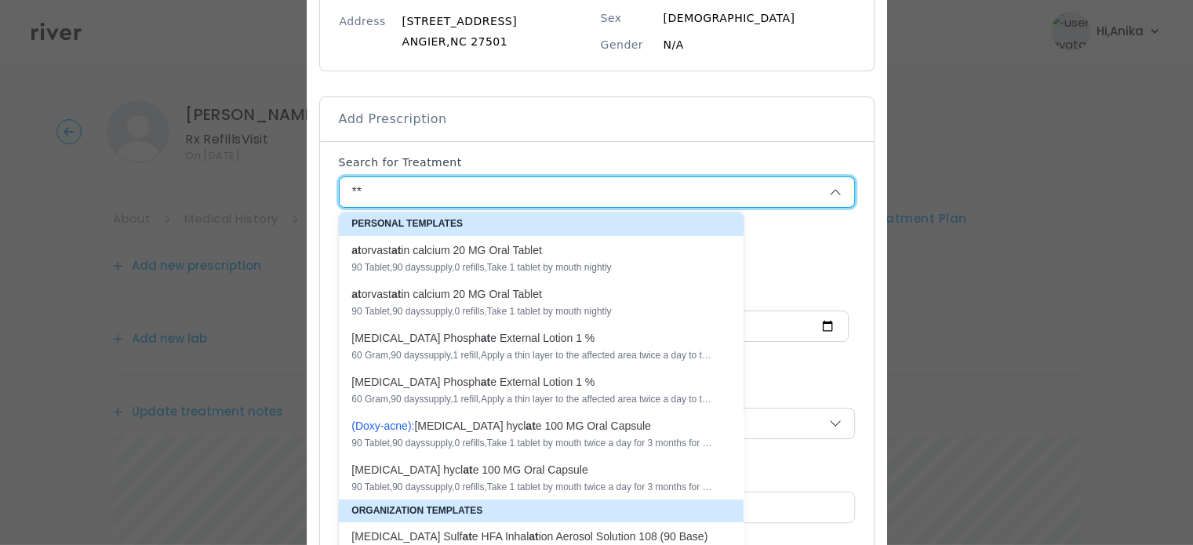
click at [500, 315] on div "90 Tablet , 90 days supply, 0 refills , Take 1 tablet by mouth nightly" at bounding box center [531, 311] width 361 height 13
type input "**********"
type input "**"
type input "*"
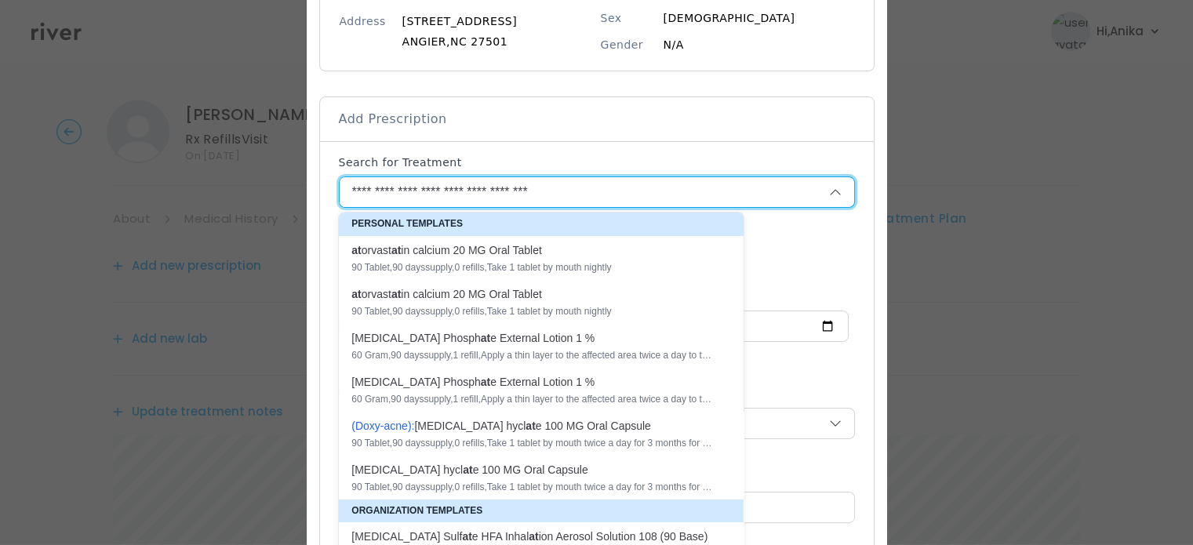
type textarea "**********"
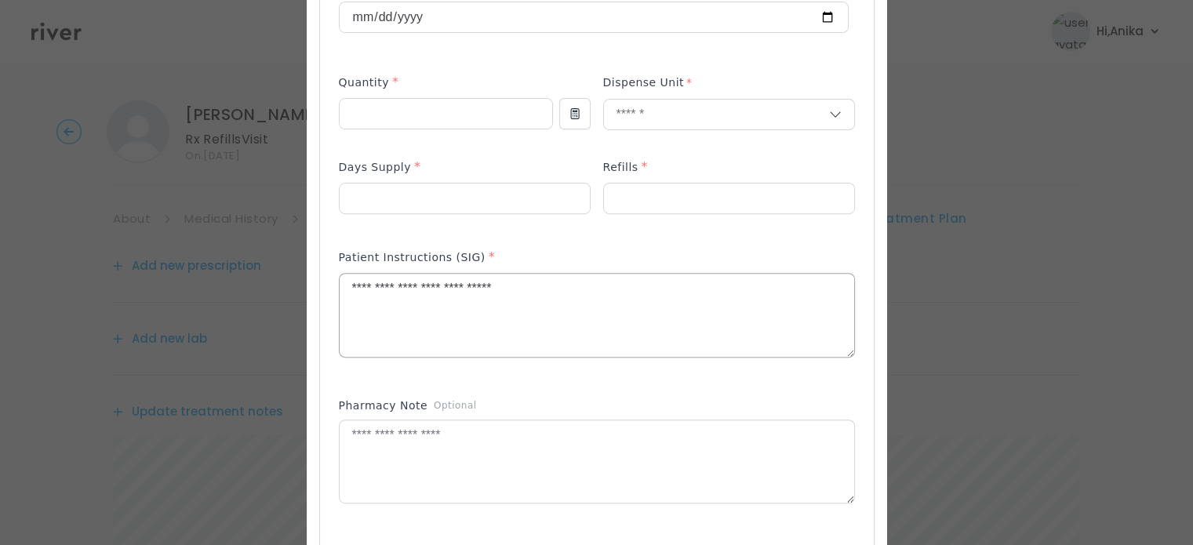
scroll to position [566, 0]
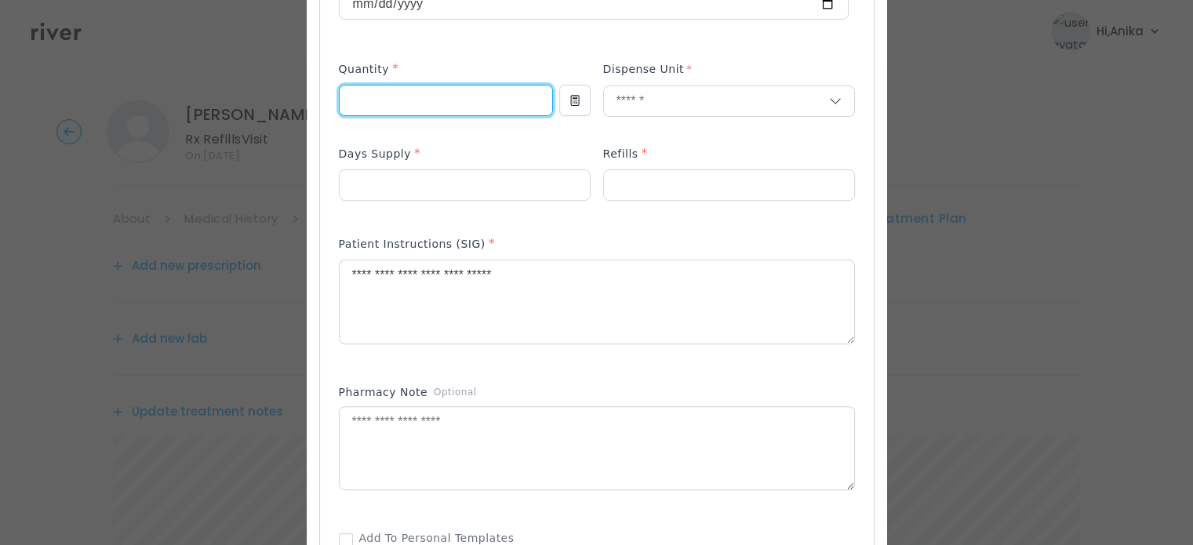
drag, startPoint x: 292, startPoint y: 96, endPoint x: 283, endPoint y: 92, distance: 9.5
click at [283, 92] on div "​" at bounding box center [596, 282] width 1193 height 1697
type input "**"
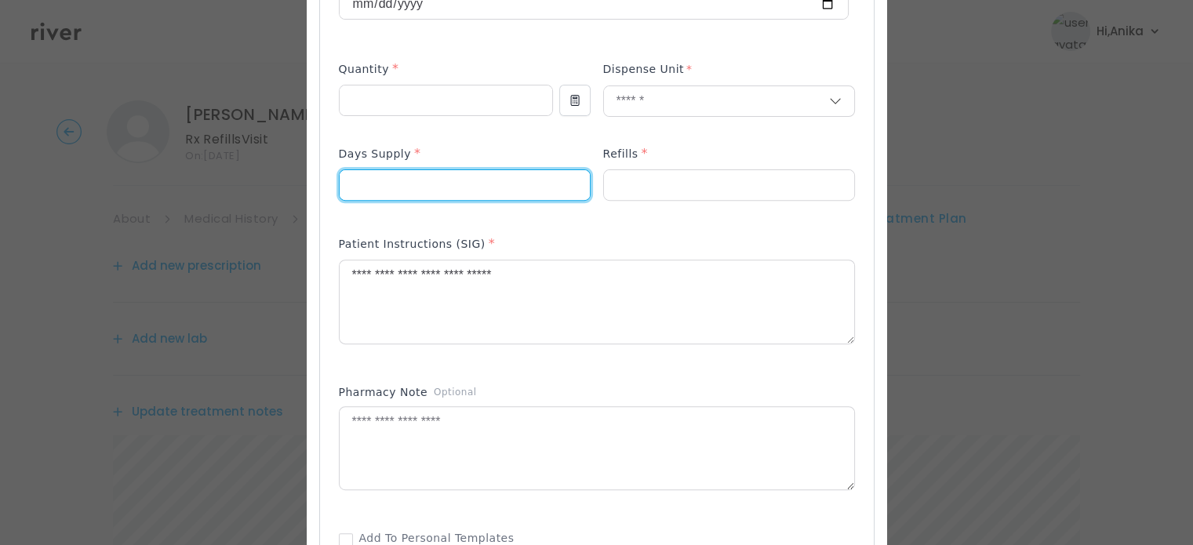
drag, startPoint x: 367, startPoint y: 188, endPoint x: 327, endPoint y: 170, distance: 43.9
click at [327, 170] on div "Add Prescription to Order" at bounding box center [597, 215] width 554 height 793
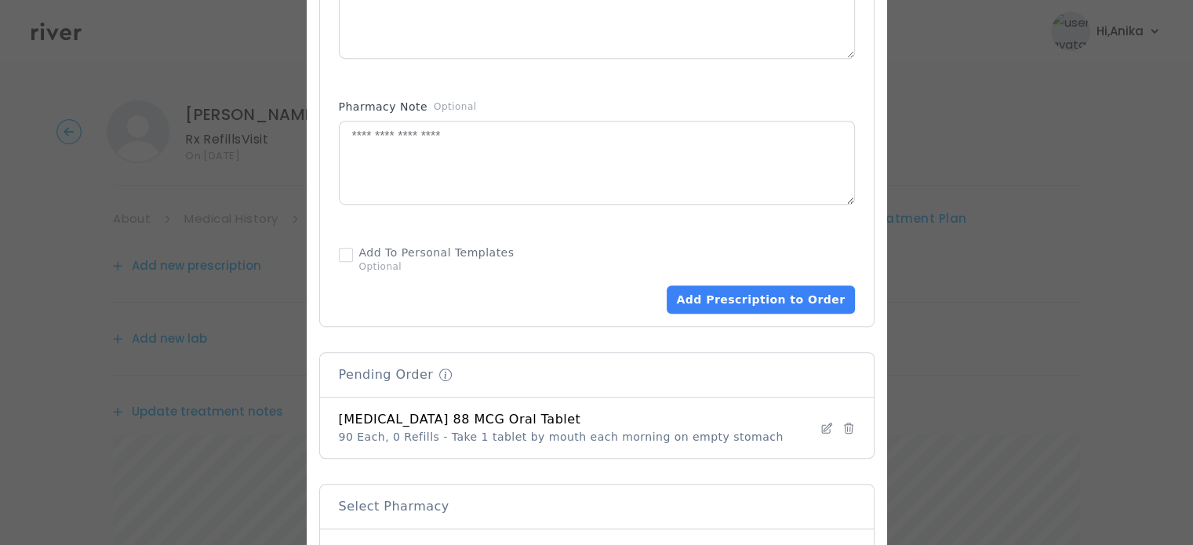
scroll to position [873, 0]
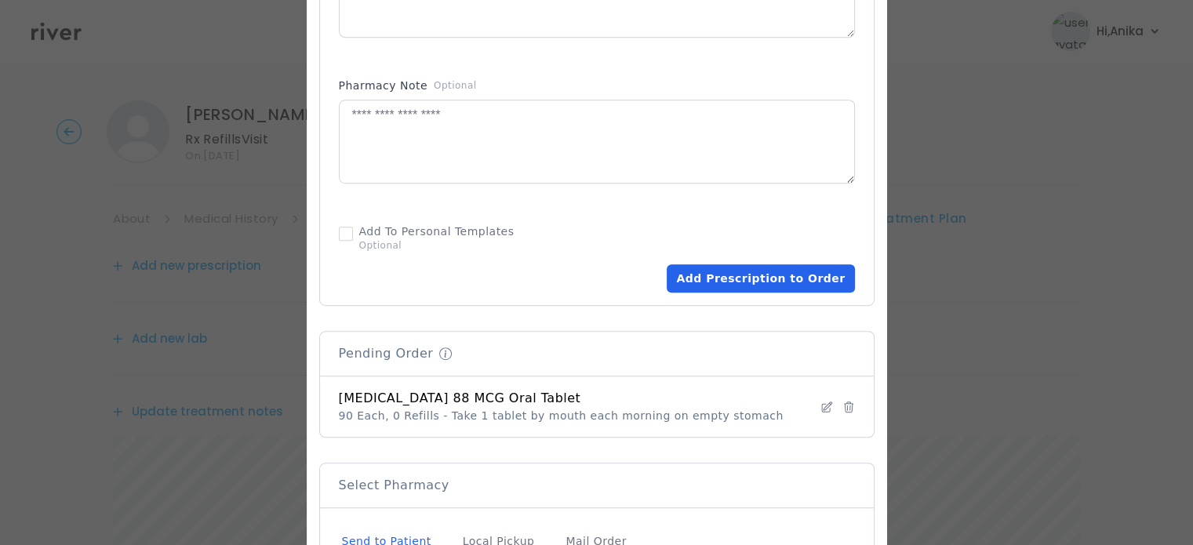
type input "**"
click at [753, 291] on button "Add Prescription to Order" at bounding box center [760, 278] width 187 height 28
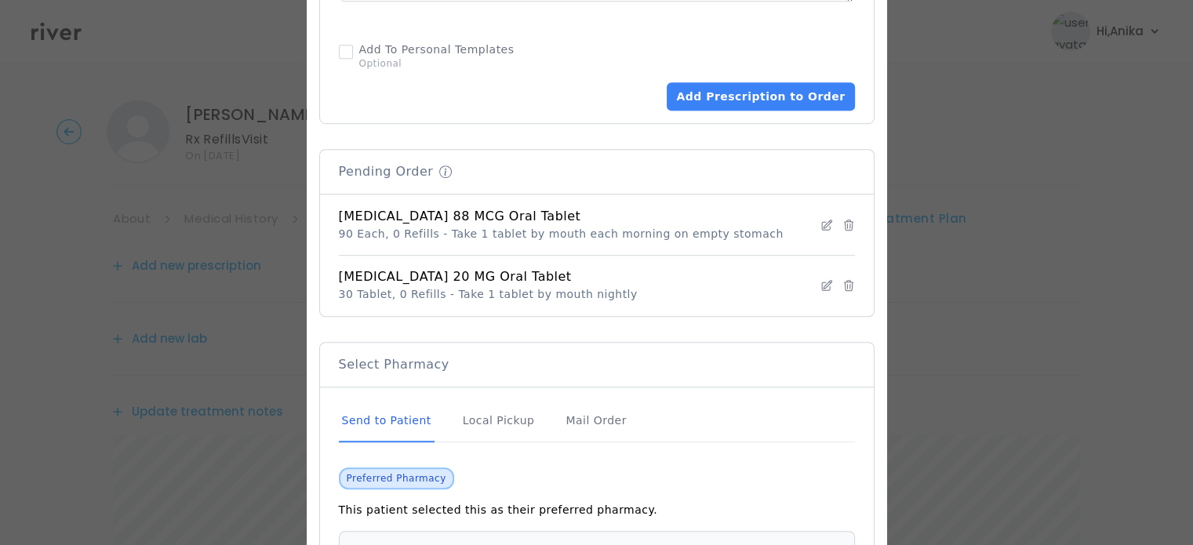
scroll to position [1056, 0]
click at [584, 420] on div "Mail Order" at bounding box center [595, 420] width 67 height 42
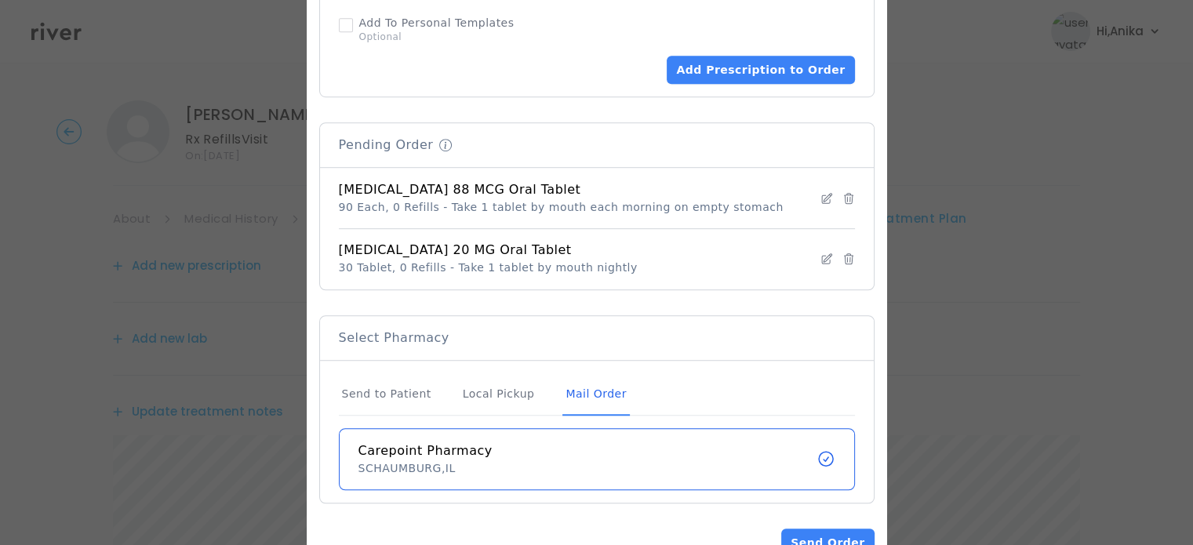
scroll to position [1128, 0]
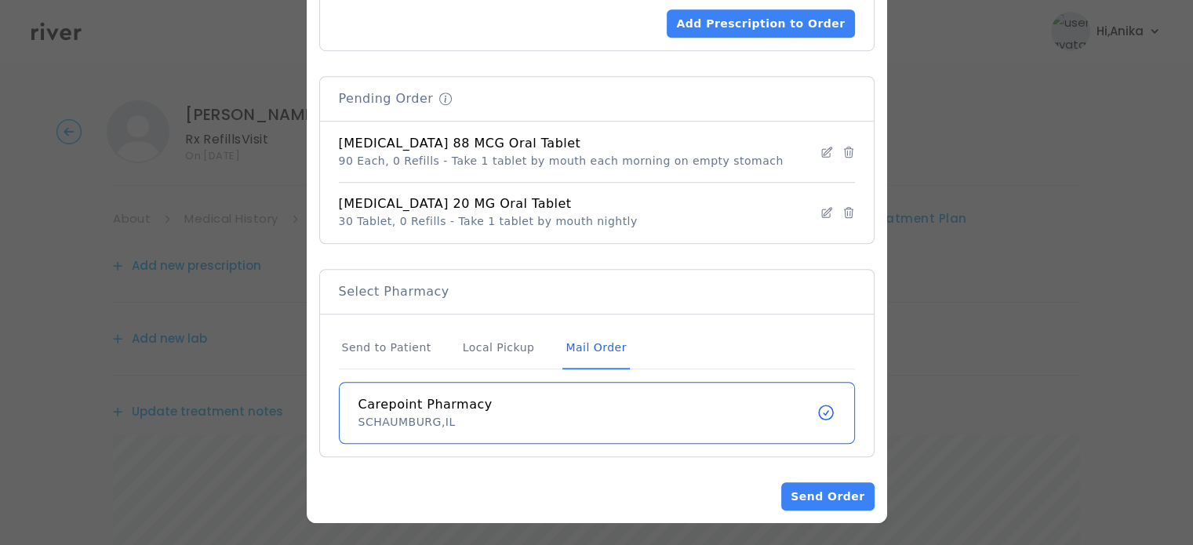
drag, startPoint x: 820, startPoint y: 485, endPoint x: 813, endPoint y: 282, distance: 203.3
click at [807, 494] on button "Send Order" at bounding box center [827, 496] width 93 height 28
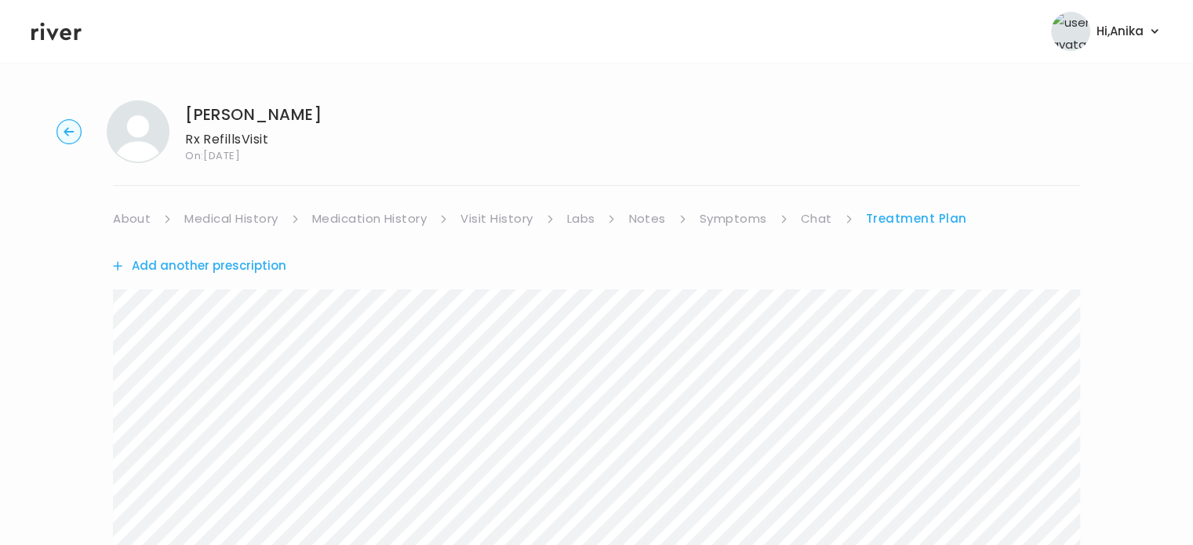
click at [577, 222] on link "Labs" at bounding box center [581, 219] width 28 height 22
click at [888, 216] on link "Treatment Plan" at bounding box center [916, 219] width 97 height 22
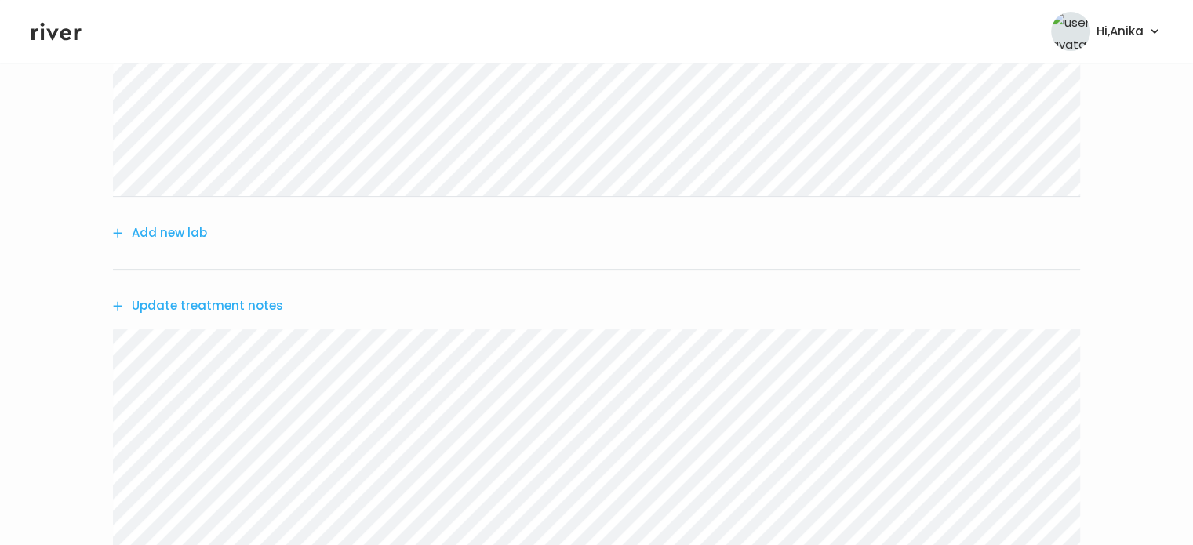
scroll to position [422, 0]
click at [188, 239] on button "Add new lab" at bounding box center [160, 234] width 94 height 22
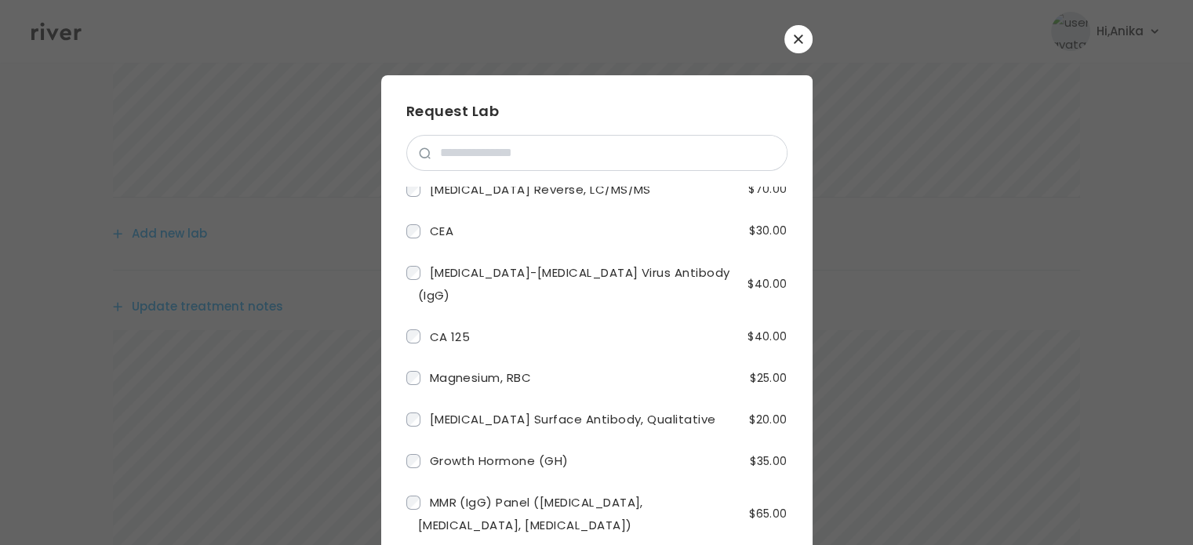
scroll to position [389, 0]
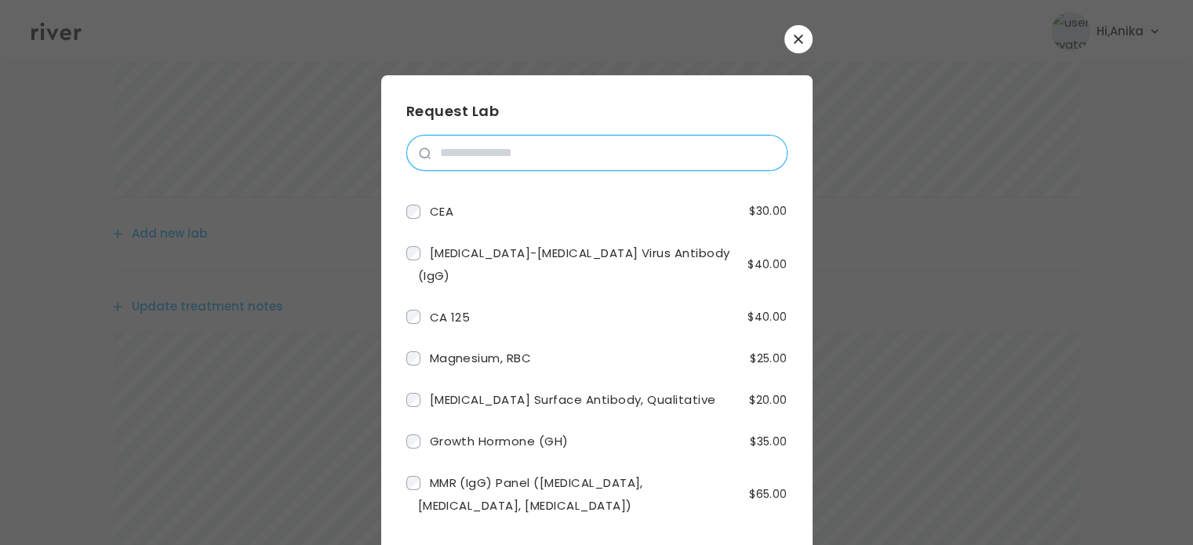
click at [512, 150] on input "search" at bounding box center [609, 153] width 356 height 35
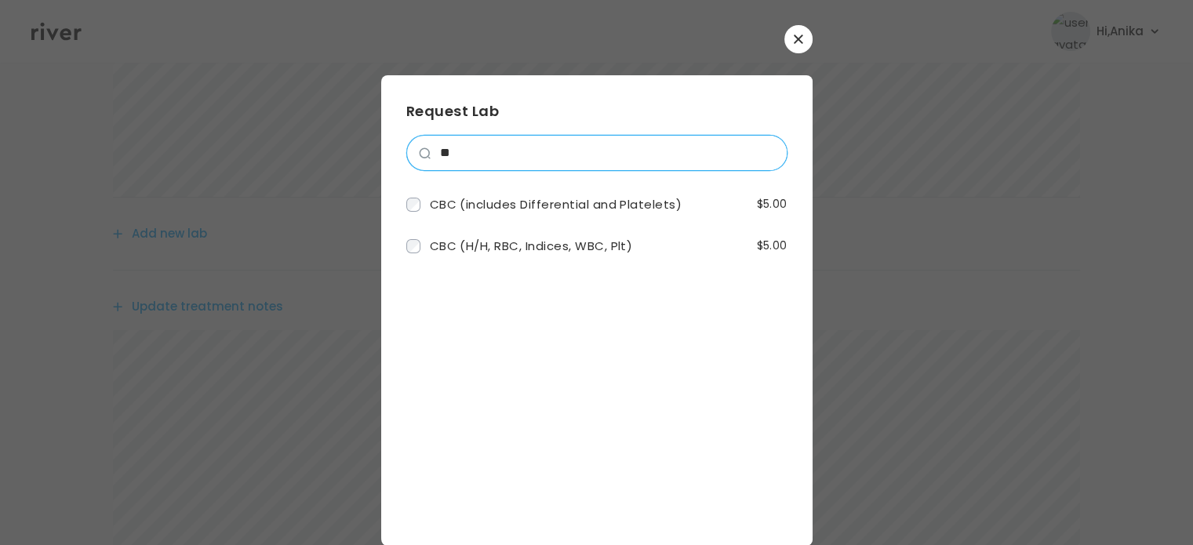
scroll to position [0, 0]
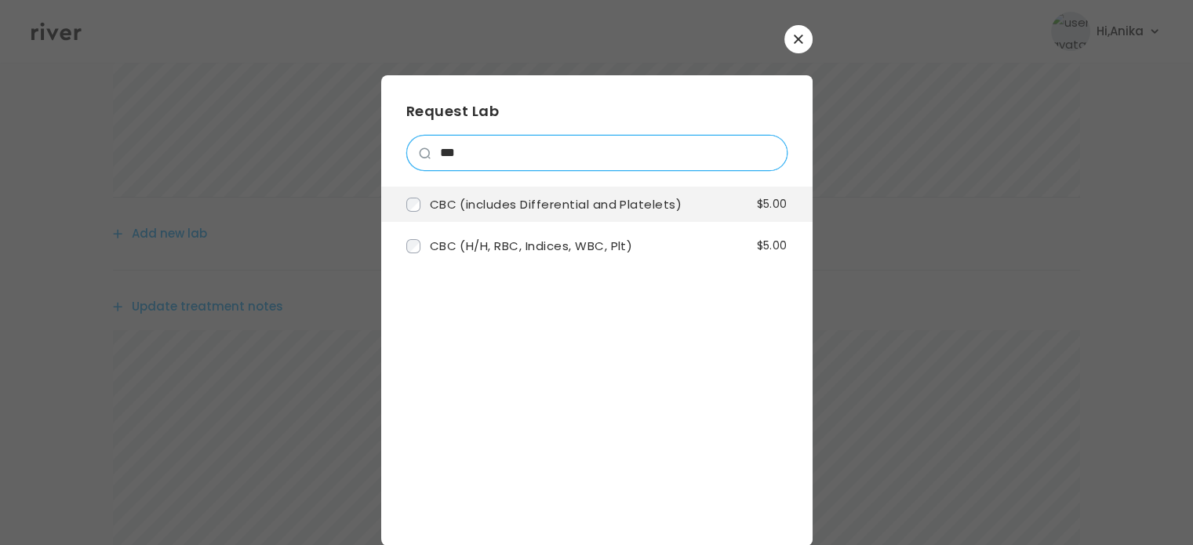
type input "***"
click at [508, 209] on span "CBC (includes Differential and Platelets)" at bounding box center [556, 204] width 253 height 16
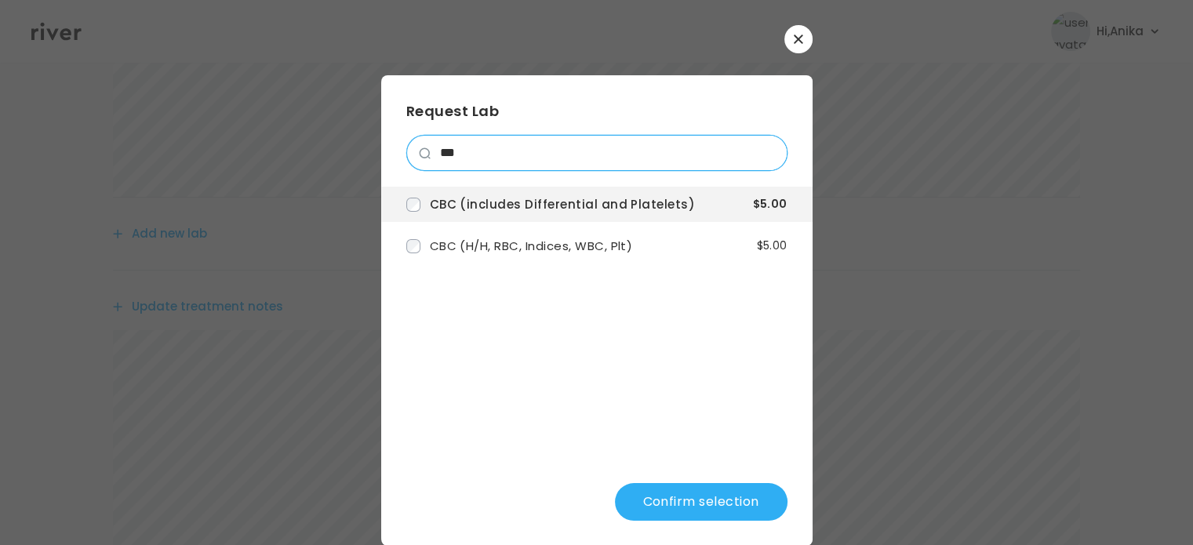
click at [766, 144] on input "***" at bounding box center [609, 153] width 356 height 35
click at [762, 151] on input "***" at bounding box center [609, 153] width 356 height 35
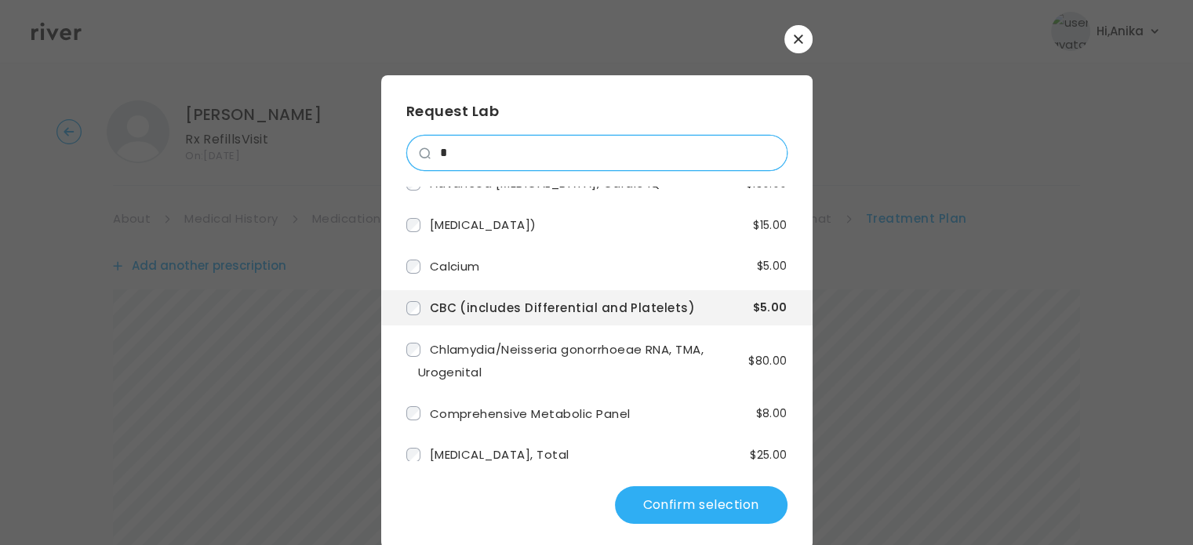
scroll to position [398, 0]
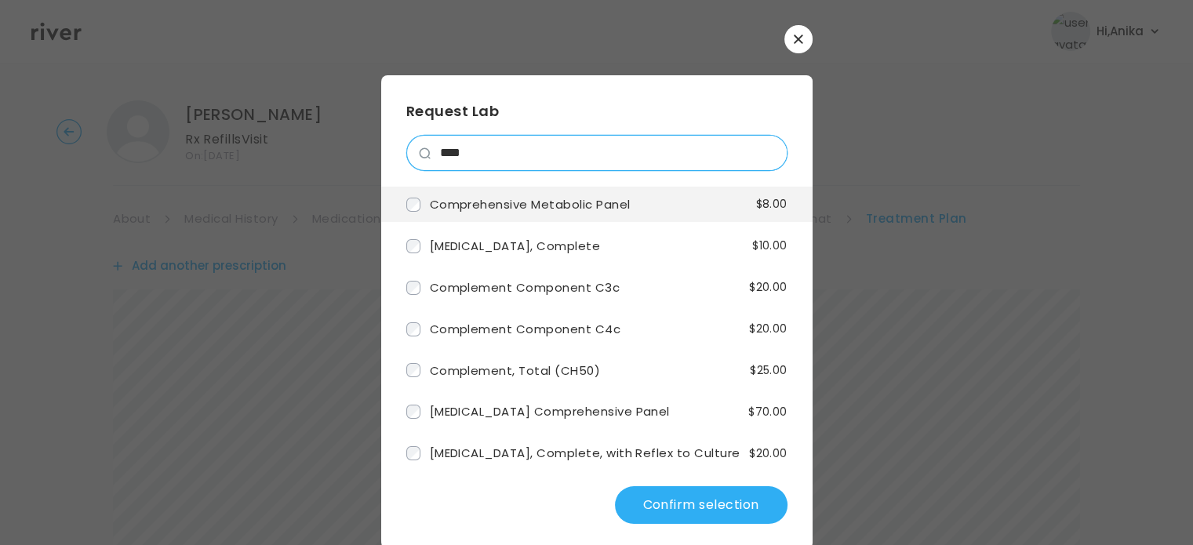
type input "****"
click at [562, 213] on label "Comprehensive Metabolic Panel" at bounding box center [518, 204] width 224 height 23
click at [766, 155] on input "****" at bounding box center [609, 153] width 356 height 35
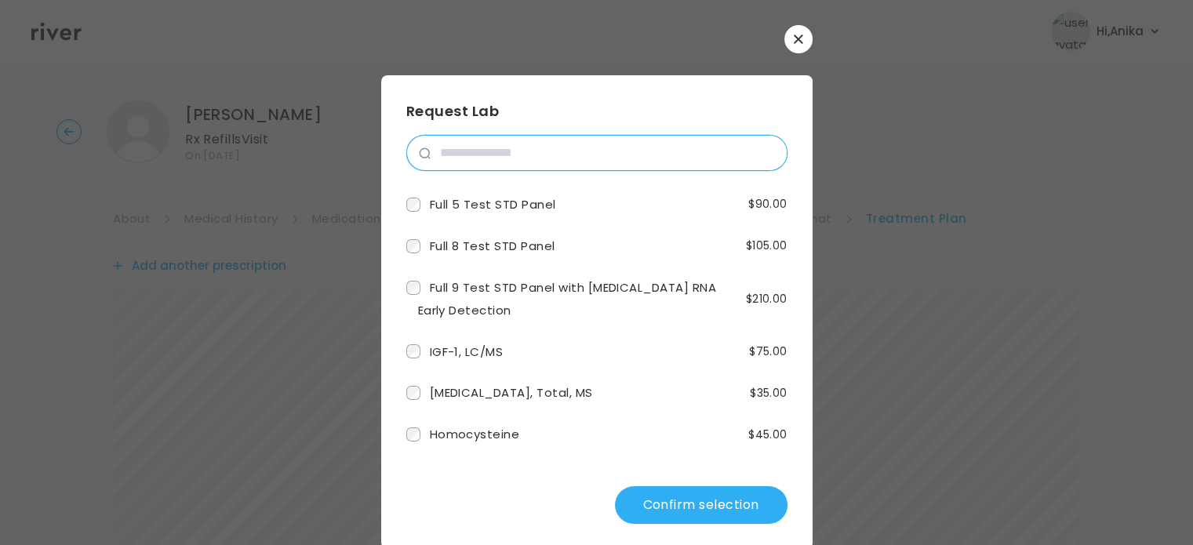
click at [693, 143] on input "search" at bounding box center [609, 153] width 356 height 35
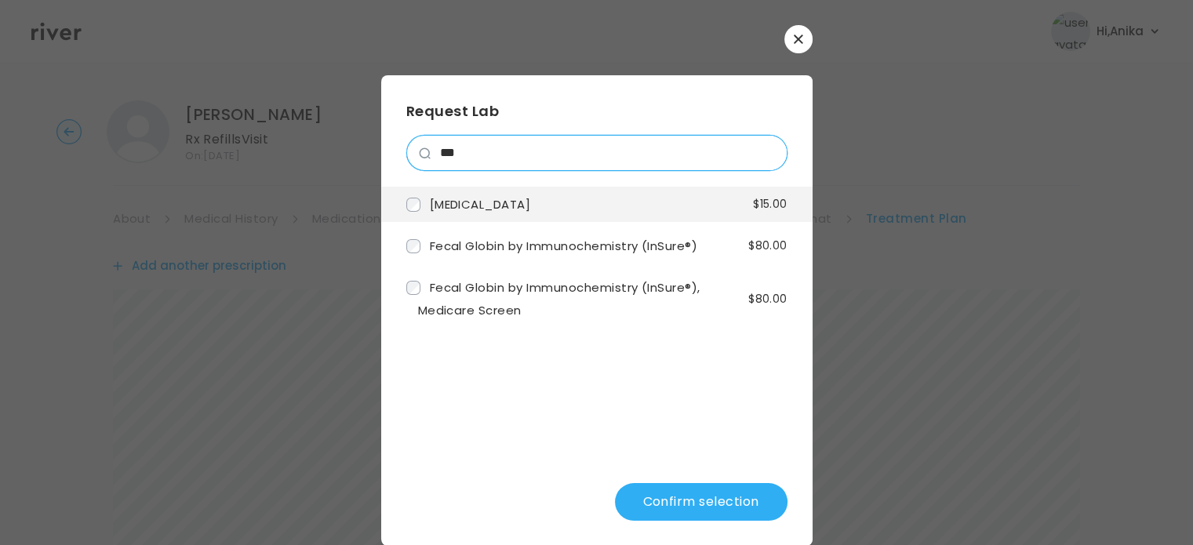
type input "***"
click at [587, 206] on li "[MEDICAL_DATA] $15.00" at bounding box center [596, 204] width 431 height 35
click at [767, 149] on input "***" at bounding box center [609, 153] width 356 height 35
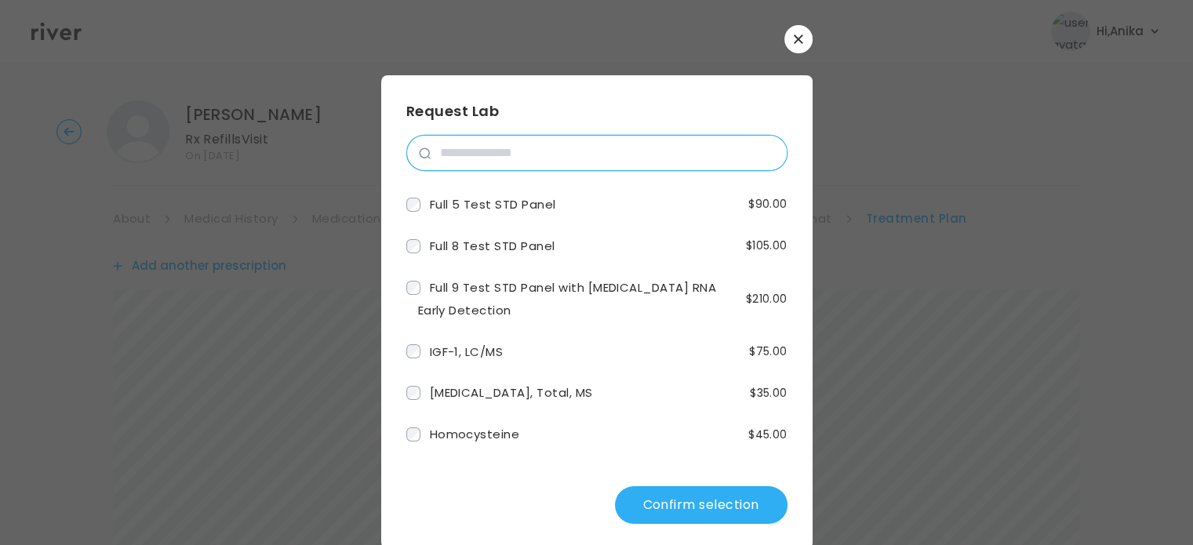
click at [649, 149] on input "search" at bounding box center [609, 153] width 356 height 35
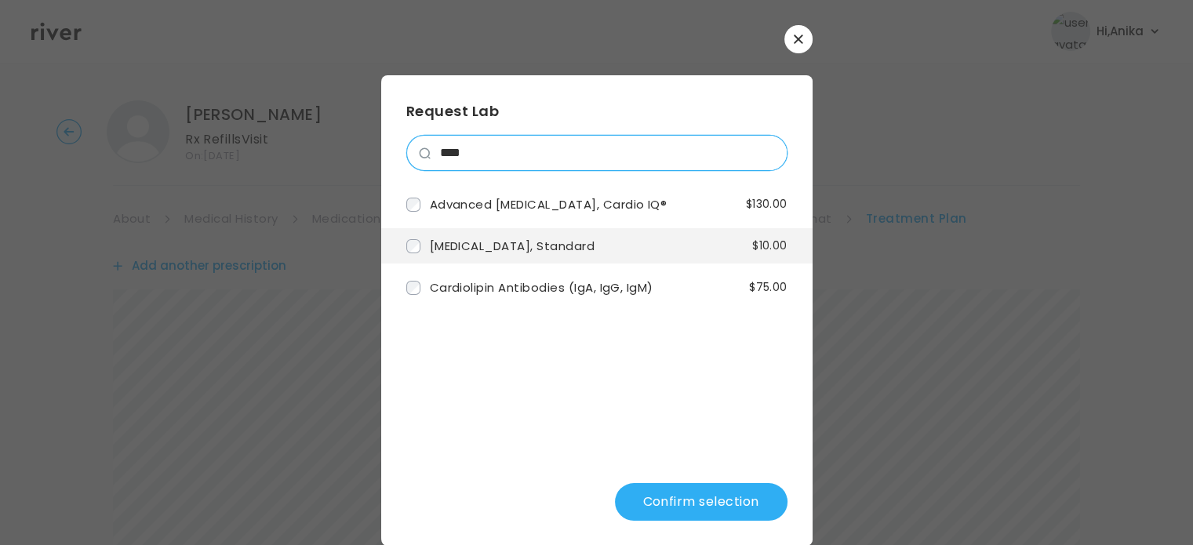
type input "****"
click at [549, 256] on li "[MEDICAL_DATA], Standard $10.00" at bounding box center [596, 245] width 431 height 35
click at [765, 156] on input "****" at bounding box center [609, 153] width 356 height 35
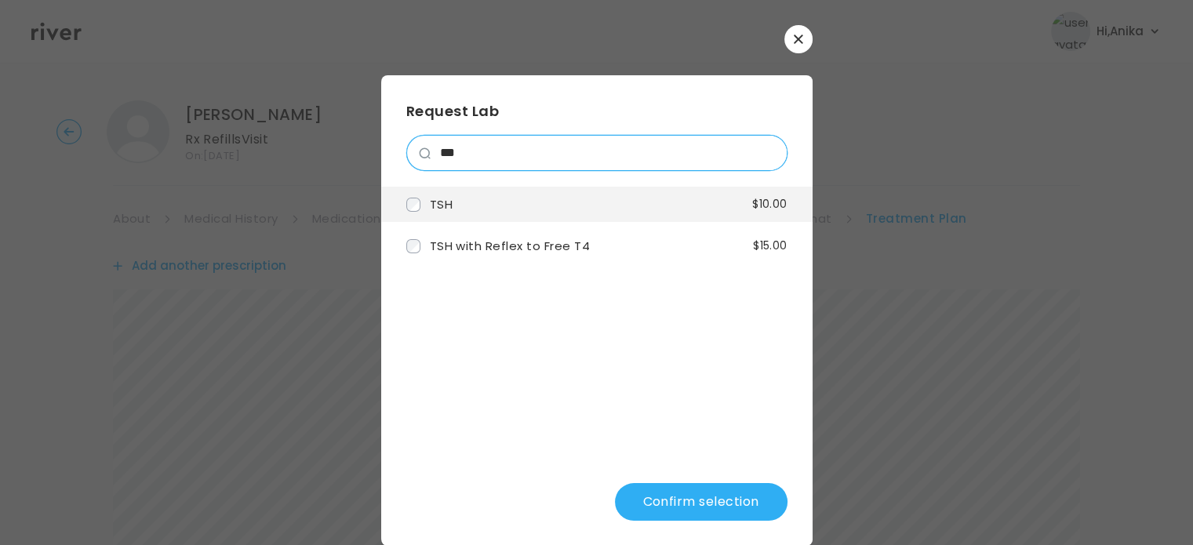
type input "***"
click at [568, 200] on li "TSH $10.00" at bounding box center [596, 204] width 431 height 35
click at [696, 506] on button "Confirm selection" at bounding box center [701, 502] width 173 height 38
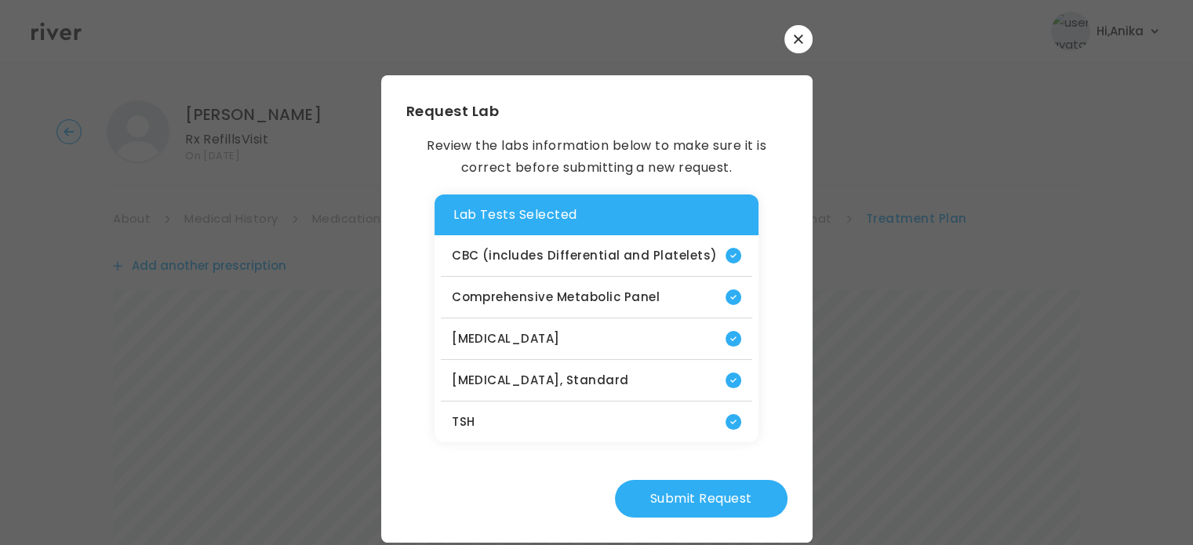
click at [696, 506] on button "Submit Request" at bounding box center [701, 499] width 173 height 38
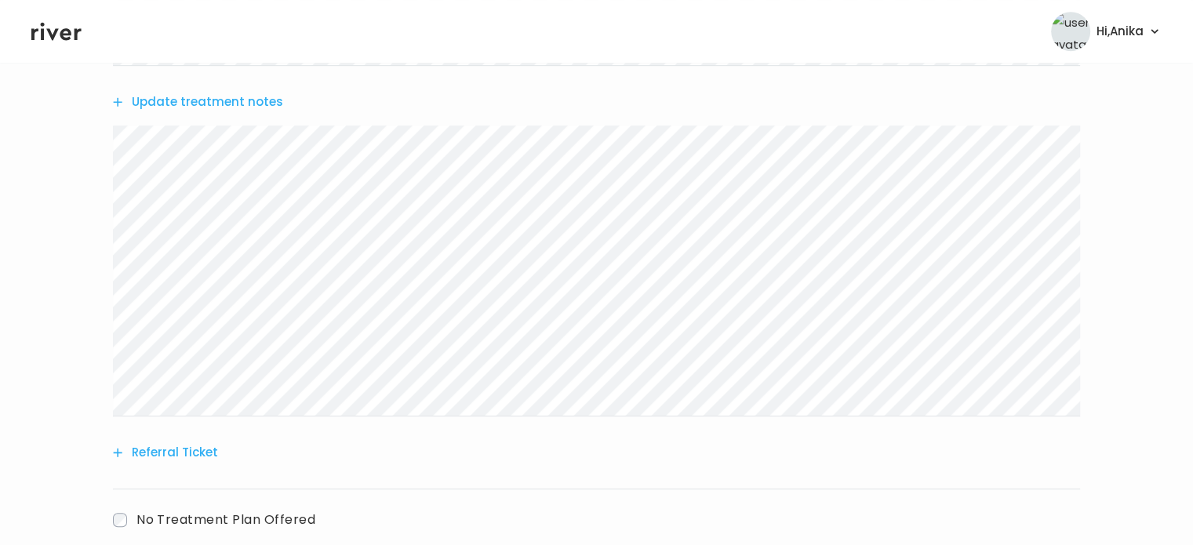
scroll to position [947, 0]
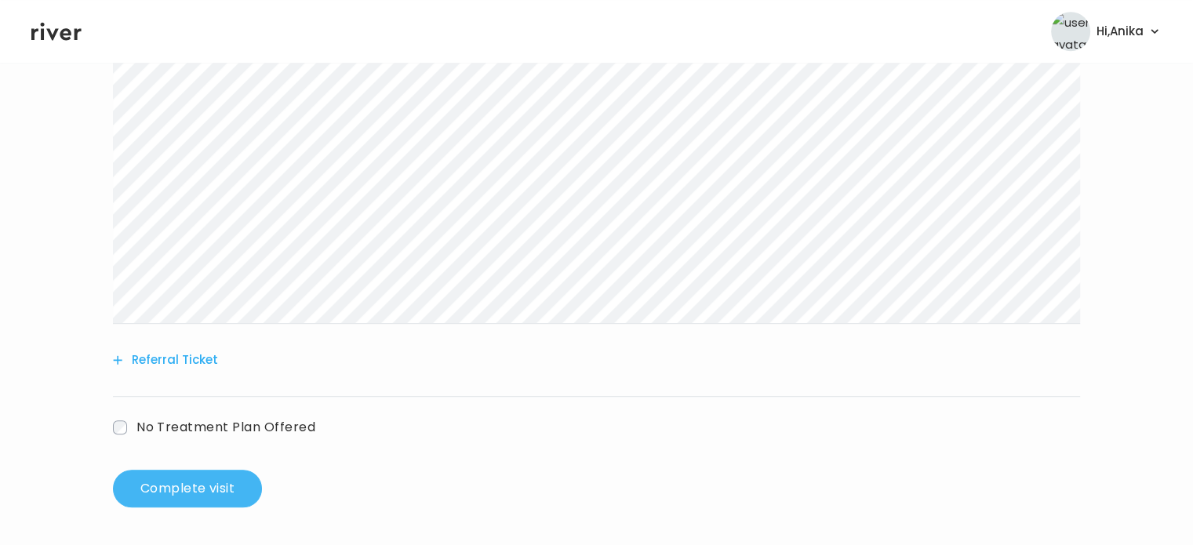
click at [195, 489] on button "Complete visit" at bounding box center [187, 489] width 149 height 38
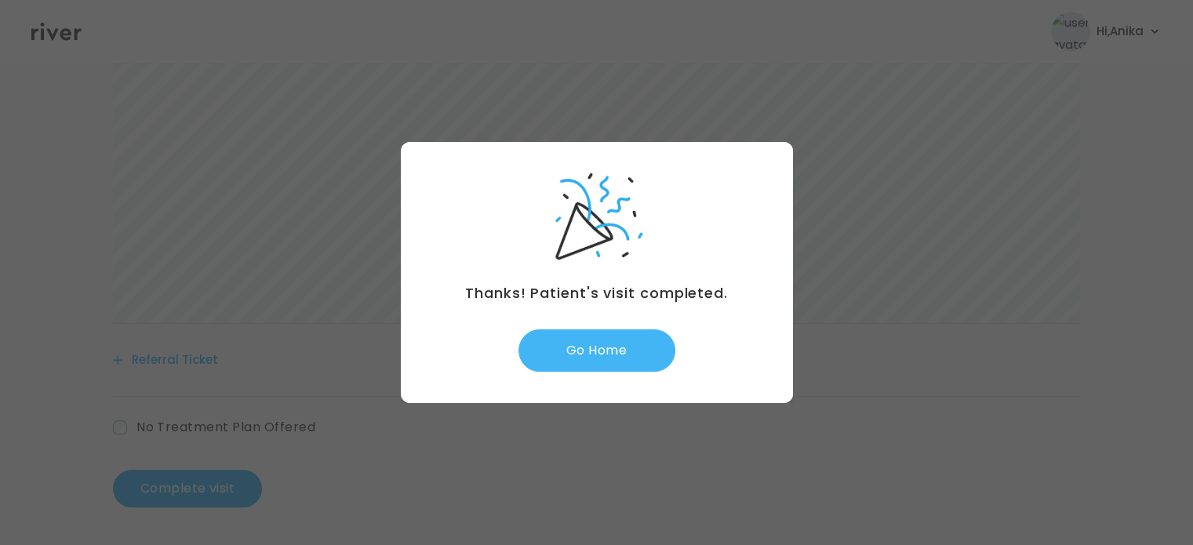
click at [612, 342] on button "Go Home" at bounding box center [596, 350] width 157 height 42
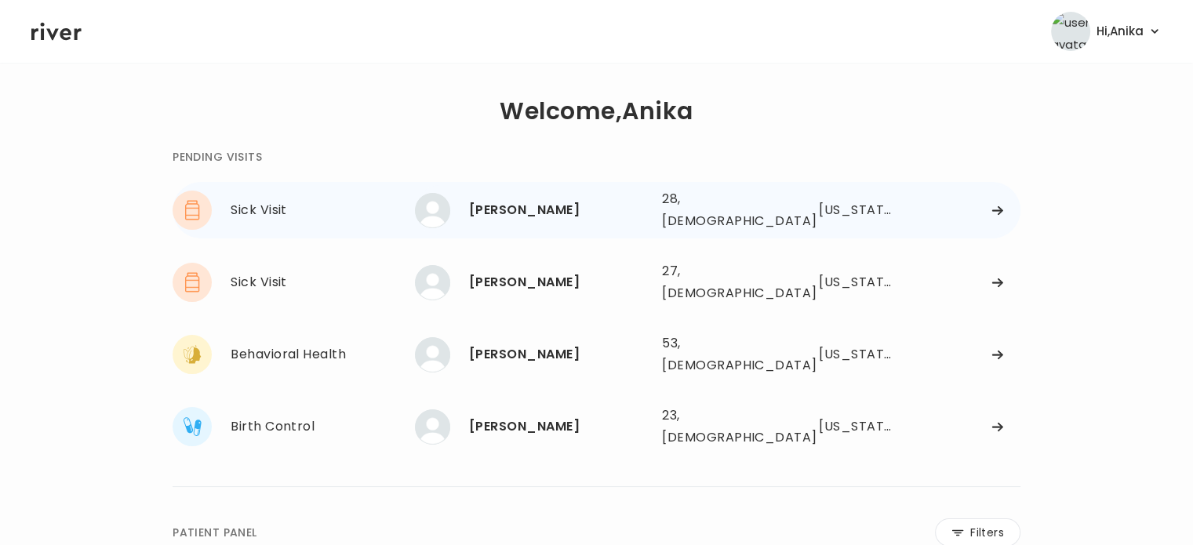
click at [533, 214] on div "[PERSON_NAME]" at bounding box center [559, 210] width 180 height 22
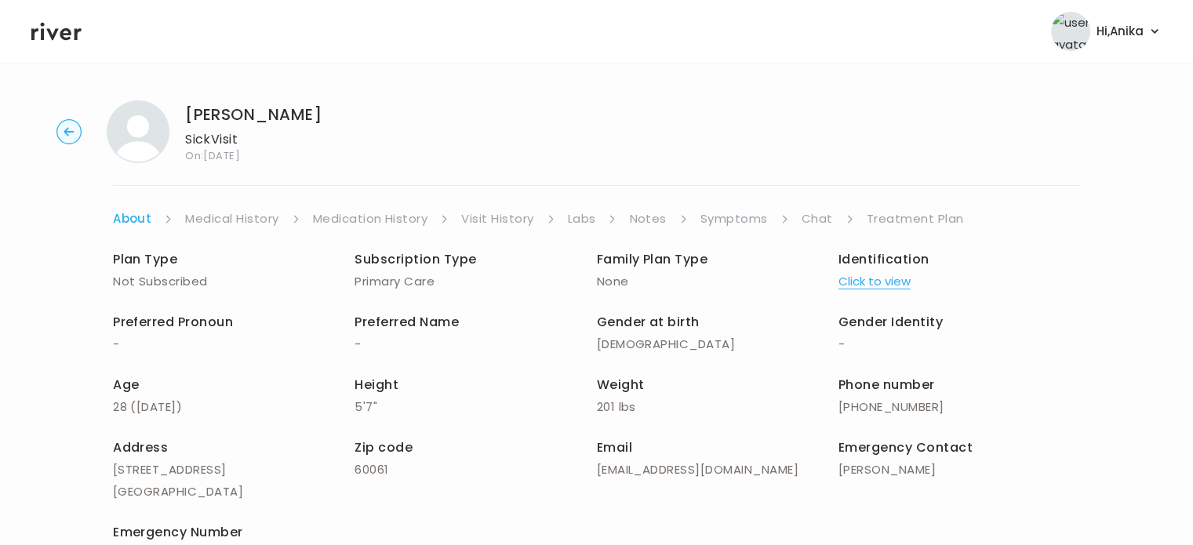
click at [734, 224] on link "Symptoms" at bounding box center [733, 219] width 67 height 22
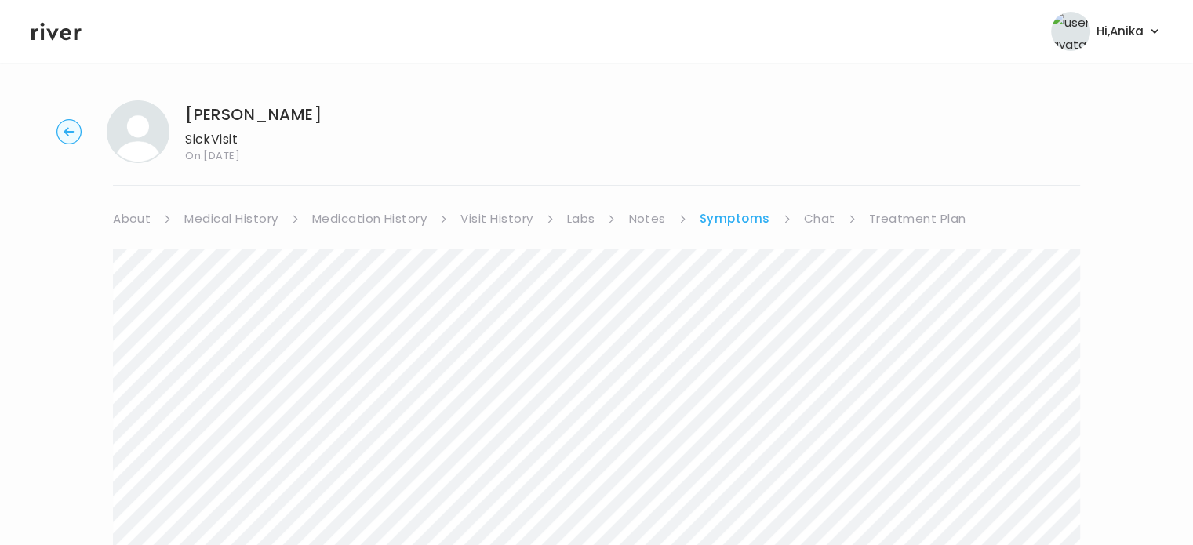
click at [71, 121] on circle "button" at bounding box center [69, 132] width 24 height 24
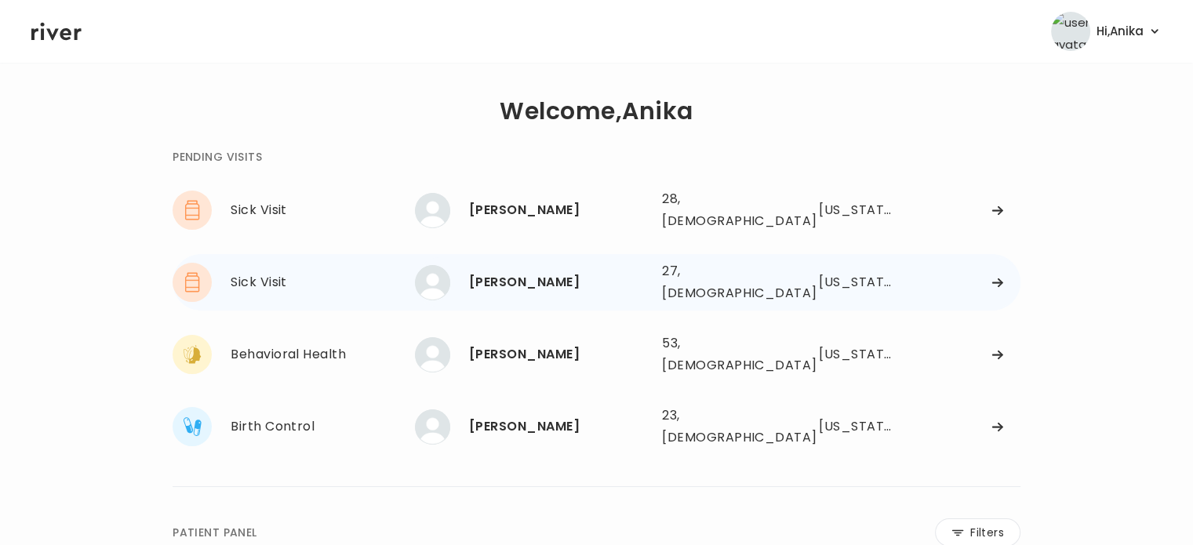
click at [737, 271] on div "27, [DEMOGRAPHIC_DATA]" at bounding box center [717, 282] width 111 height 44
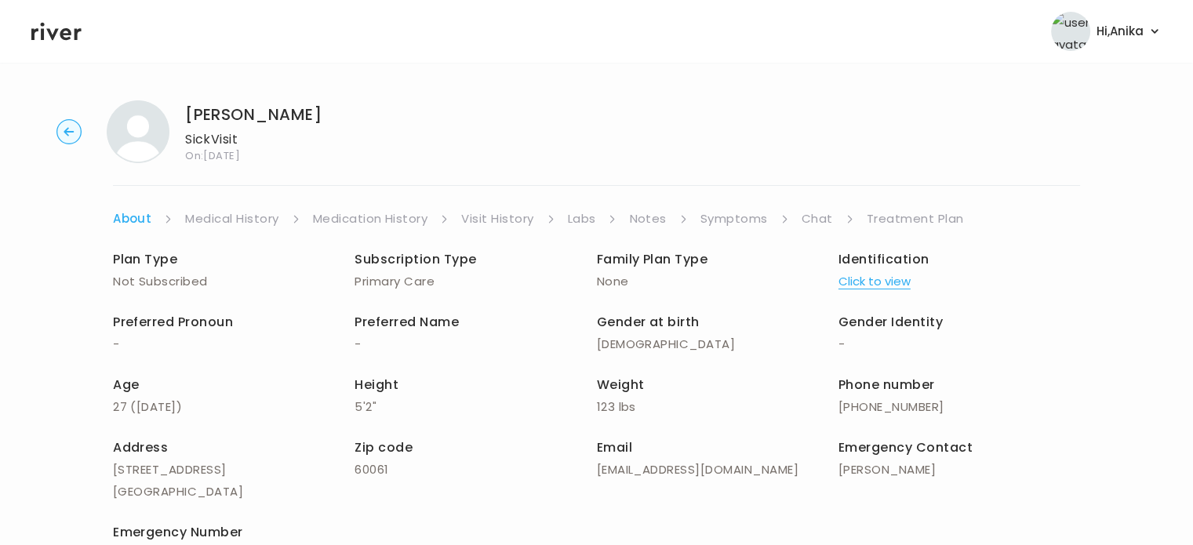
click at [750, 220] on link "Symptoms" at bounding box center [733, 219] width 67 height 22
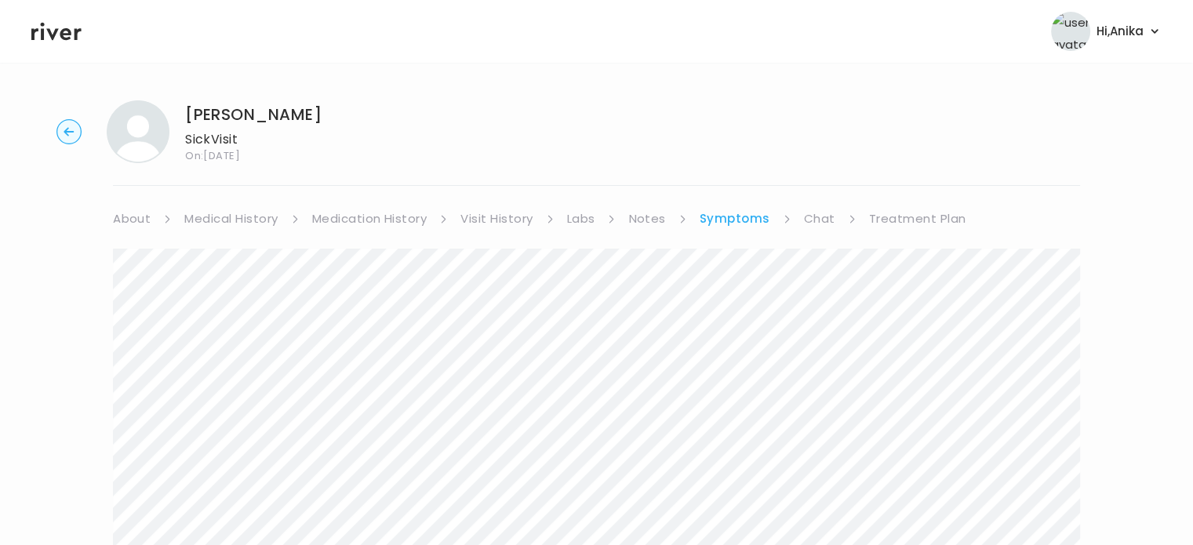
click at [73, 136] on circle "button" at bounding box center [69, 132] width 24 height 24
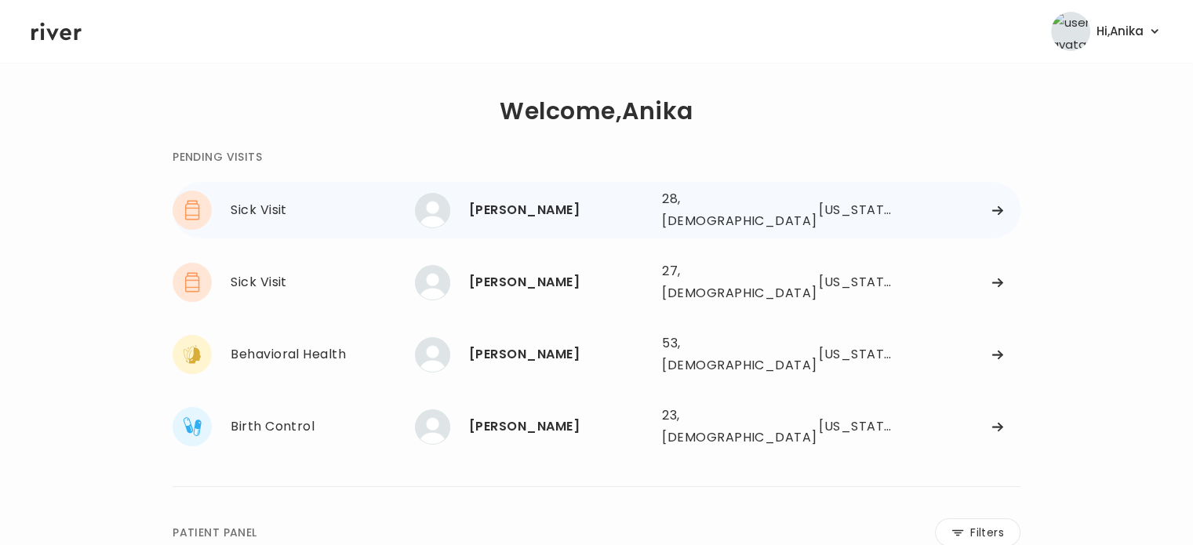
click at [607, 211] on div "[PERSON_NAME]" at bounding box center [559, 210] width 180 height 22
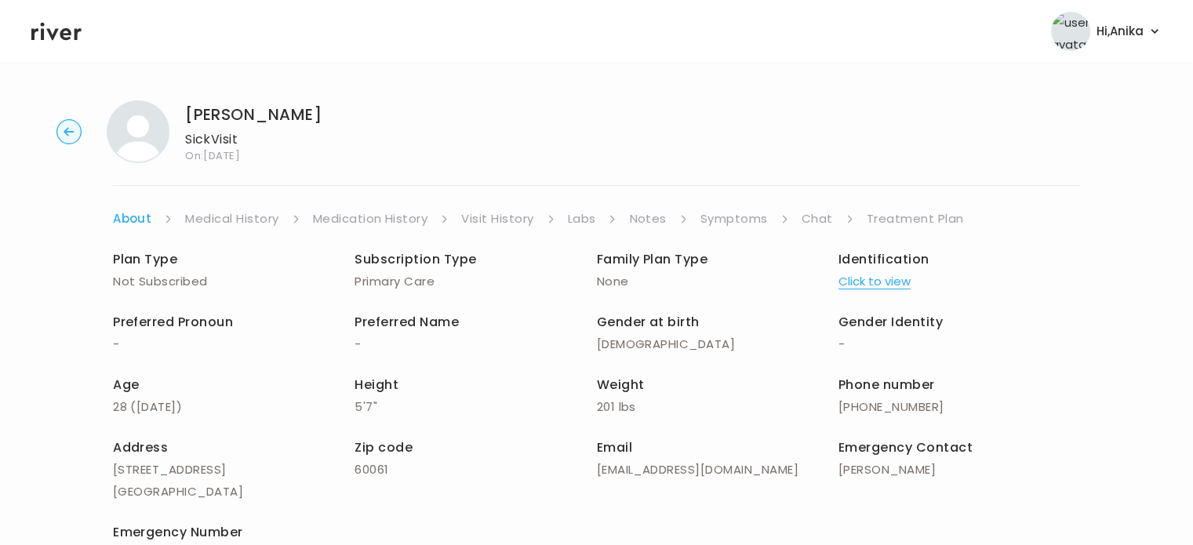
click at [753, 220] on link "Symptoms" at bounding box center [733, 219] width 67 height 22
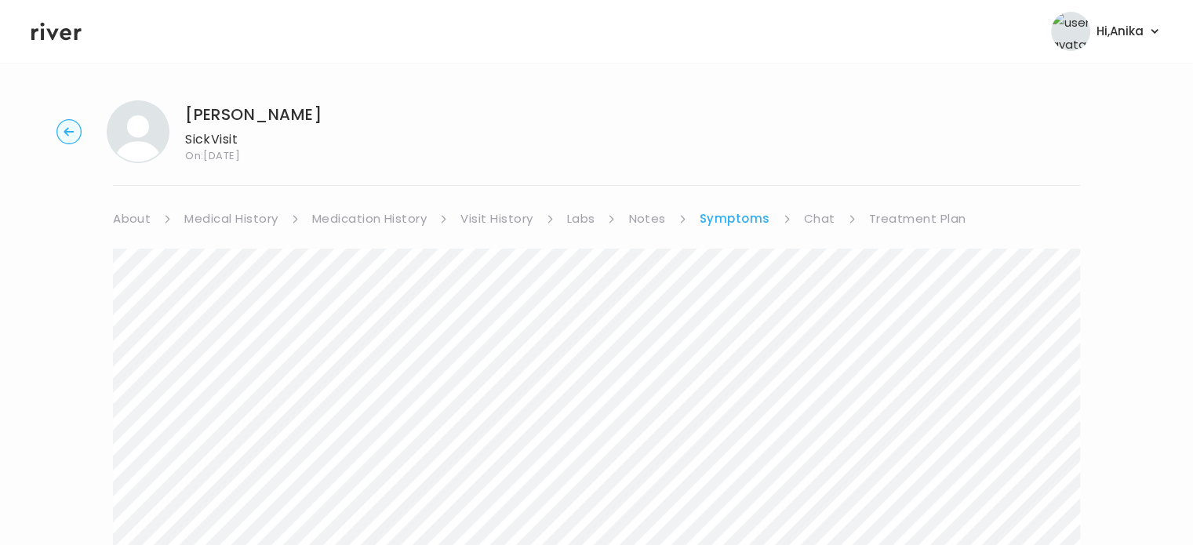
click at [56, 37] on icon at bounding box center [56, 32] width 50 height 24
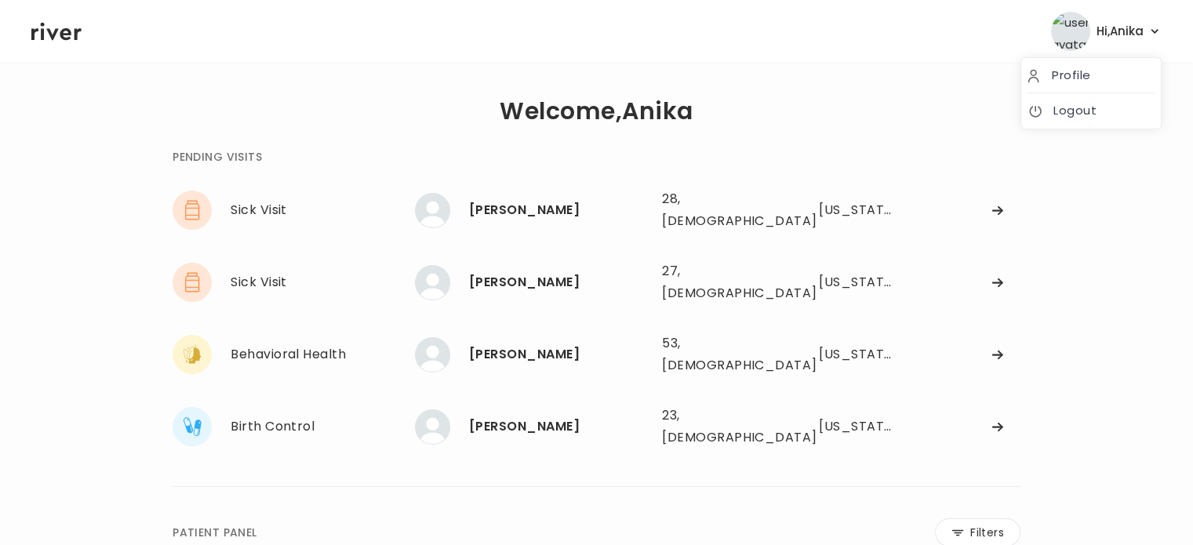
click at [1128, 35] on span "Hi, Anika" at bounding box center [1119, 31] width 47 height 22
click at [1070, 107] on link "Logout" at bounding box center [1090, 111] width 127 height 22
